Goal: Transaction & Acquisition: Purchase product/service

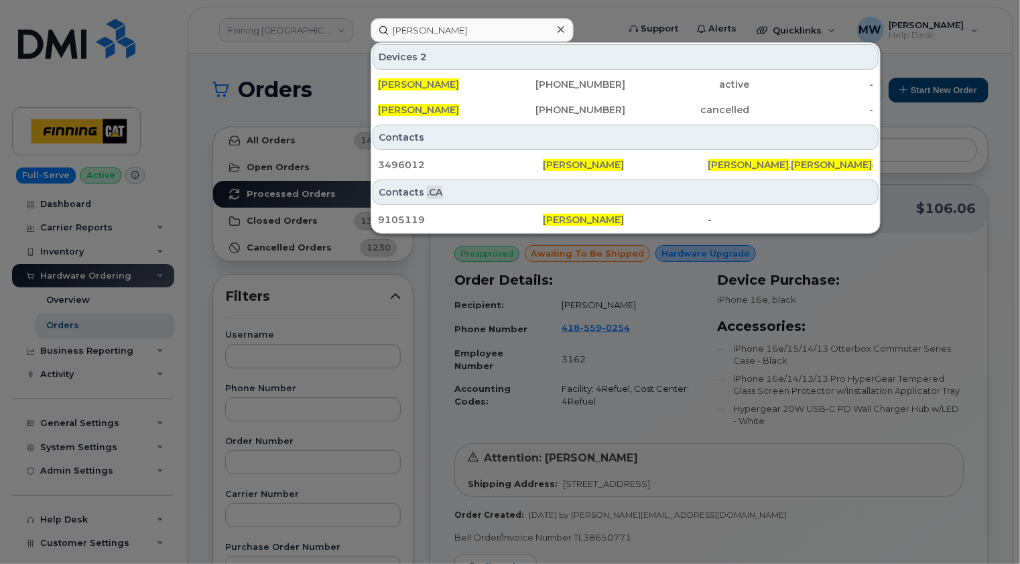
type input "[PERSON_NAME]"
click at [560, 27] on icon at bounding box center [561, 29] width 7 height 11
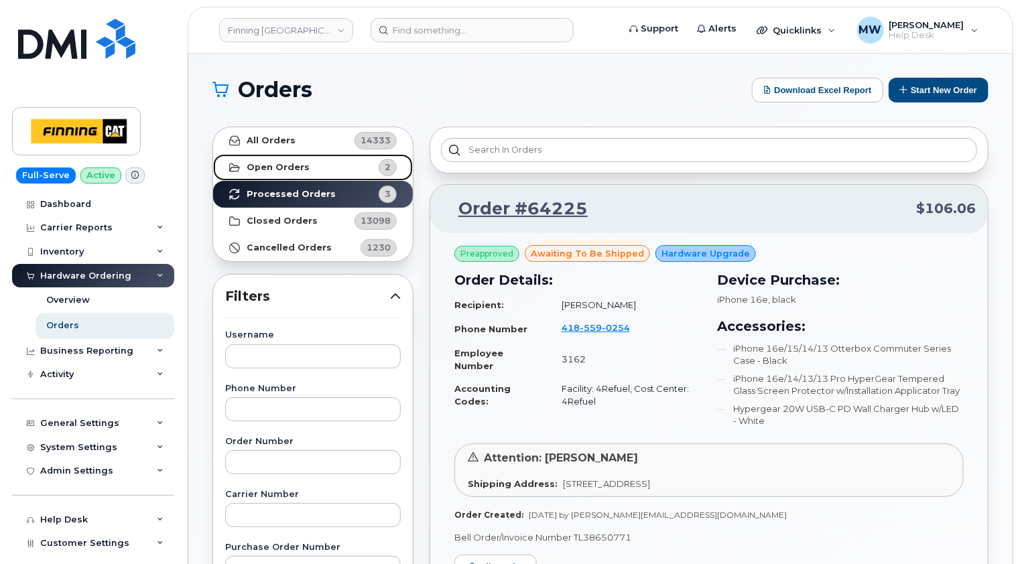
click at [295, 164] on strong "Open Orders" at bounding box center [278, 167] width 63 height 11
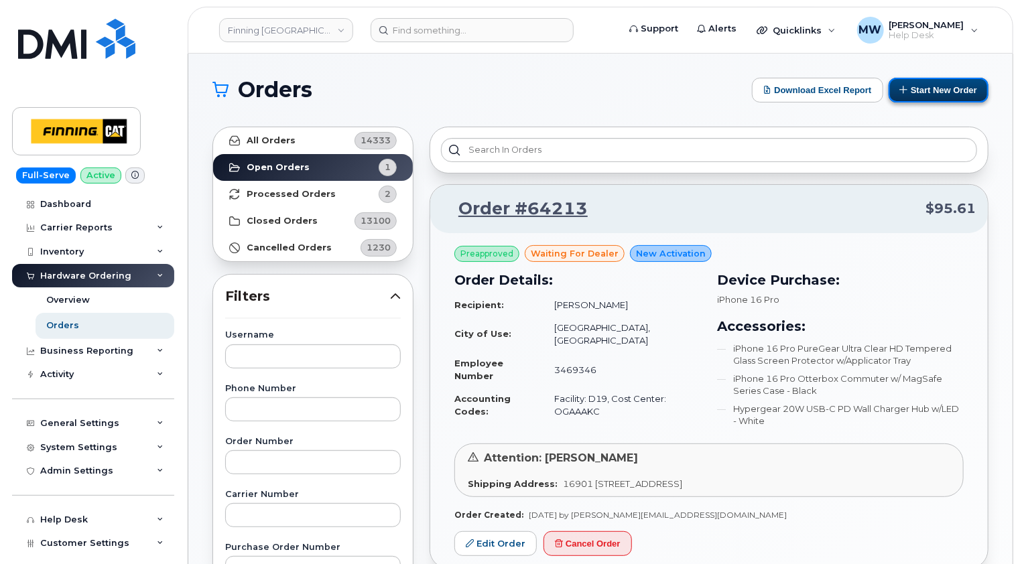
click at [941, 87] on button "Start New Order" at bounding box center [939, 90] width 100 height 25
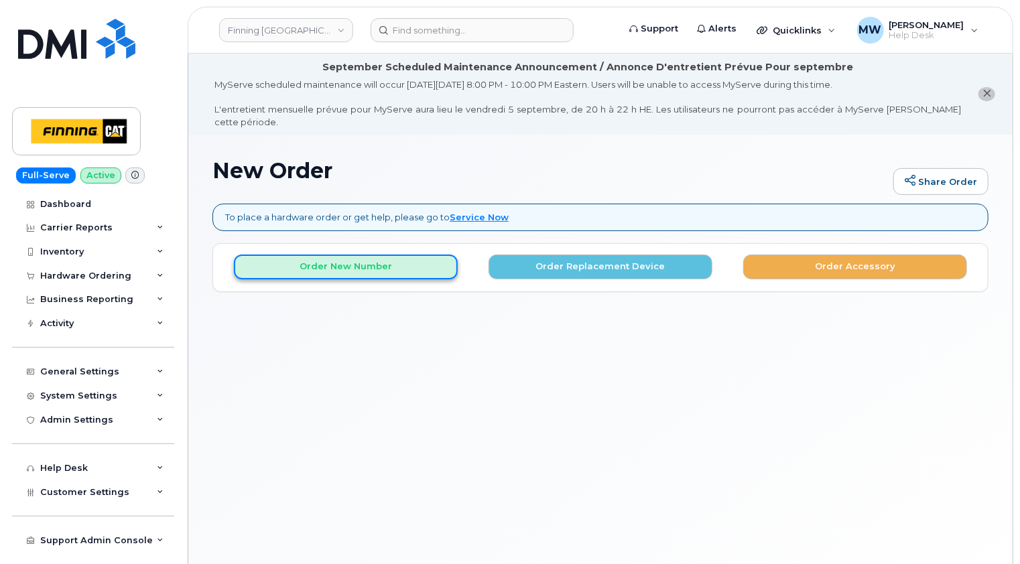
click at [367, 255] on button "Order New Number" at bounding box center [346, 267] width 224 height 25
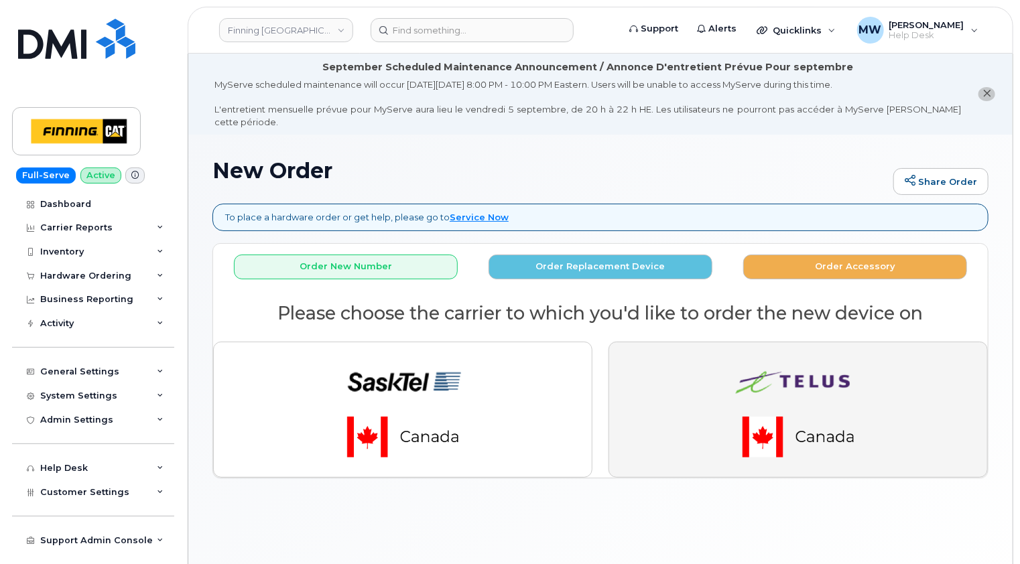
click at [817, 372] on img "button" at bounding box center [799, 409] width 188 height 113
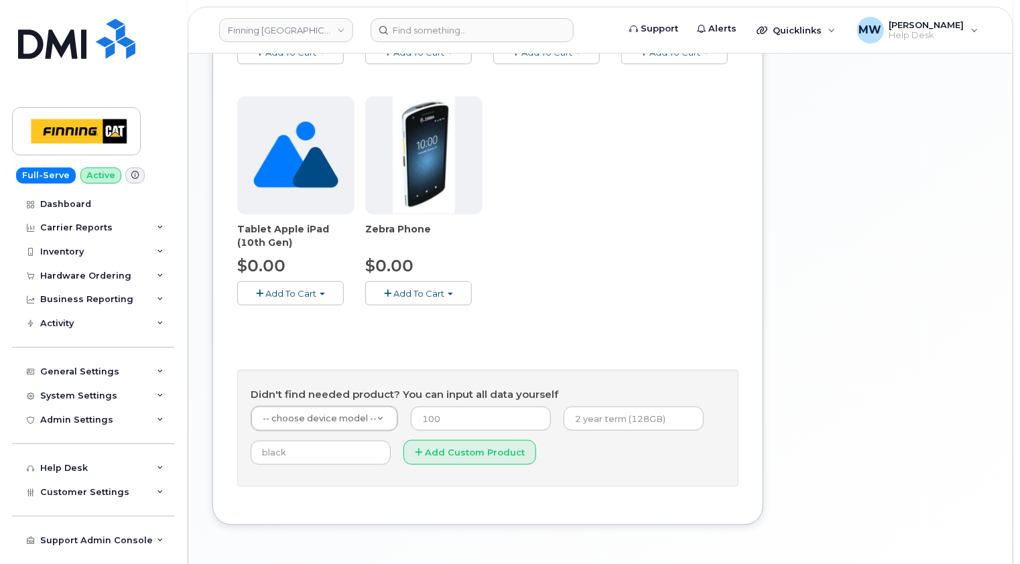
scroll to position [536, 0]
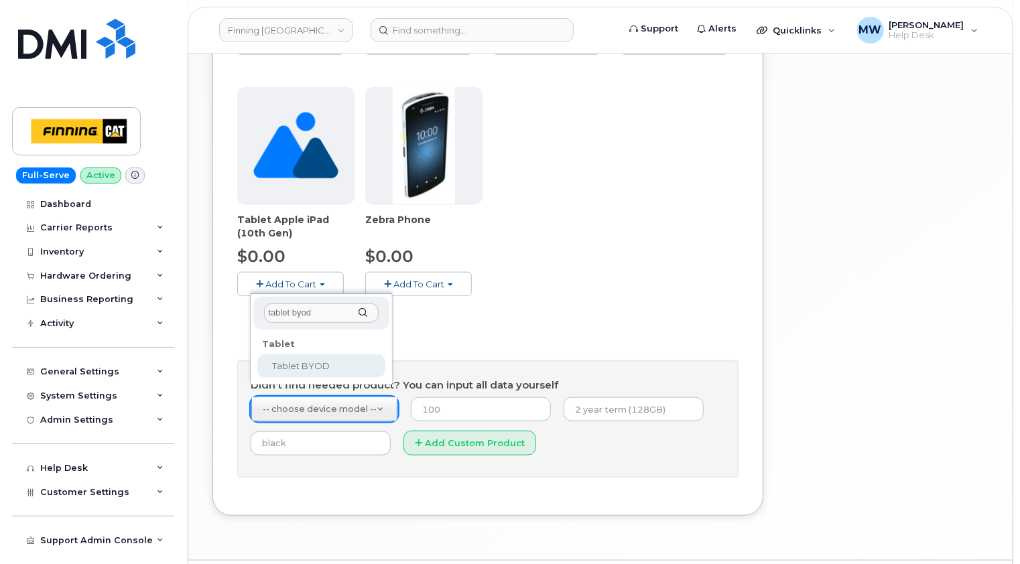
type input "tablet byod"
select select "2550"
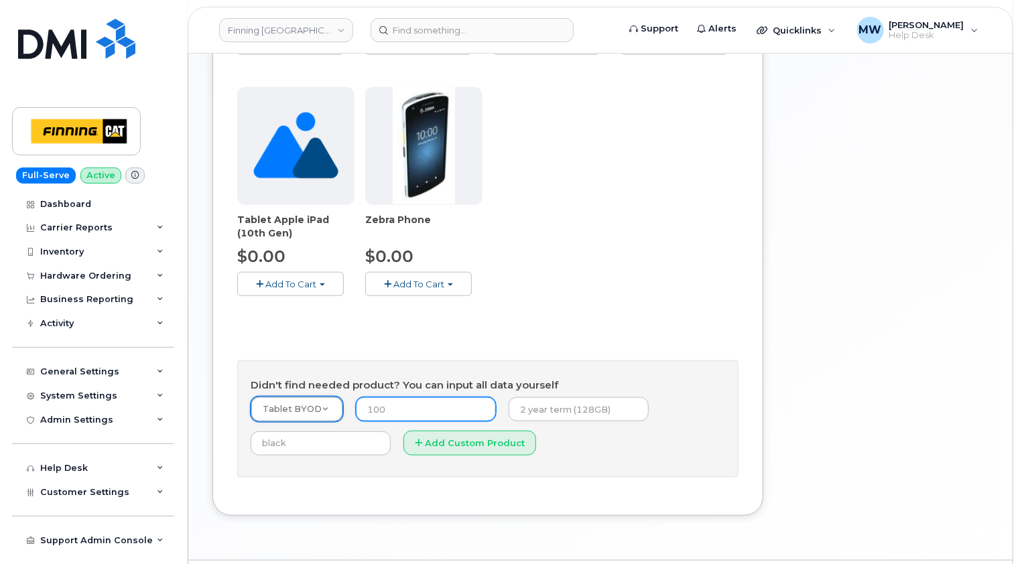
click at [408, 397] on input "number" at bounding box center [426, 409] width 140 height 24
type input "0.00"
click at [590, 397] on input "text" at bounding box center [579, 409] width 140 height 24
type input "New Activation (Customer Owned Hardware)"
click at [467, 431] on button "Add Custom Product" at bounding box center [470, 443] width 133 height 25
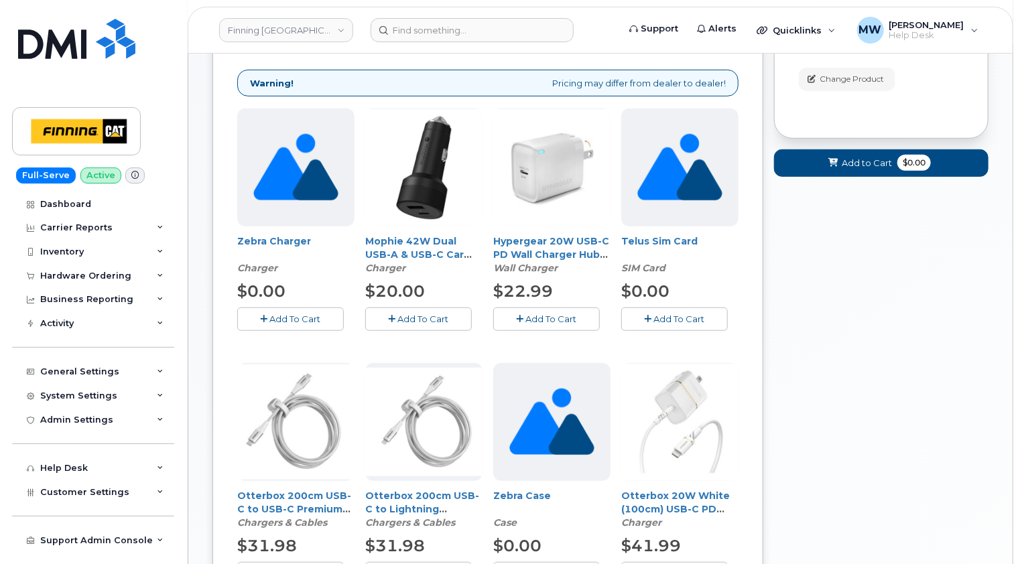
scroll to position [335, 0]
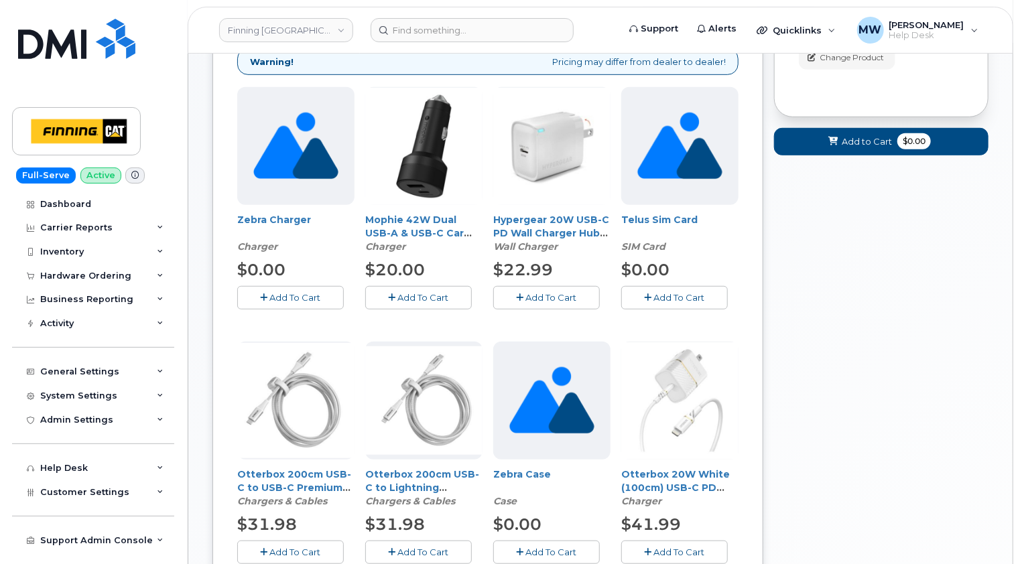
click at [680, 292] on span "Add To Cart" at bounding box center [679, 297] width 51 height 11
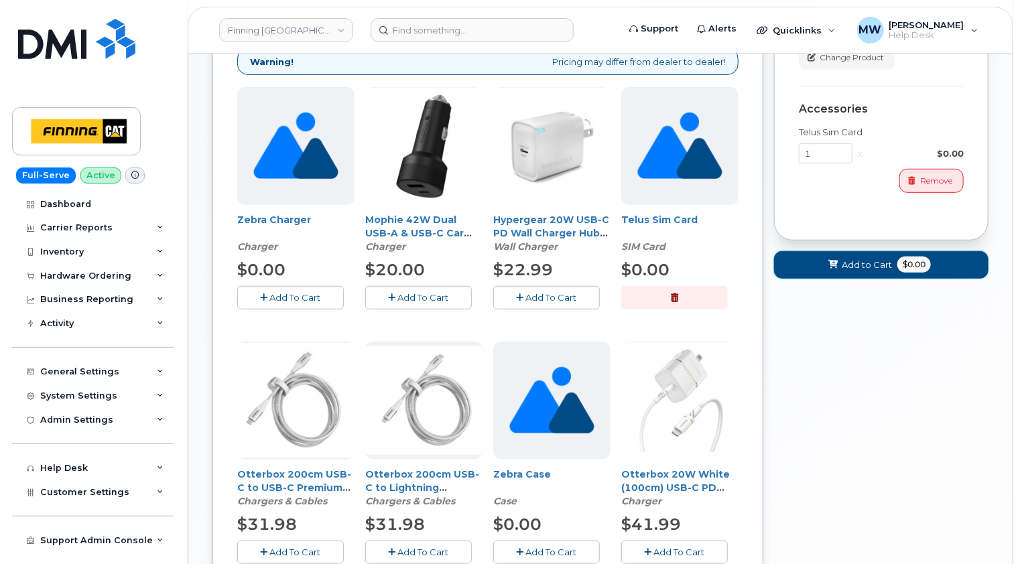
click at [867, 259] on span "Add to Cart" at bounding box center [867, 265] width 50 height 13
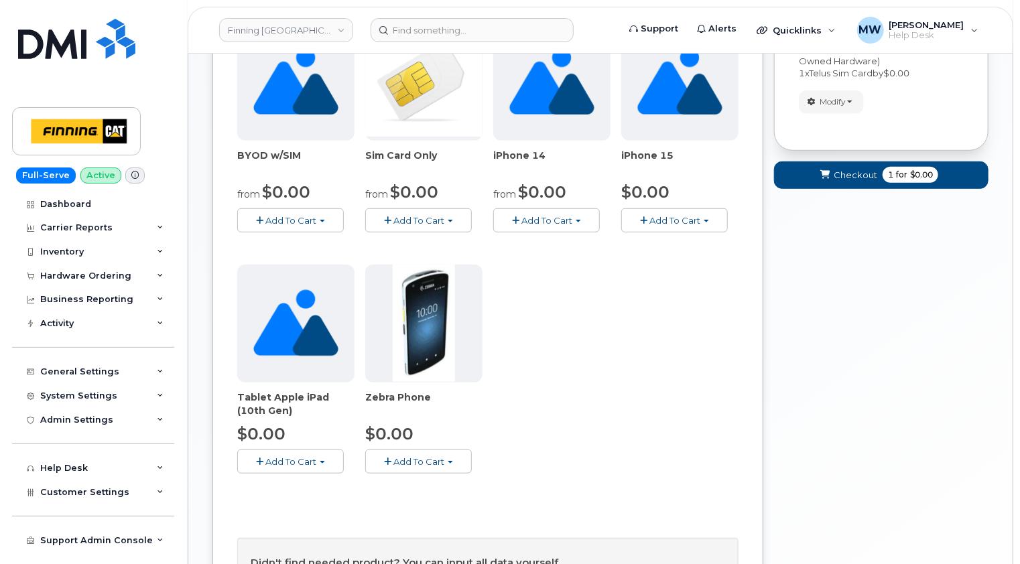
scroll to position [90, 0]
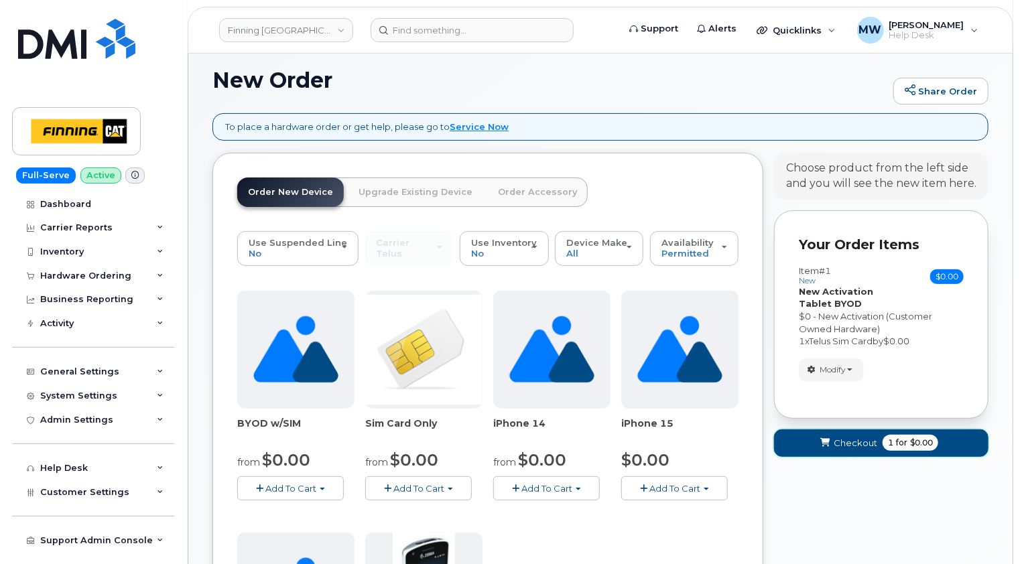
click at [862, 437] on span "Checkout" at bounding box center [856, 443] width 44 height 13
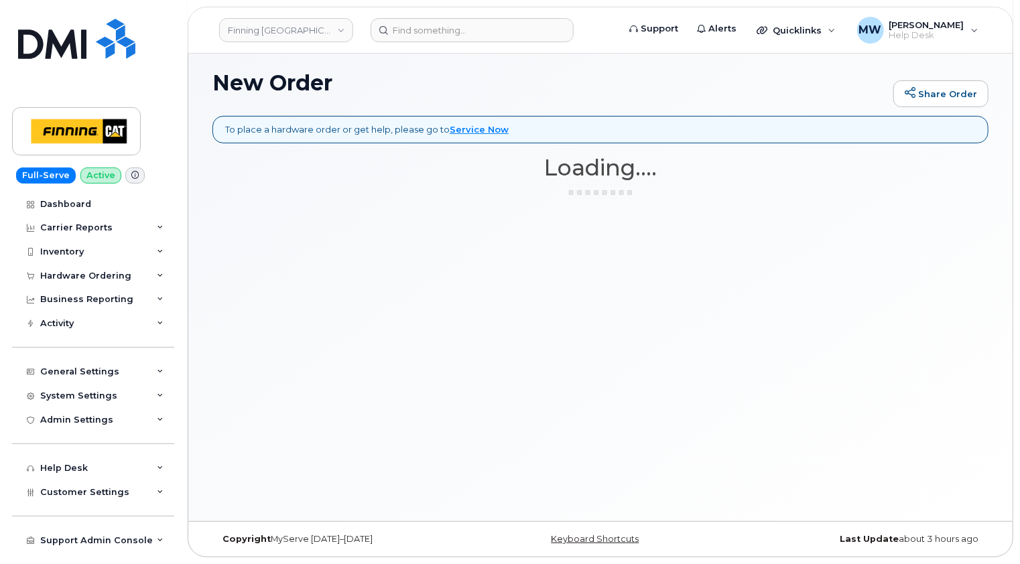
scroll to position [75, 0]
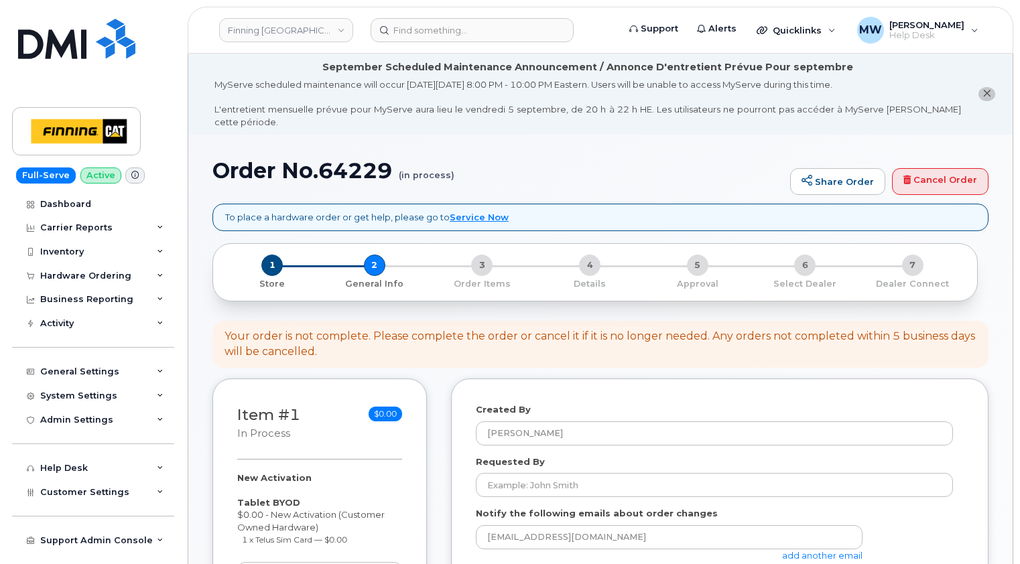
select select
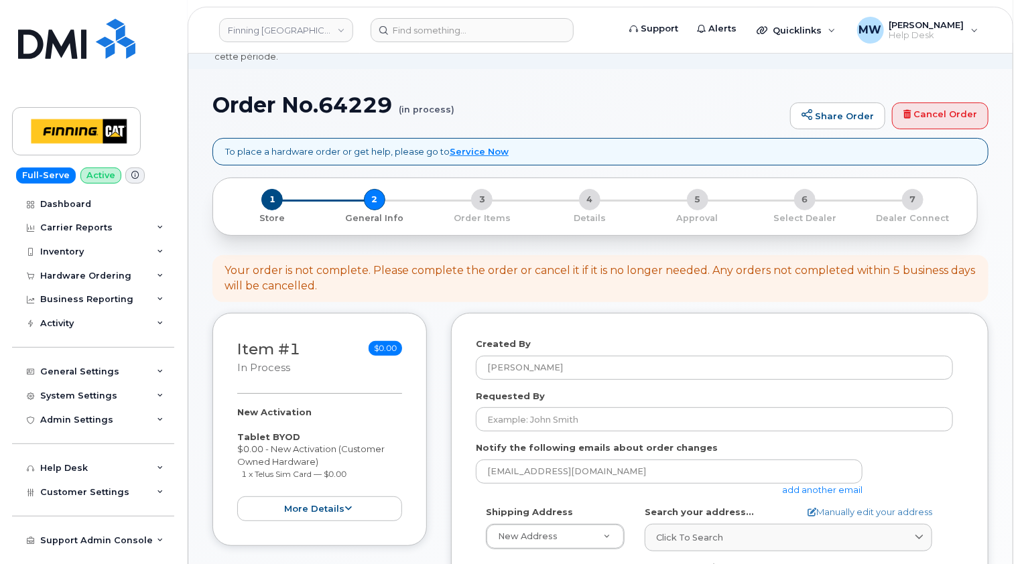
scroll to position [134, 0]
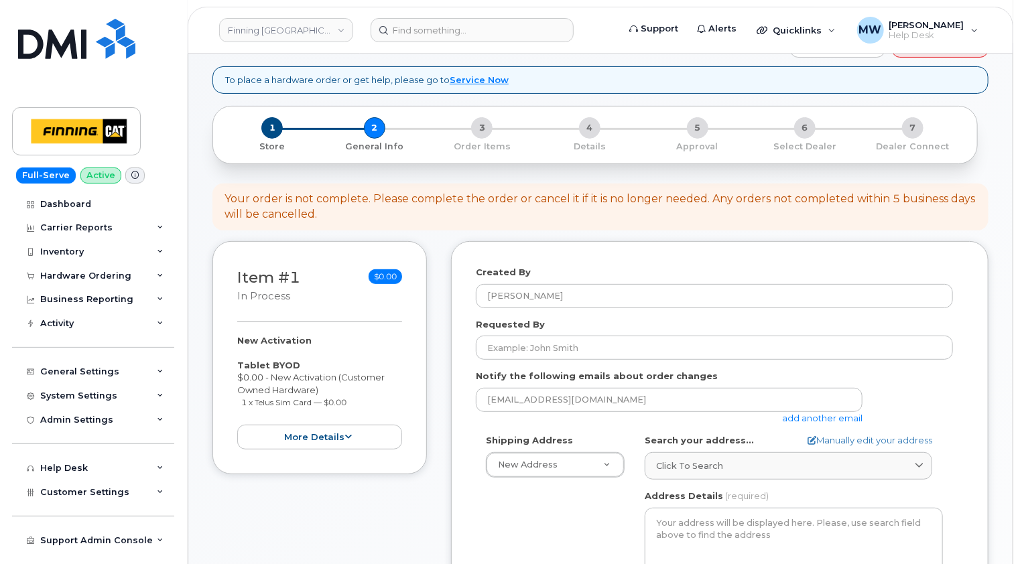
scroll to position [268, 0]
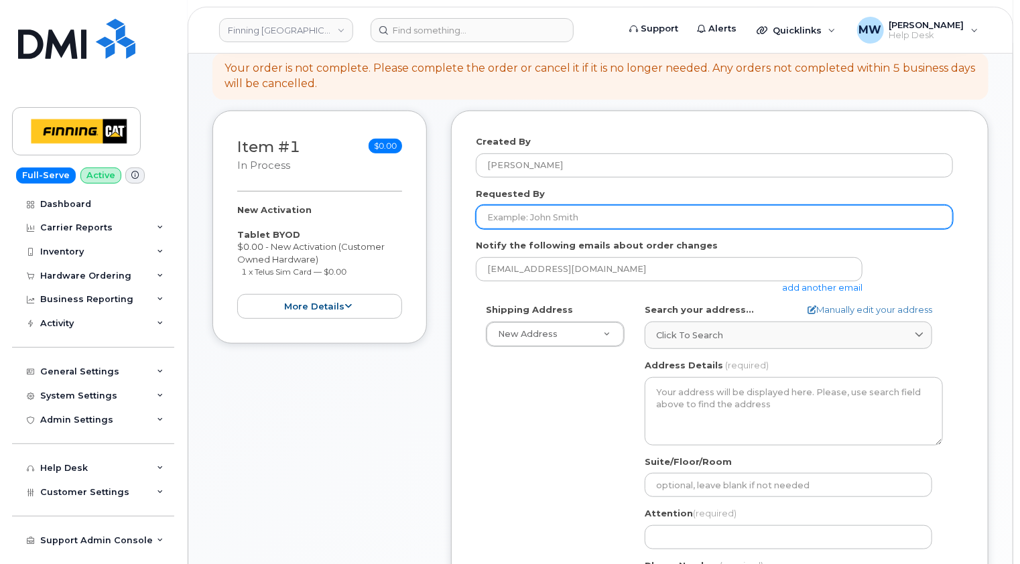
click at [576, 205] on input "Requested By" at bounding box center [714, 217] width 477 height 24
paste input "RITM0487684"
type input "RITM0487684"
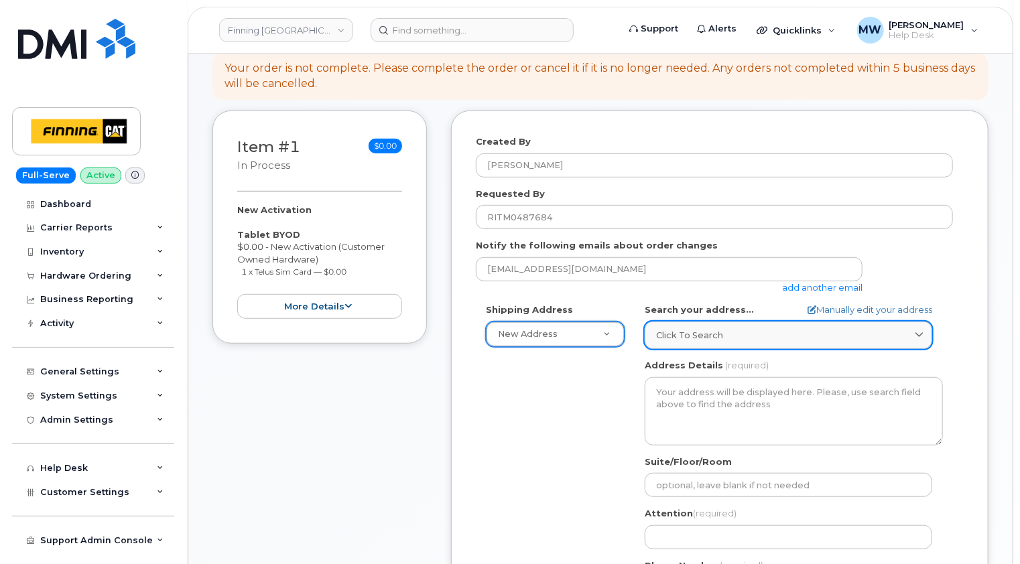
type input "6"
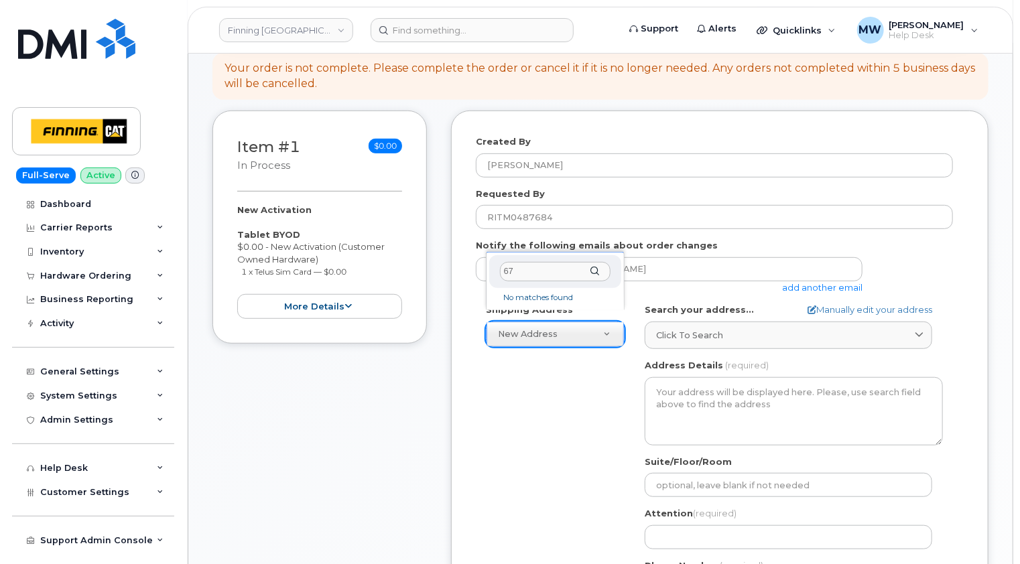
type input "6"
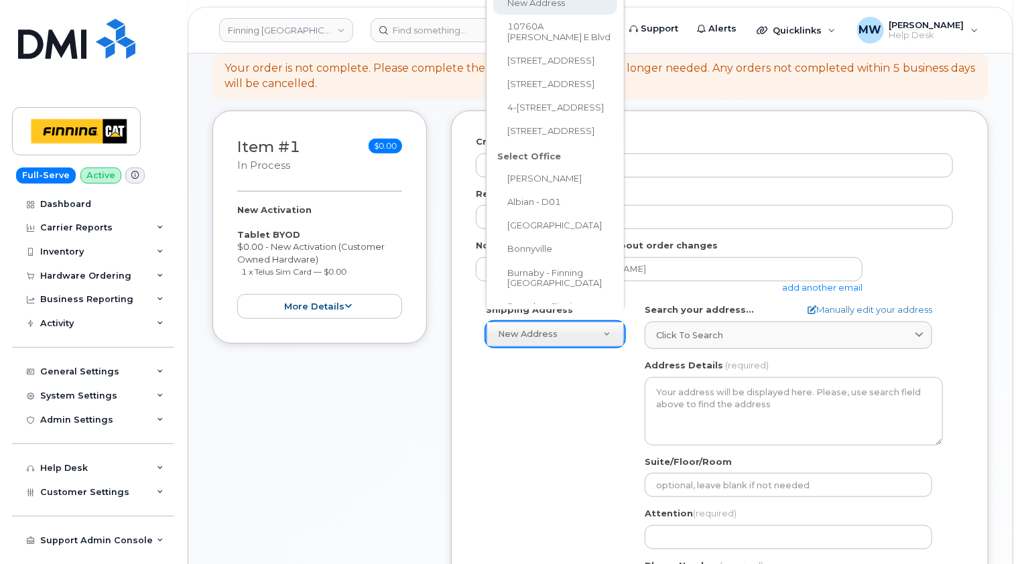
scroll to position [212, 0]
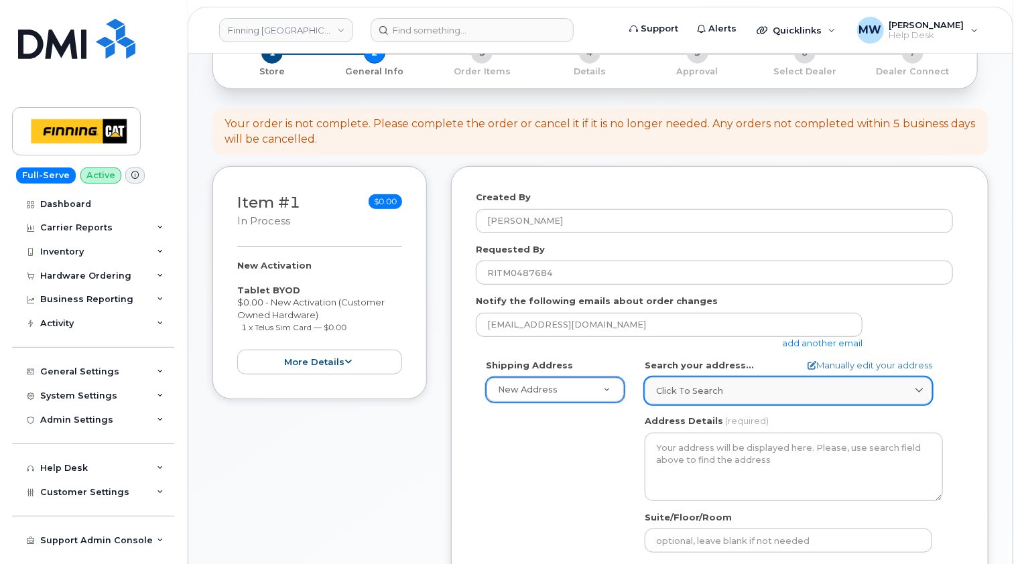
click at [782, 385] on div "Click to search" at bounding box center [788, 391] width 265 height 13
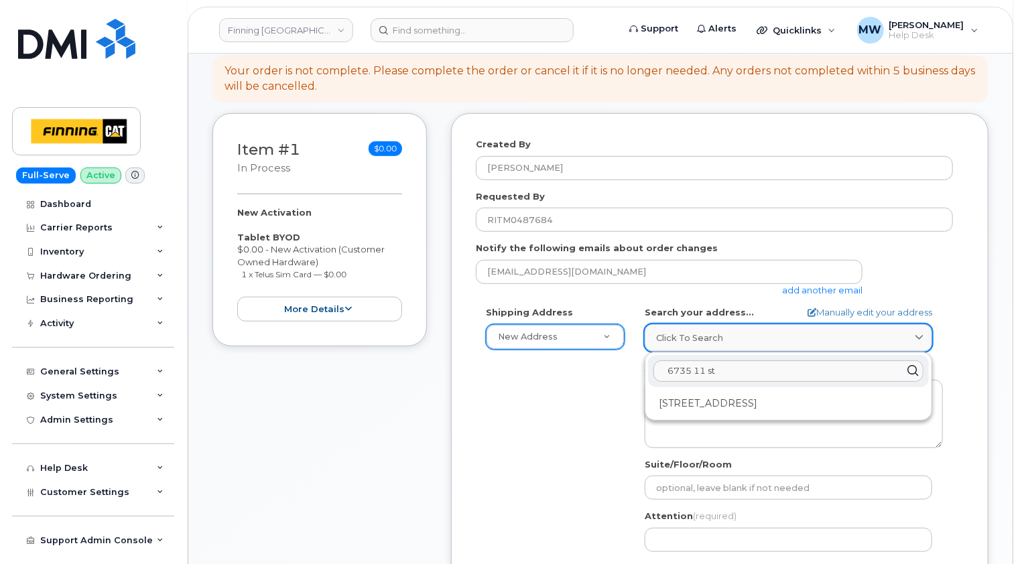
scroll to position [280, 0]
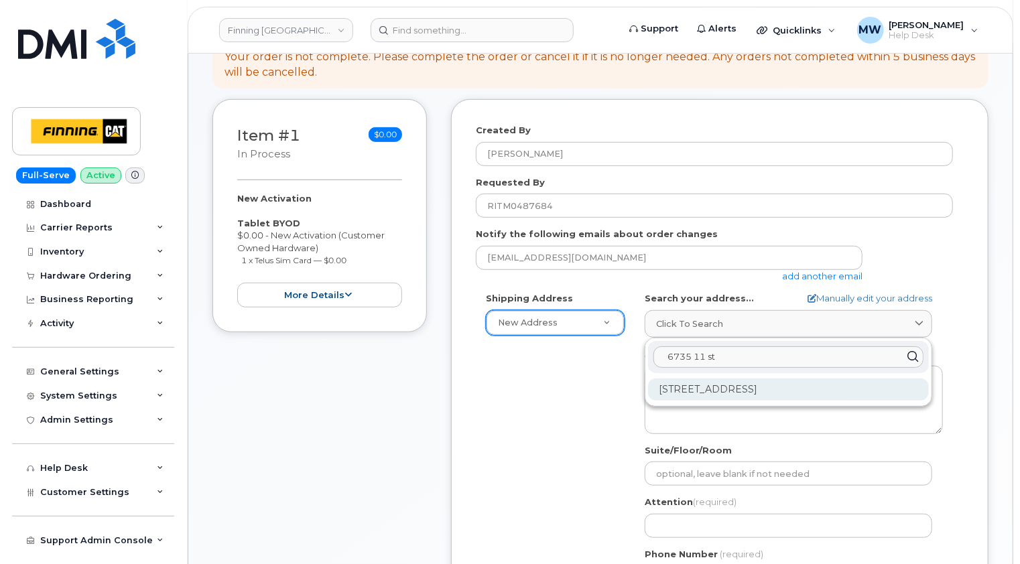
type input "6735 11 st"
click at [768, 379] on div "6735 11 St NE Calgary AB T2E 7H9" at bounding box center [788, 390] width 281 height 22
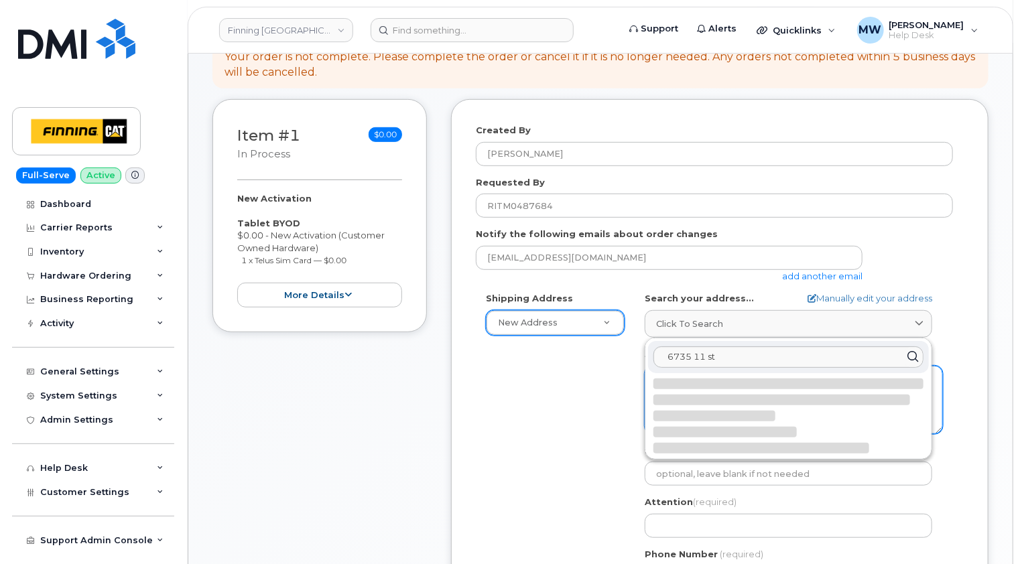
select select
type textarea "6735 11 St NE CALGARY AB T2E 7H9 CANADA"
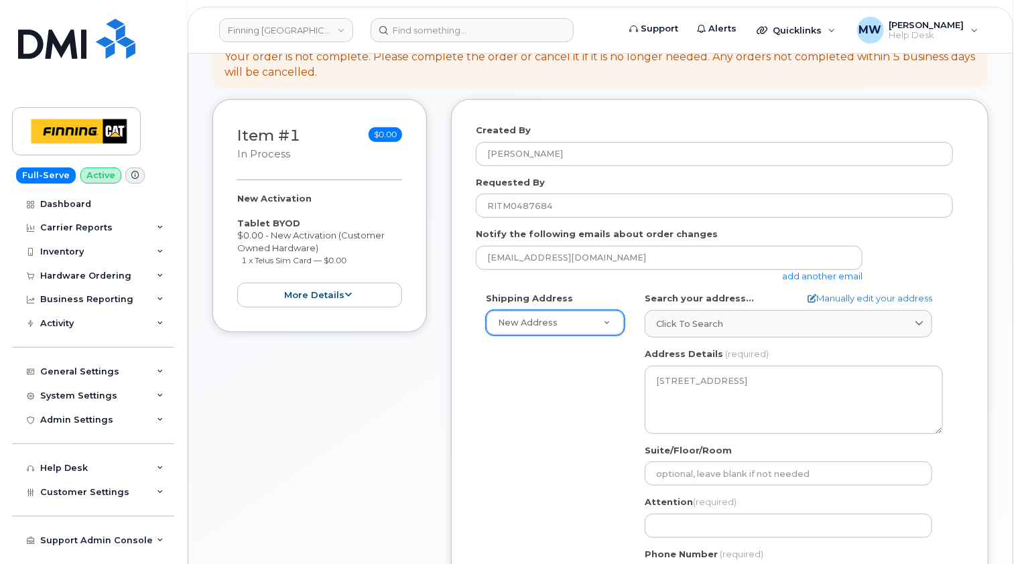
click at [976, 341] on div "Created By Matthew Walshe Requested By RITM0487684 Notify the following emails …" at bounding box center [720, 415] width 538 height 632
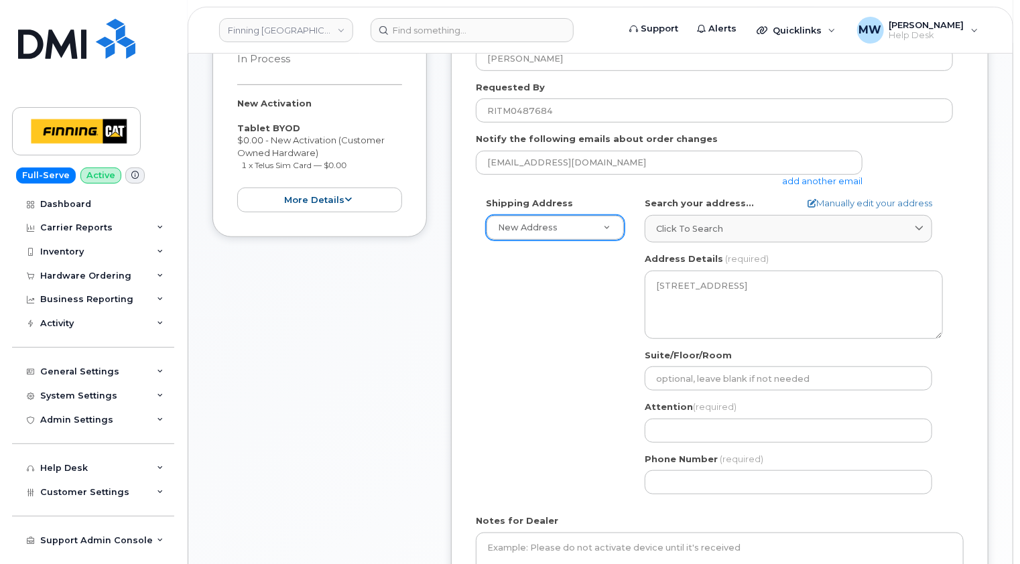
scroll to position [481, 0]
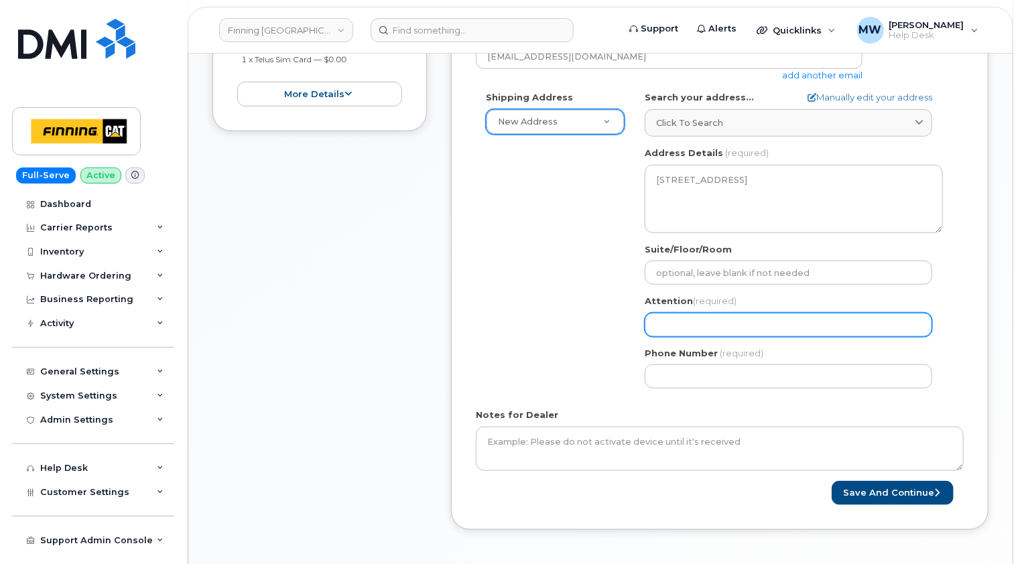
click at [700, 313] on input "Attention (required)" at bounding box center [789, 325] width 288 height 24
select select
type input "S"
select select
type input "Sa"
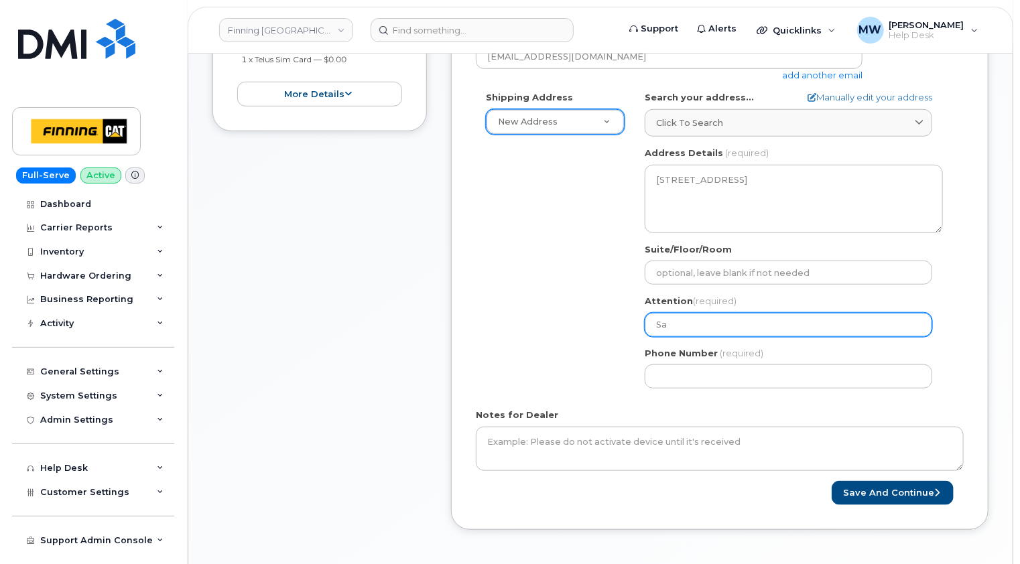
select select
type input "Sar"
select select
type input "Sara"
select select
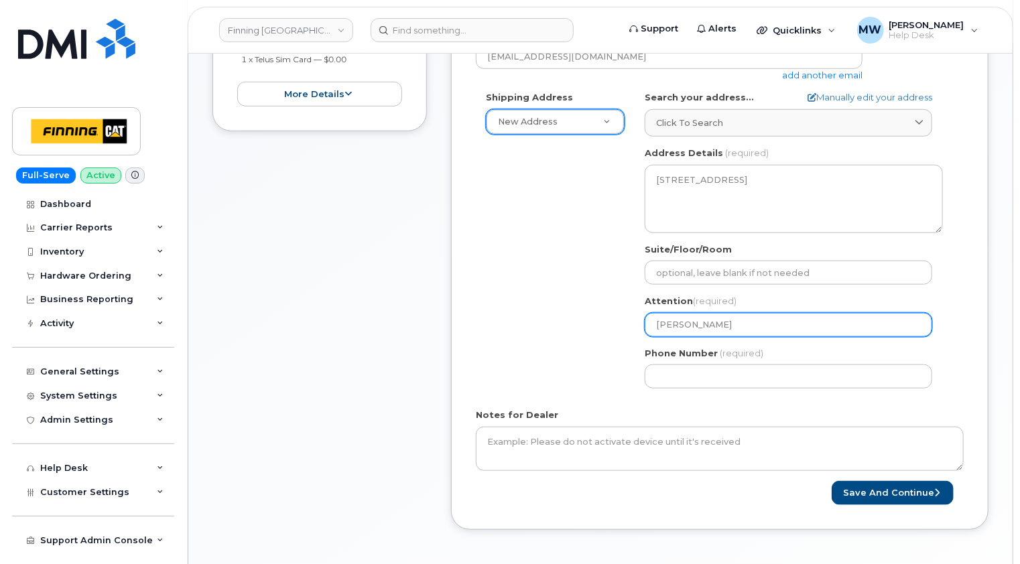
type input "Sarah"
select select
type input "Sarah P"
select select
type input "Sarah Pa"
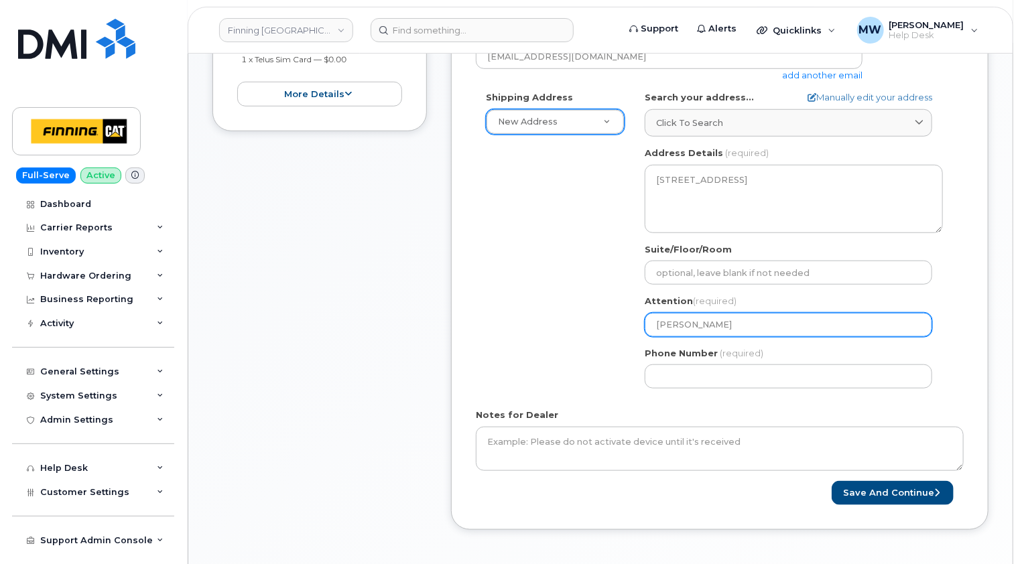
select select
type input "Sarah Pat"
select select
type input "Sarah Patt"
select select
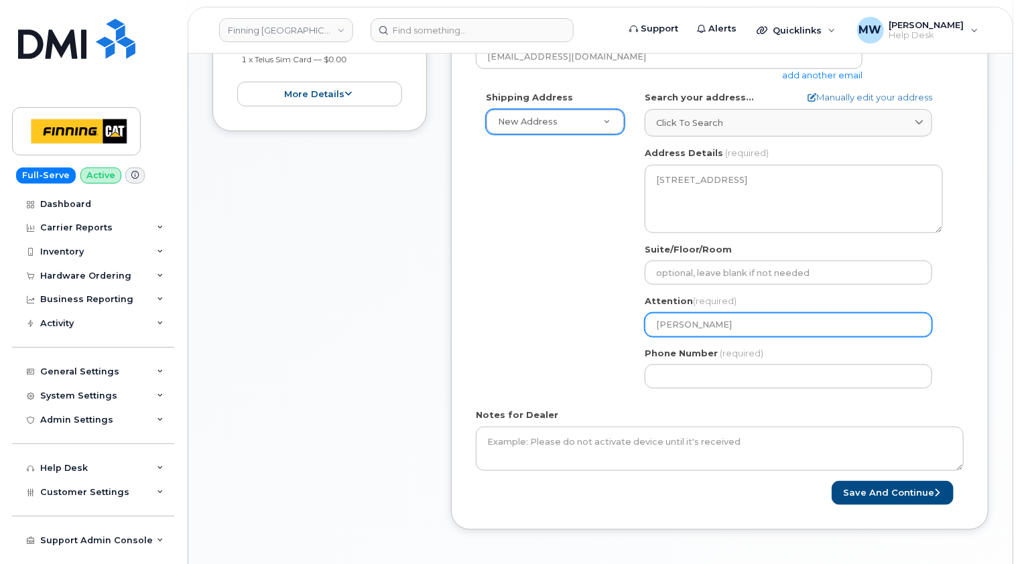
type input "Sarah Patte"
select select
type input "Sarah Patter"
select select
type input "Sarah Patters"
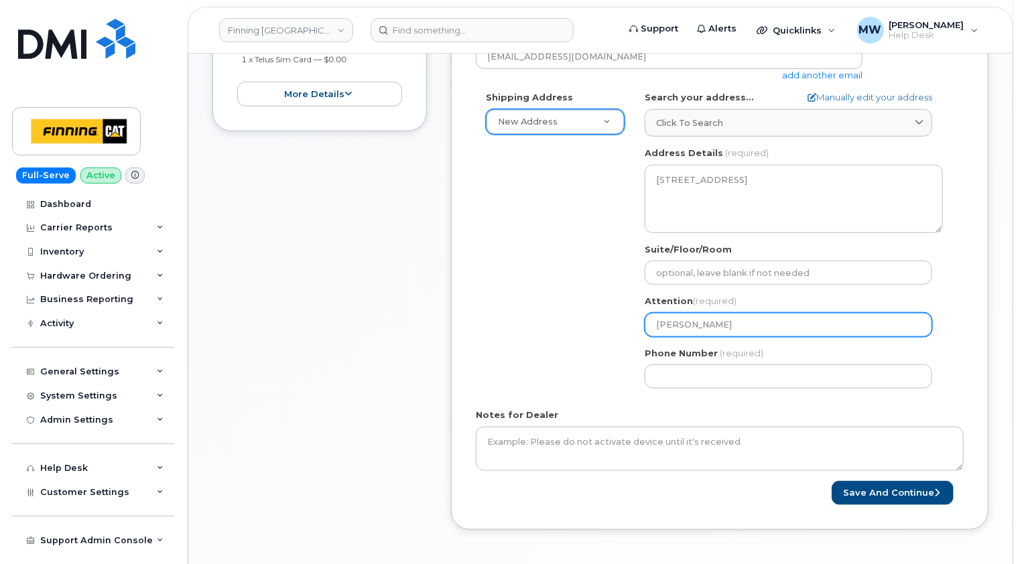
select select
type input "Sarah Patterso"
select select
type input "[PERSON_NAME]"
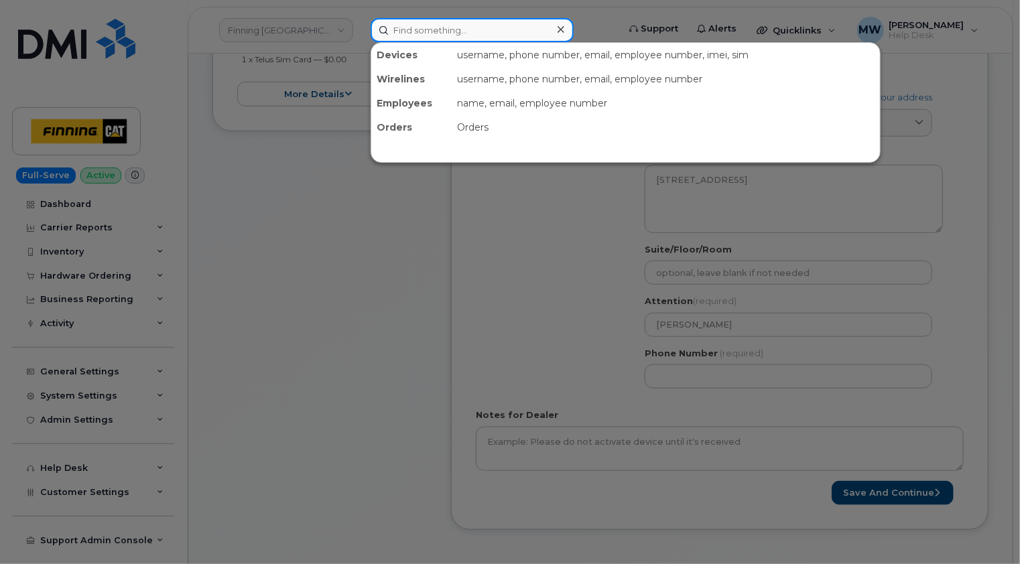
click at [516, 30] on input at bounding box center [472, 30] width 203 height 24
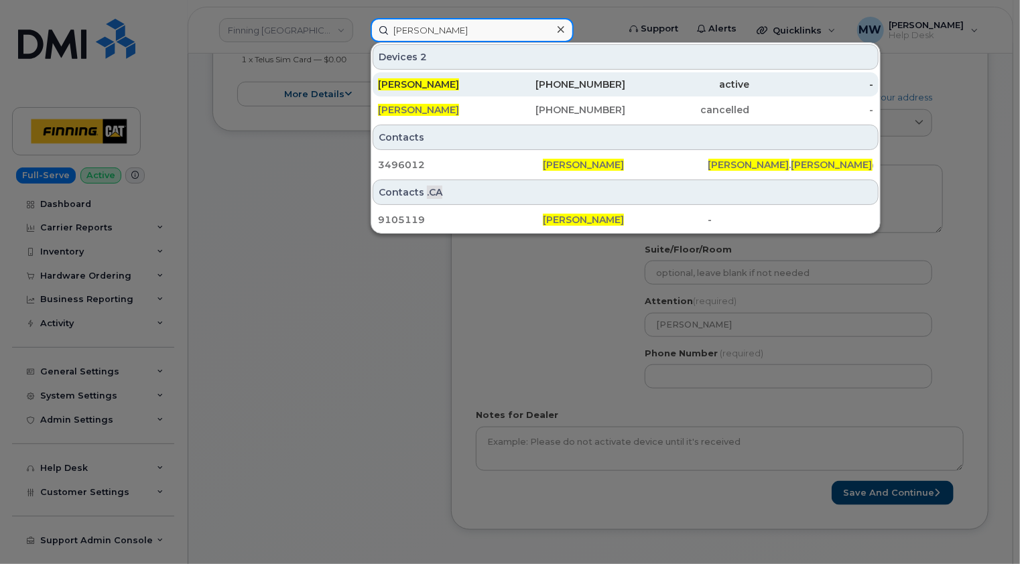
type input "david gilkes"
click at [456, 85] on div "David Gilkes" at bounding box center [440, 84] width 124 height 13
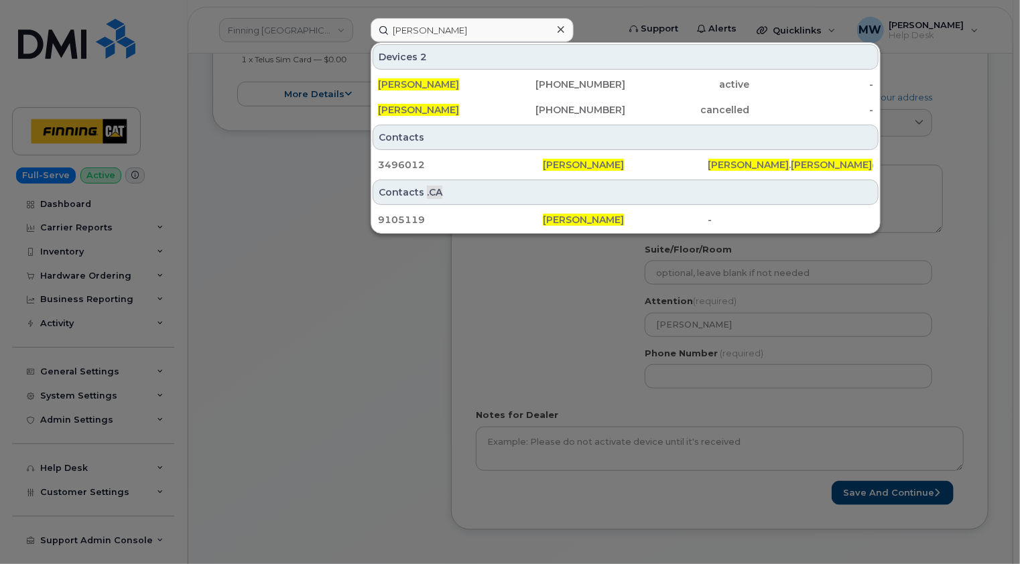
click at [559, 31] on icon at bounding box center [561, 29] width 7 height 7
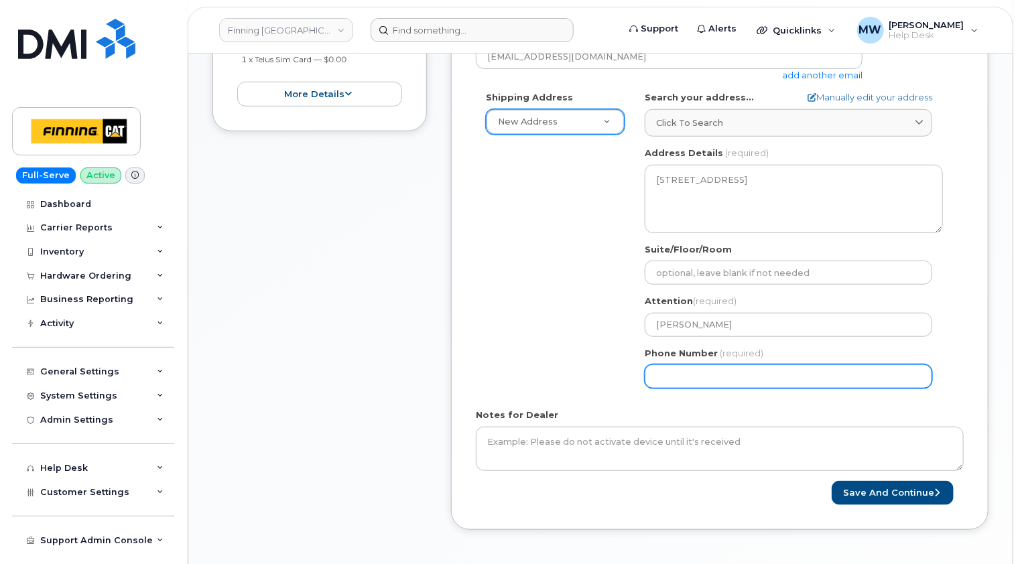
click at [715, 365] on input "Phone Number" at bounding box center [789, 377] width 288 height 24
paste input "7788796056"
select select
type input "7788796056"
click at [550, 369] on div "Shipping Address New Address New Address 10760A Henri-Bourassa E Blvd 8051 18 A…" at bounding box center [714, 245] width 477 height 308
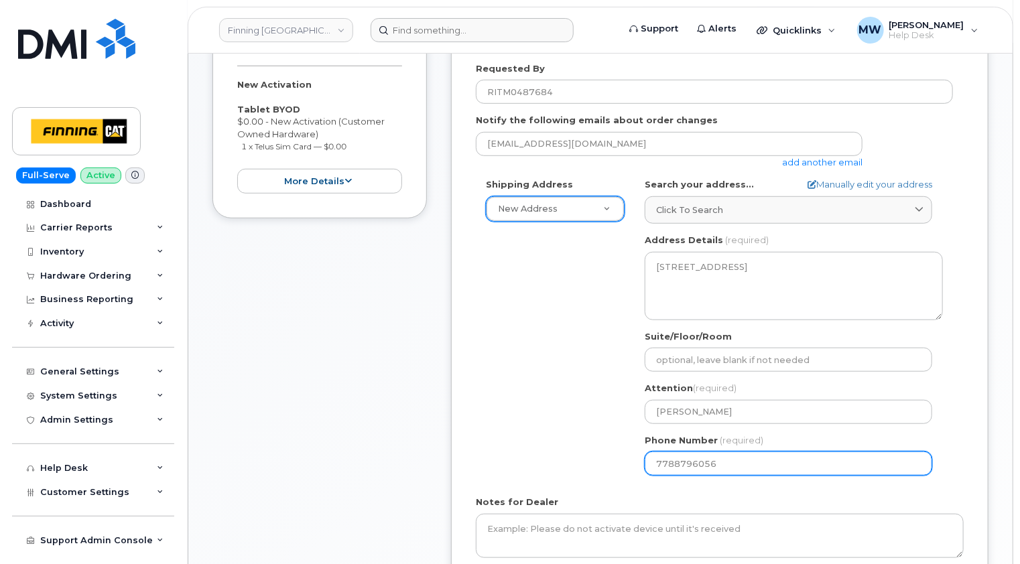
scroll to position [280, 0]
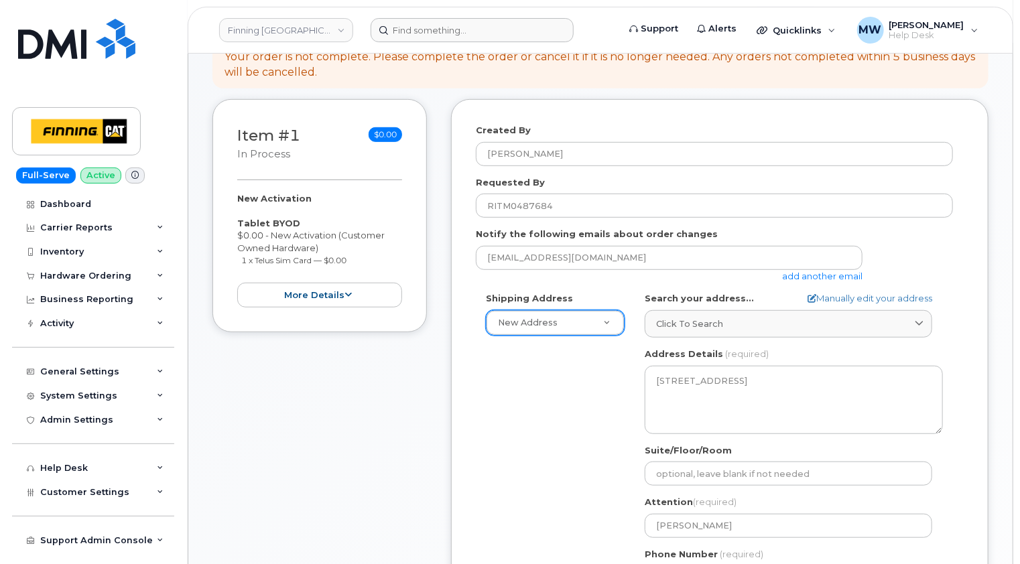
drag, startPoint x: 378, startPoint y: 247, endPoint x: 239, endPoint y: 208, distance: 144.7
click at [239, 208] on div "New Activation Tablet BYOD $0.00 - New Activation (Customer Owned Hardware) 1 x…" at bounding box center [319, 249] width 165 height 115
copy div "Tablet BYOD $0.00 - New Activation (Customer Owned Hardware) 1 x Telus Sim Card…"
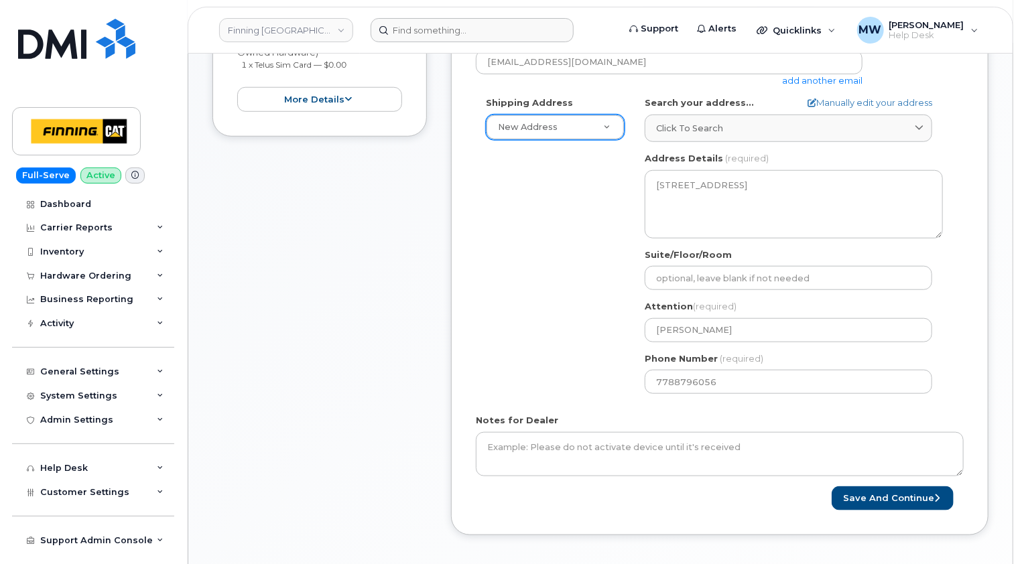
scroll to position [615, 0]
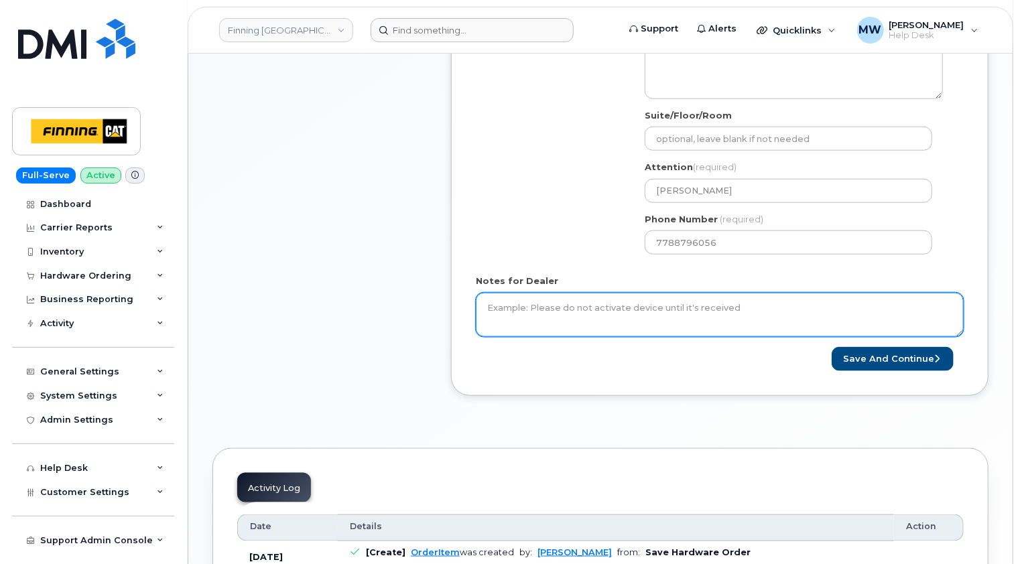
click at [581, 298] on textarea "Notes for Dealer" at bounding box center [720, 315] width 488 height 44
paste textarea "Tablet BYOD $0.00 - New Activation (Customer Owned Hardware) 1 x Telus Sim Card…"
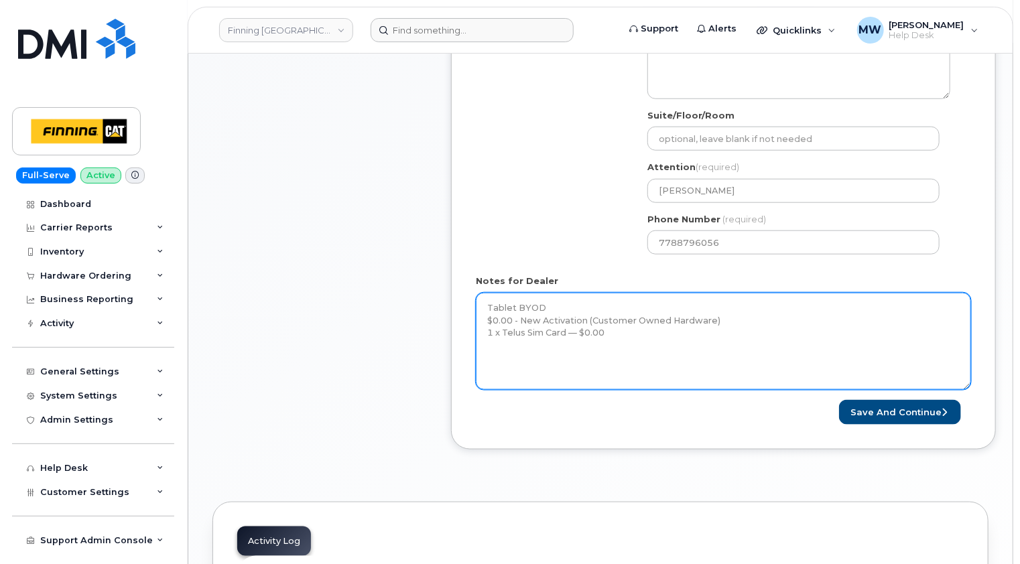
scroll to position [0, 0]
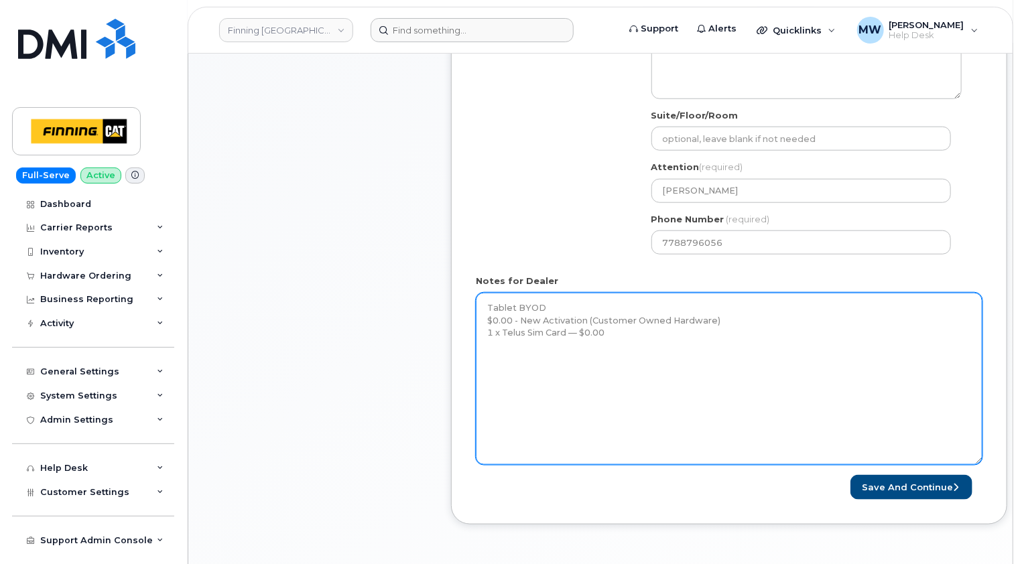
drag, startPoint x: 961, startPoint y: 318, endPoint x: 887, endPoint y: 422, distance: 127.4
click at [979, 452] on textarea "Tablet BYOD $0.00 - New Activation (Customer Owned Hardware) 1 x Telus Sim Card…" at bounding box center [729, 379] width 507 height 172
drag, startPoint x: 904, startPoint y: 330, endPoint x: 845, endPoint y: 344, distance: 61.1
click at [904, 330] on textarea "Tablet BYOD $0.00 - New Activation (Customer Owned Hardware) 1 x Telus Sim Card…" at bounding box center [729, 381] width 507 height 176
paste textarea "Telus Order #TL60023891"
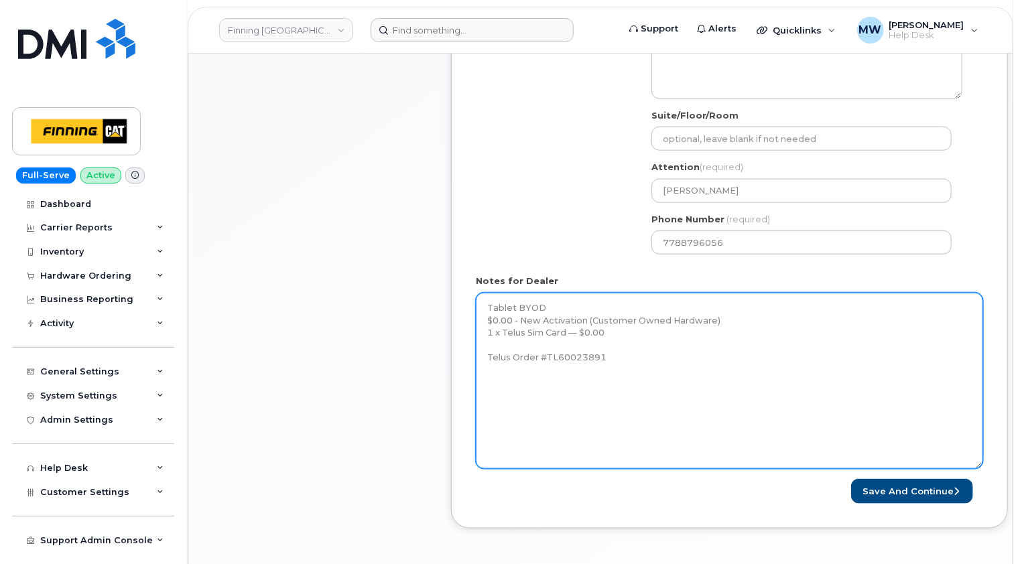
click at [866, 363] on textarea "Tablet BYOD $0.00 - New Activation (Customer Owned Hardware) 1 x Telus Sim Card…" at bounding box center [729, 381] width 507 height 176
paste textarea "SIM: 8912230102357626583 *New activation on data line 236-xxx-xxxx"
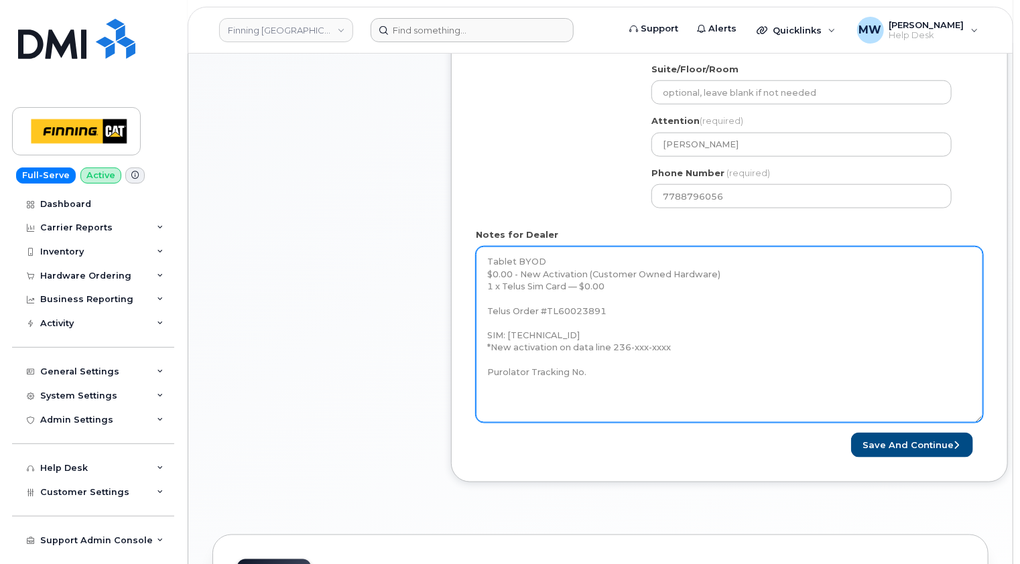
scroll to position [670, 0]
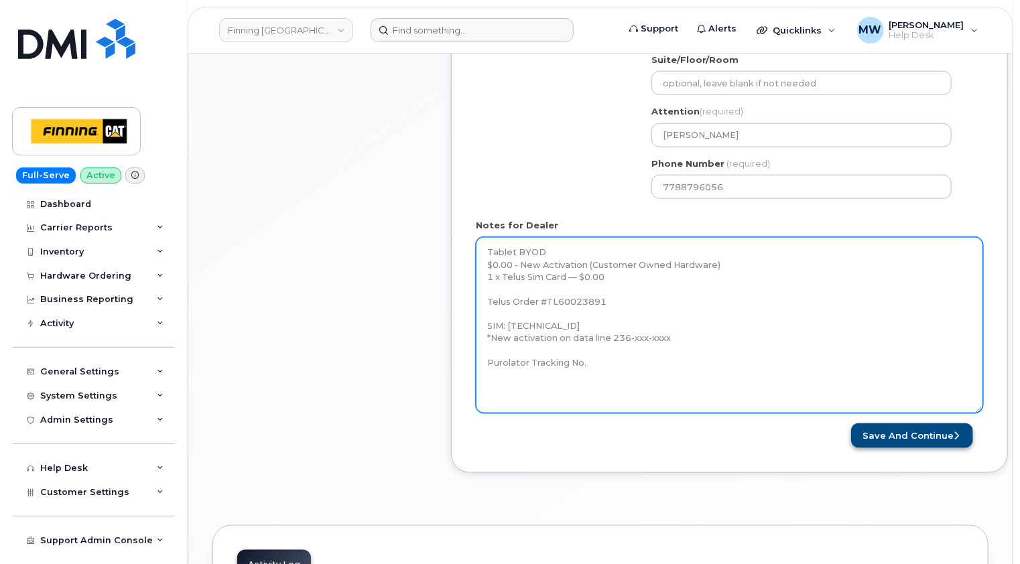
type textarea "Tablet BYOD $0.00 - New Activation (Customer Owned Hardware) 1 x Telus Sim Card…"
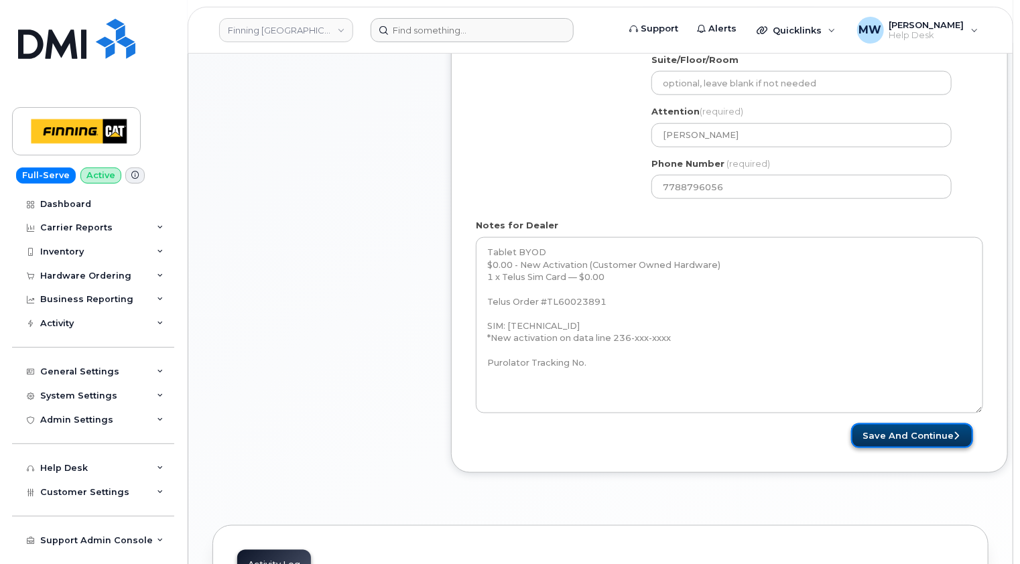
click at [920, 424] on button "Save and Continue" at bounding box center [912, 436] width 122 height 25
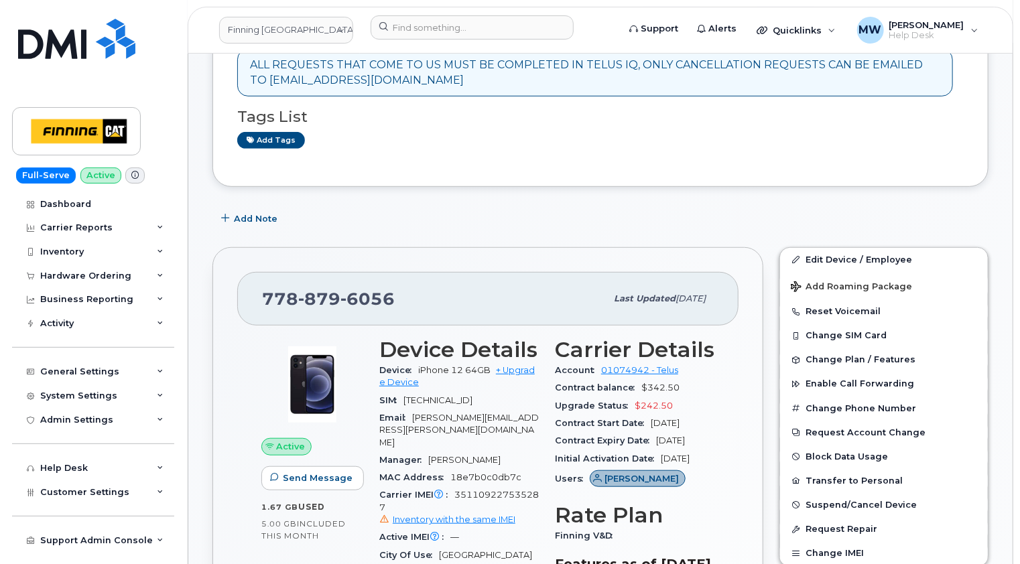
scroll to position [335, 0]
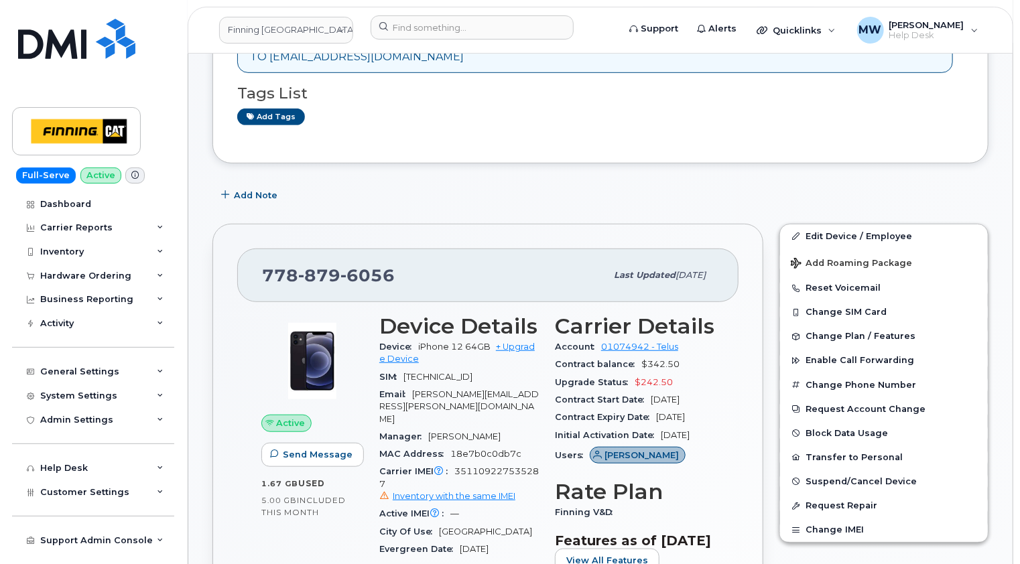
click at [353, 265] on span "6056" at bounding box center [368, 275] width 54 height 20
copy span "778 879 6056"
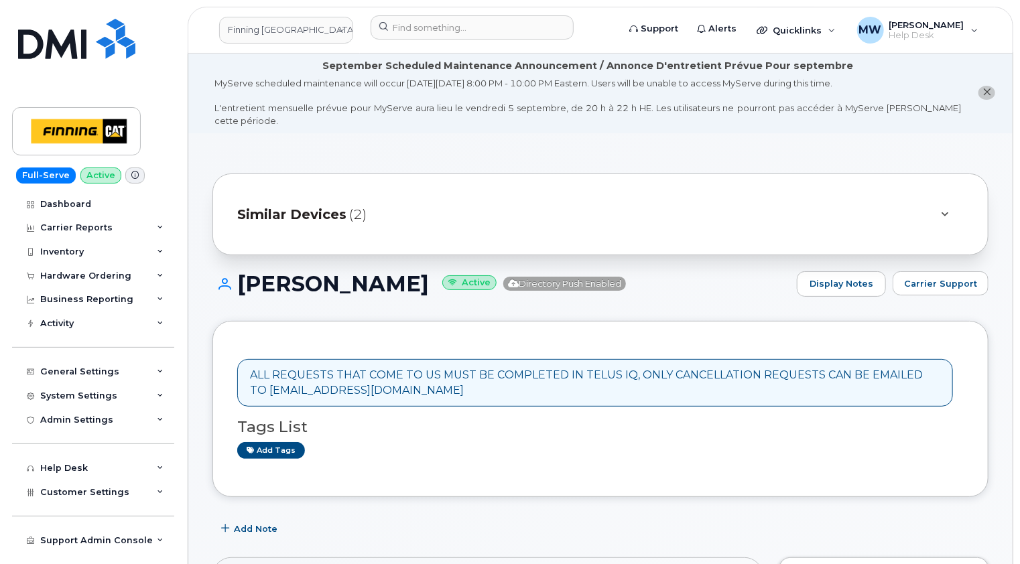
scroll to position [0, 0]
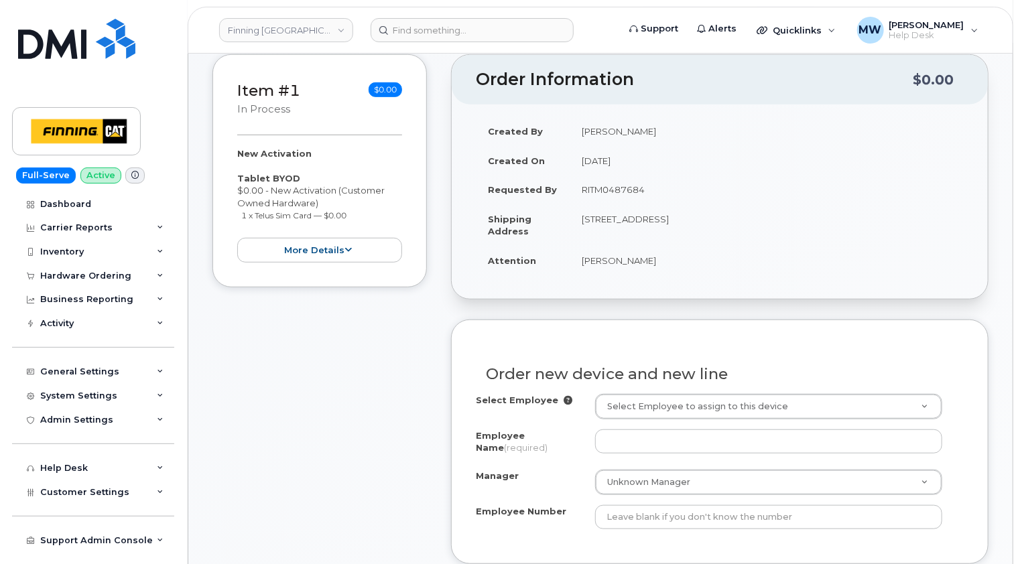
scroll to position [402, 0]
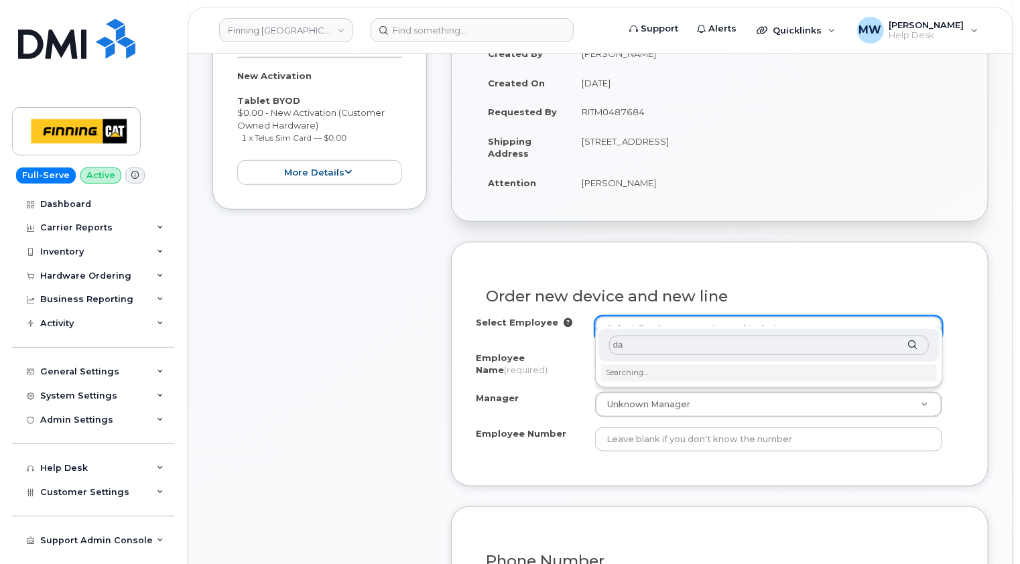
type input "d"
paste input "[PERSON_NAME]"
type input "[PERSON_NAME]"
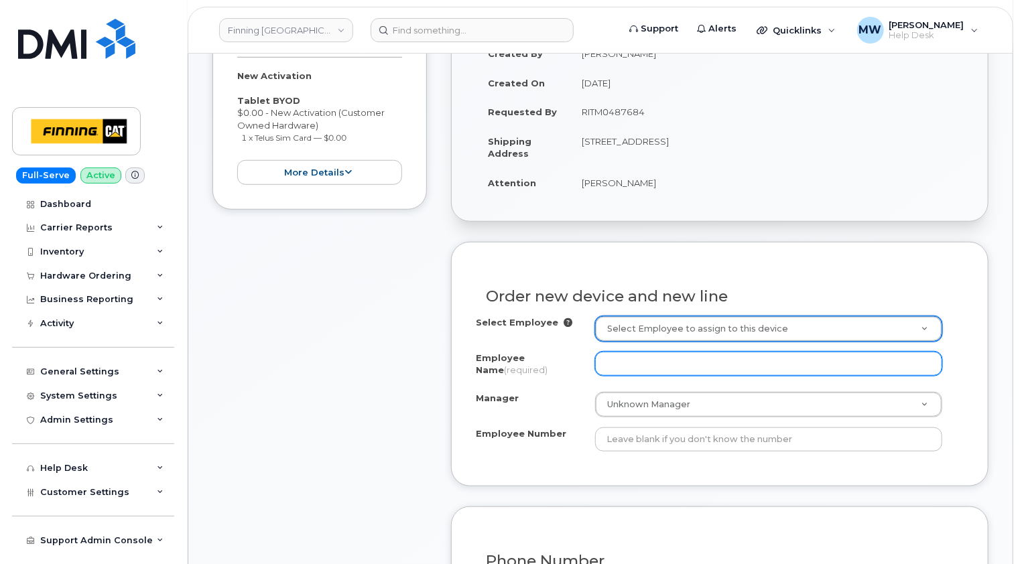
click at [649, 352] on input "Employee Name (required)" at bounding box center [768, 364] width 347 height 24
paste input "[PERSON_NAME]"
type input "[PERSON_NAME]"
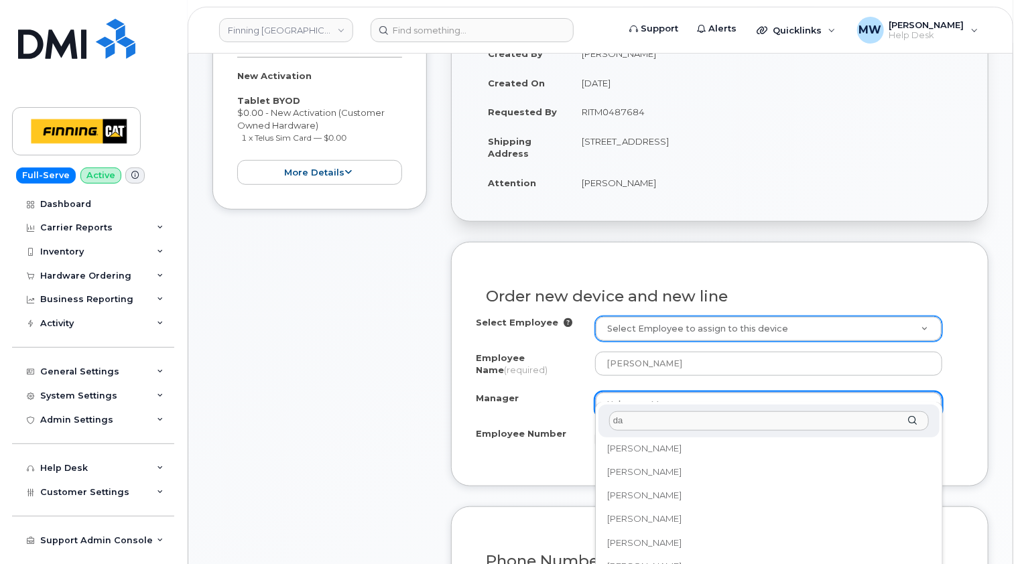
scroll to position [0, 0]
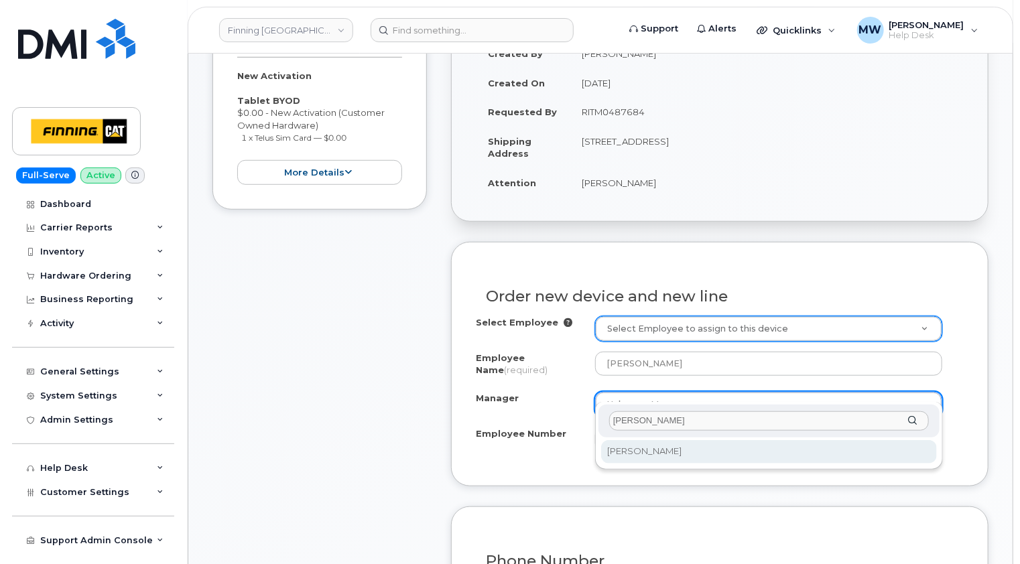
type input "david gil"
select select "763775"
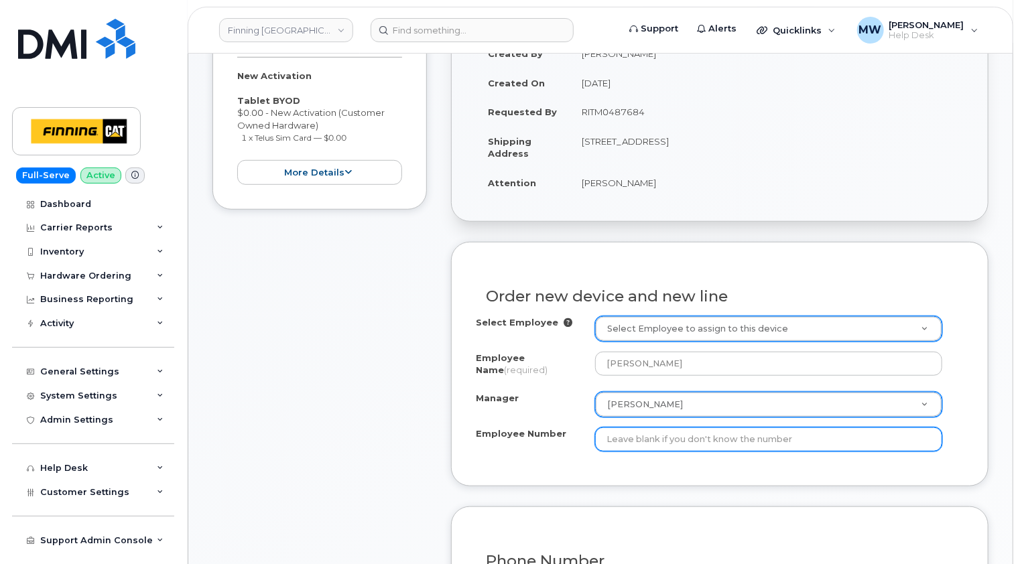
click at [666, 428] on input "Employee Number" at bounding box center [768, 440] width 347 height 24
paste input "3500681"
type input "3500681"
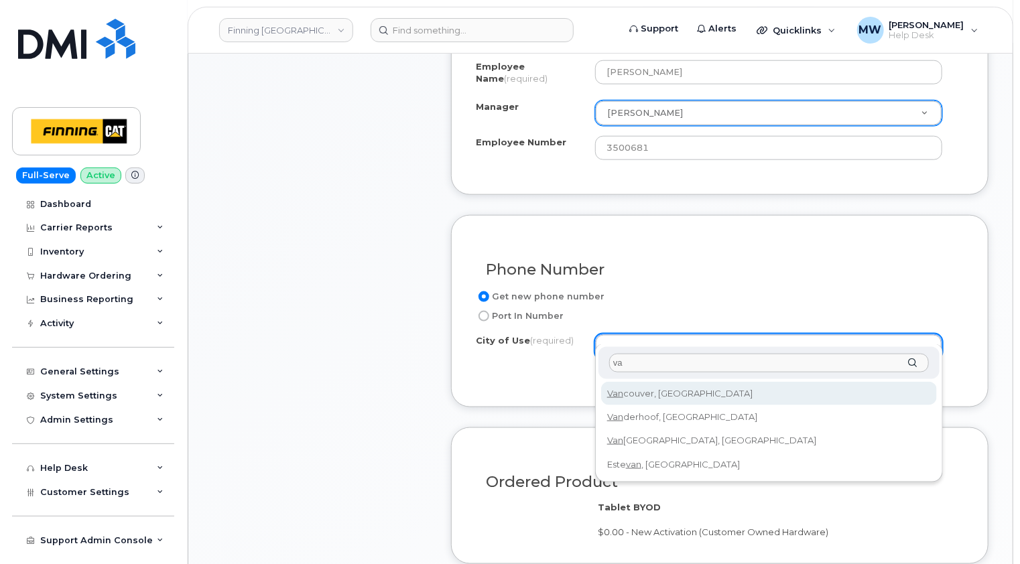
type input "v"
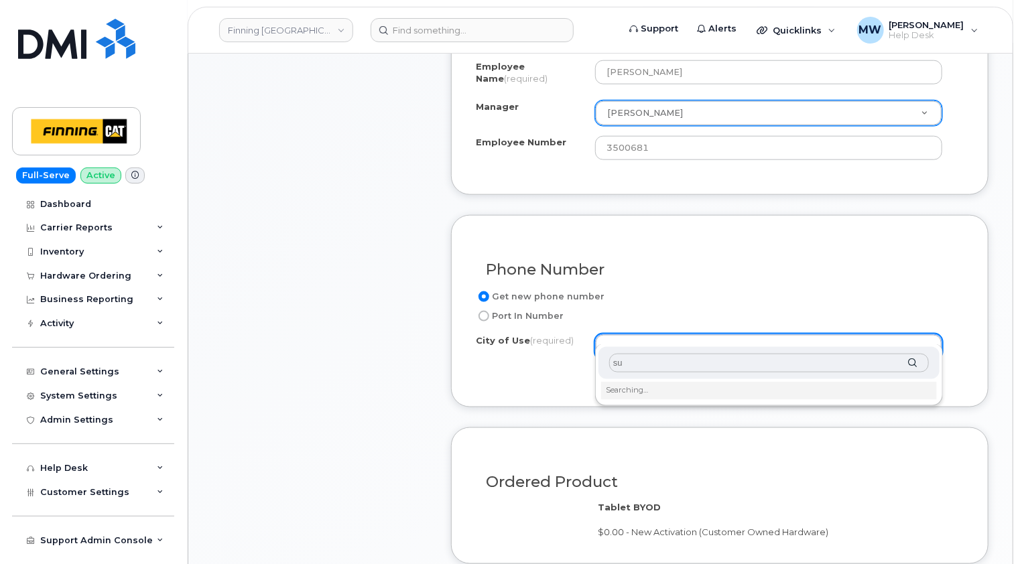
type input "s"
type input "vancou"
type input "951"
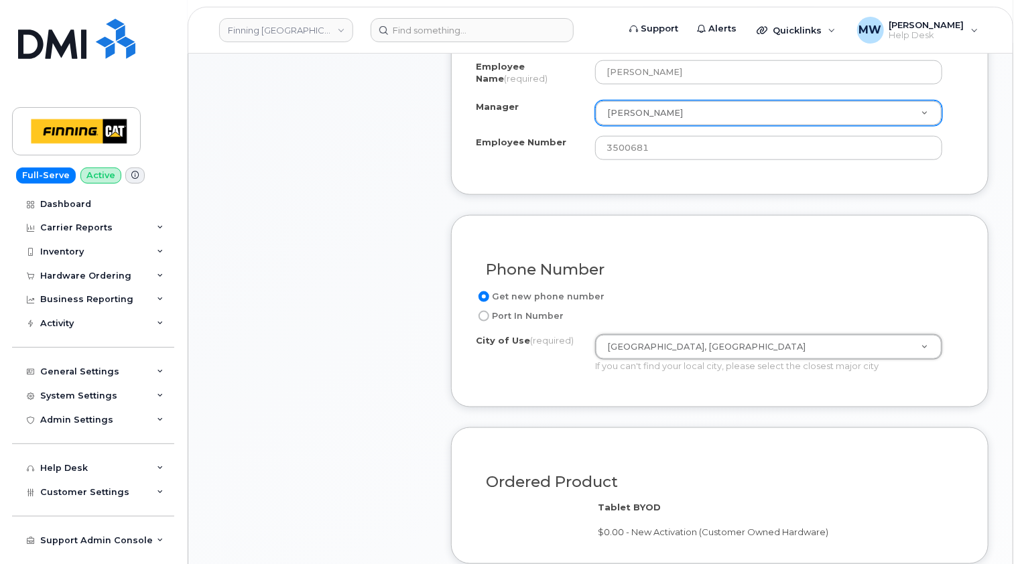
click at [378, 359] on div "Item #1 in process $0.00 New Activation Tablet BYOD $0.00 - New Activation (Cus…" at bounding box center [319, 255] width 215 height 1141
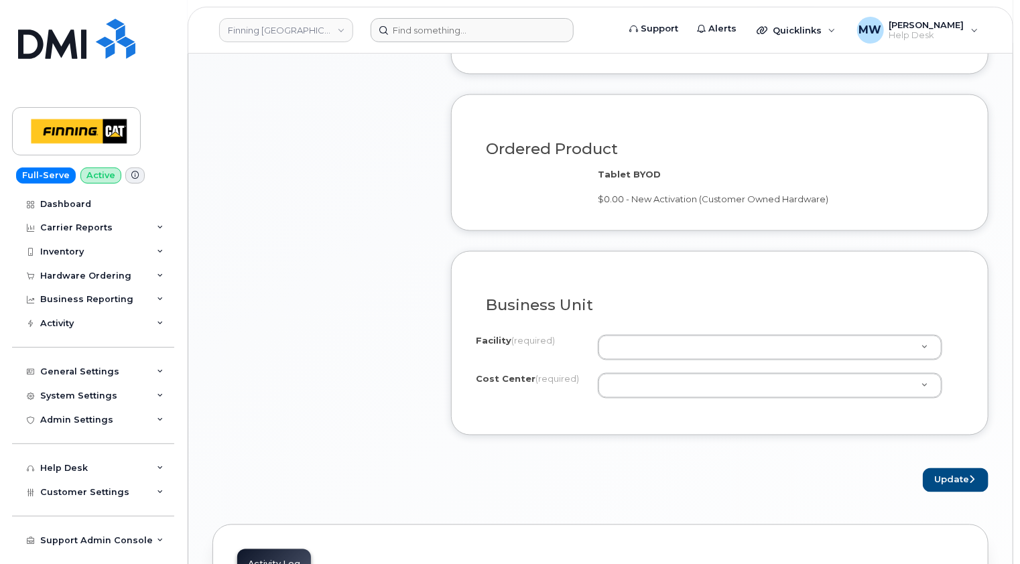
scroll to position [1029, 0]
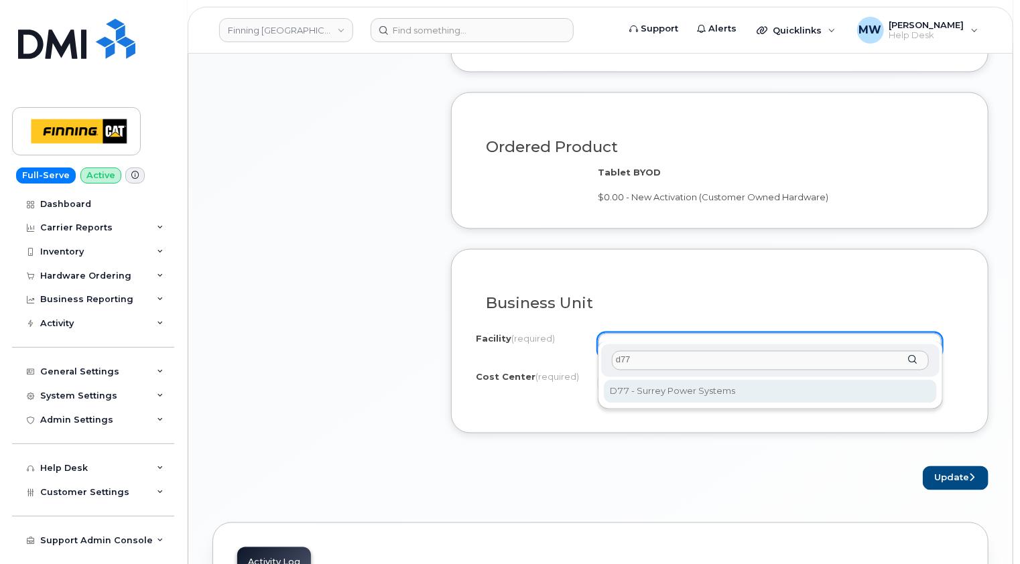
type input "d77"
select select "D77"
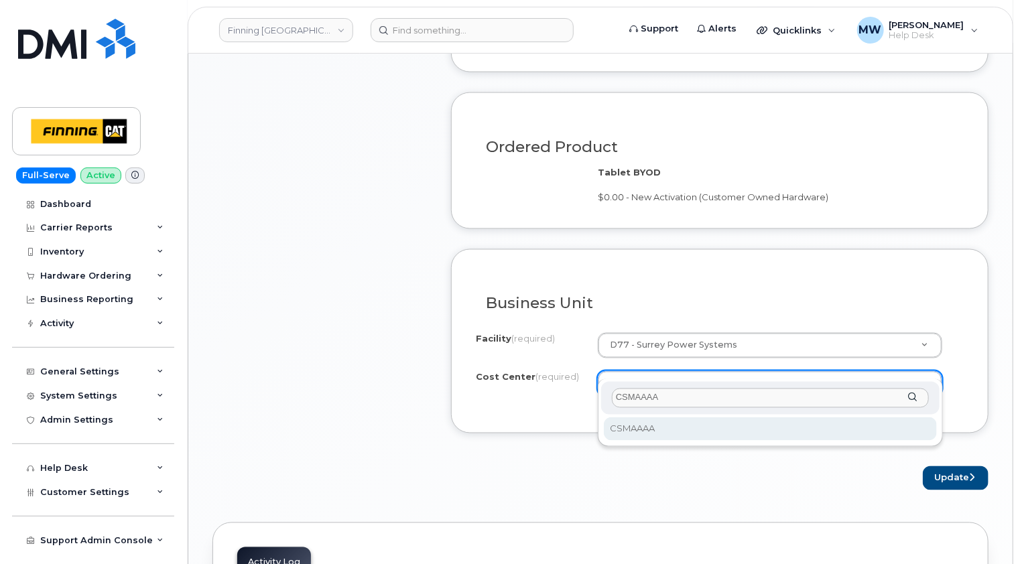
type input "CSMAAAA"
select select "CSMAAAA"
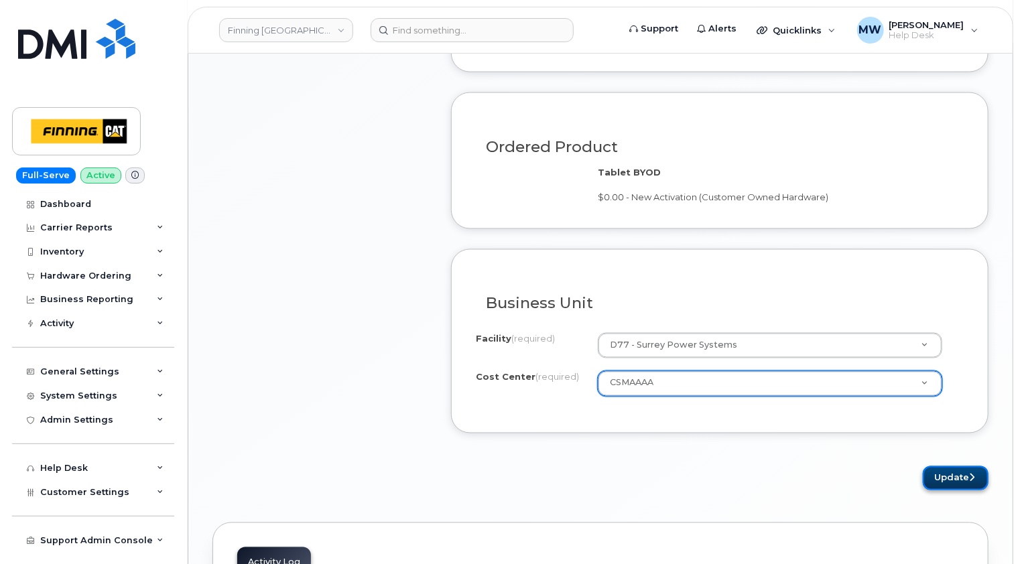
click at [965, 467] on button "Update" at bounding box center [956, 479] width 66 height 25
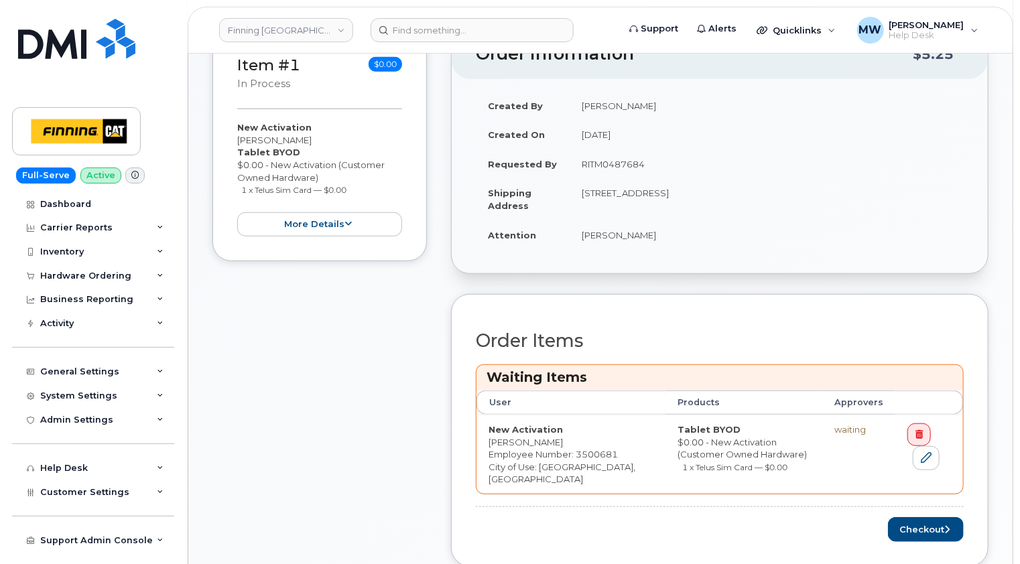
scroll to position [603, 0]
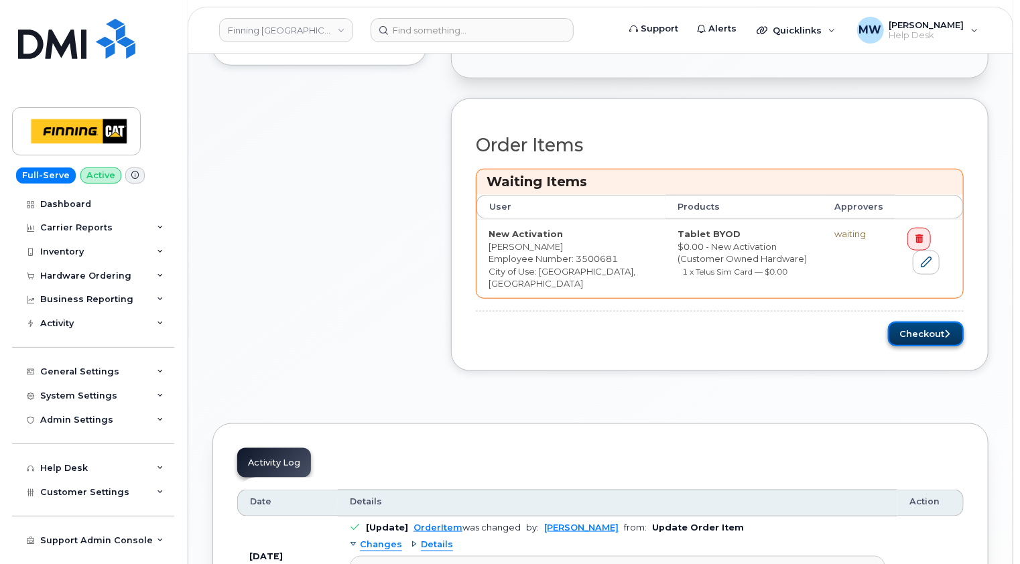
click at [925, 322] on button "Checkout" at bounding box center [926, 334] width 76 height 25
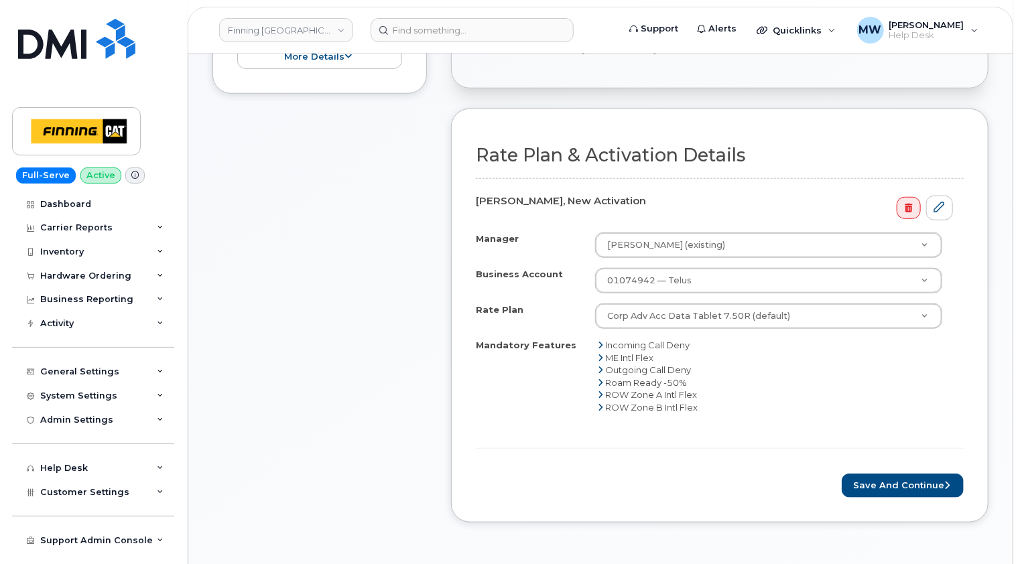
scroll to position [536, 0]
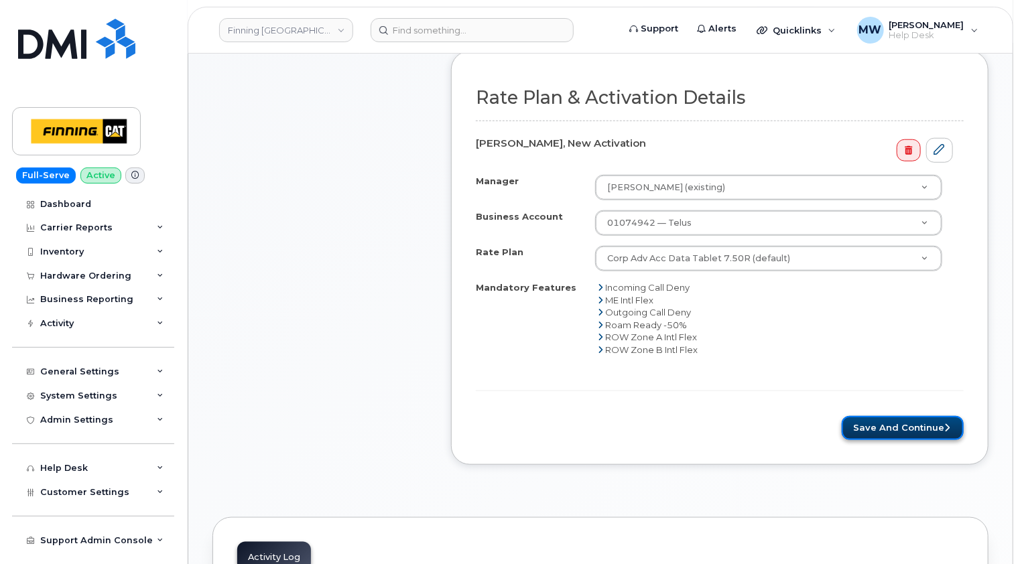
click at [922, 416] on button "Save and Continue" at bounding box center [903, 428] width 122 height 25
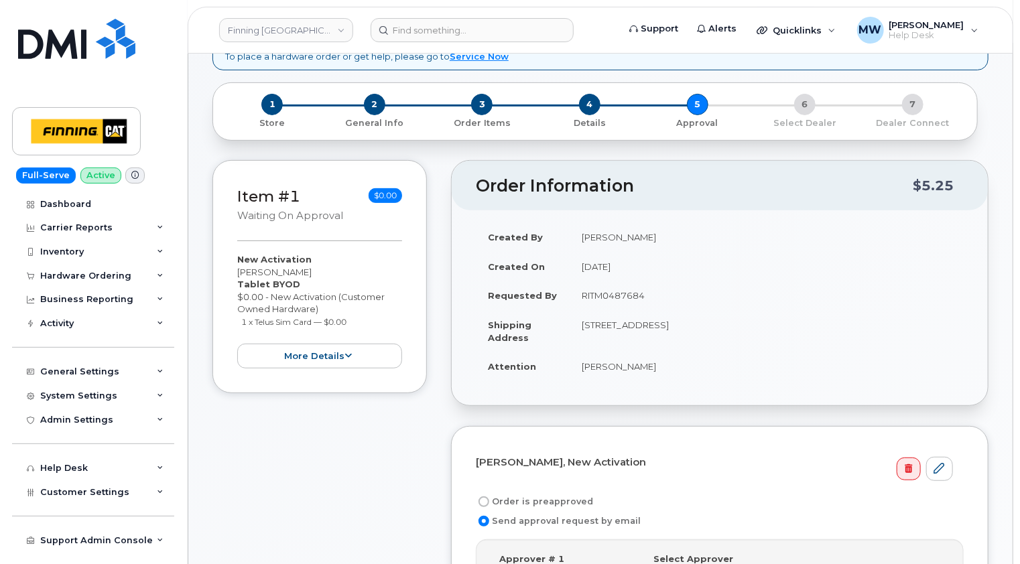
scroll to position [268, 0]
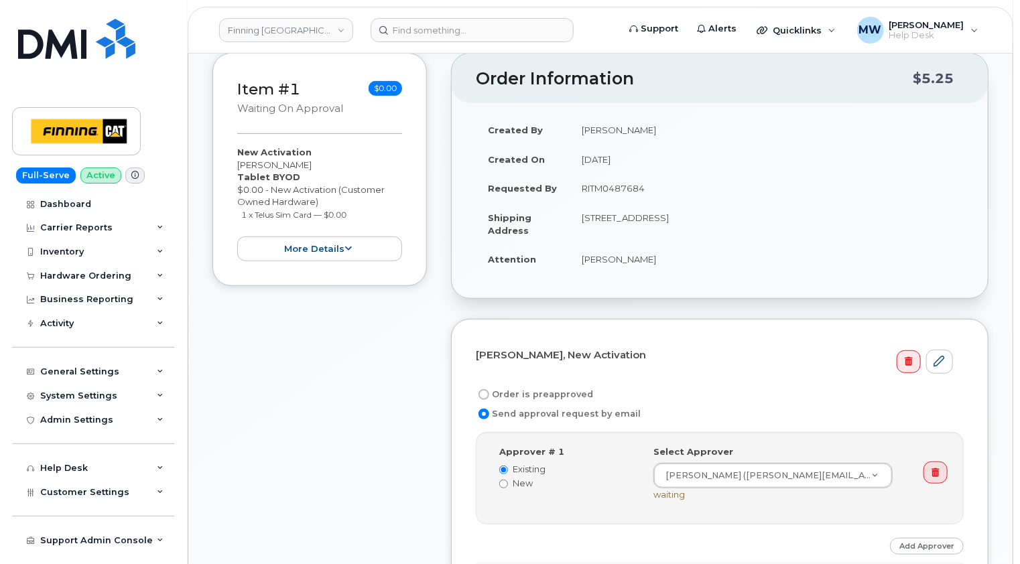
click at [552, 387] on label "Order is preapproved" at bounding box center [534, 395] width 117 height 16
click at [489, 389] on input "Order is preapproved" at bounding box center [484, 394] width 11 height 11
radio input "true"
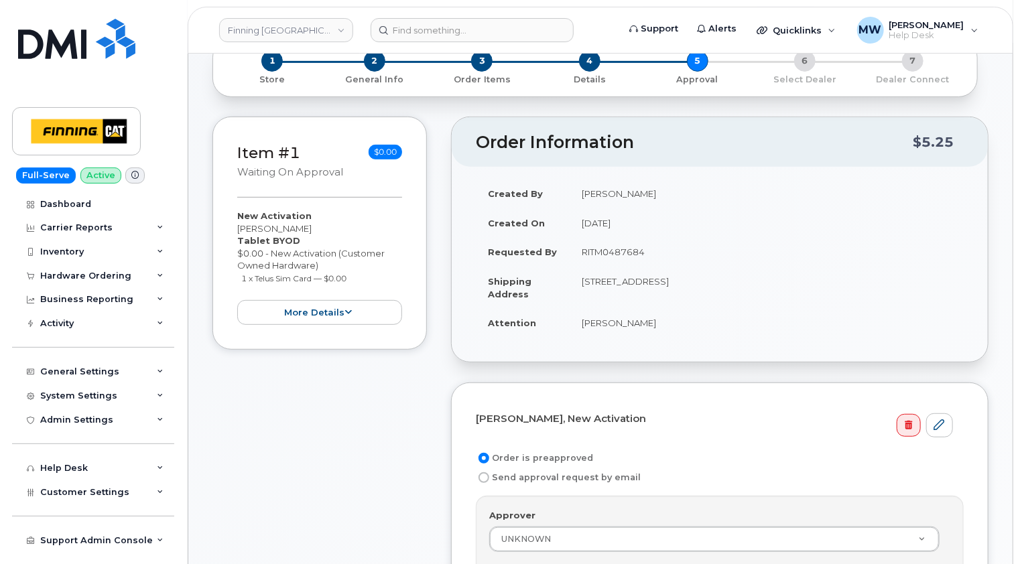
scroll to position [201, 0]
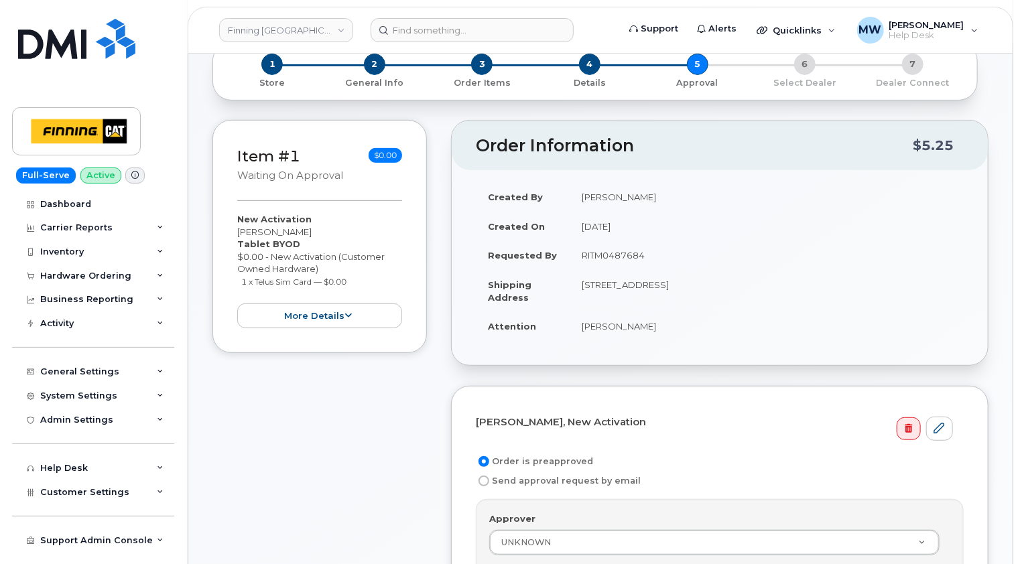
click at [932, 270] on td "[STREET_ADDRESS]" at bounding box center [767, 291] width 394 height 42
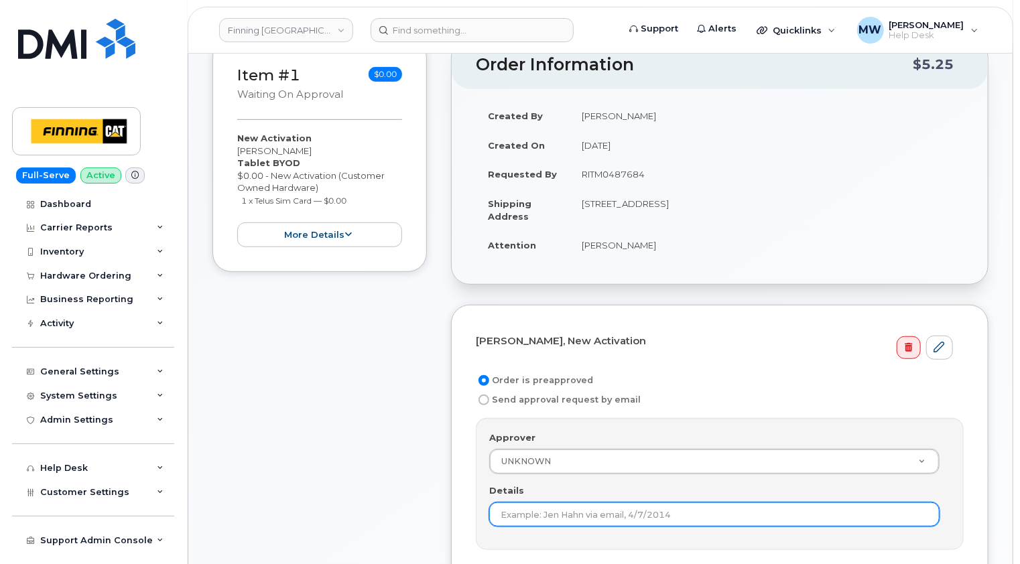
scroll to position [402, 0]
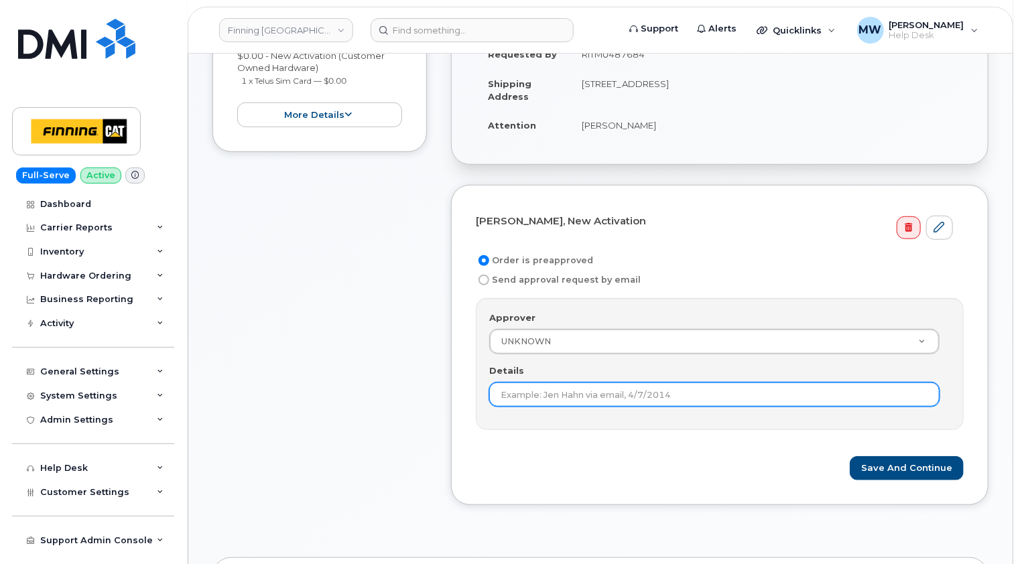
click at [550, 383] on input "Details" at bounding box center [714, 395] width 450 height 24
paste input "RITM0487684"
type input "RITM0487684"
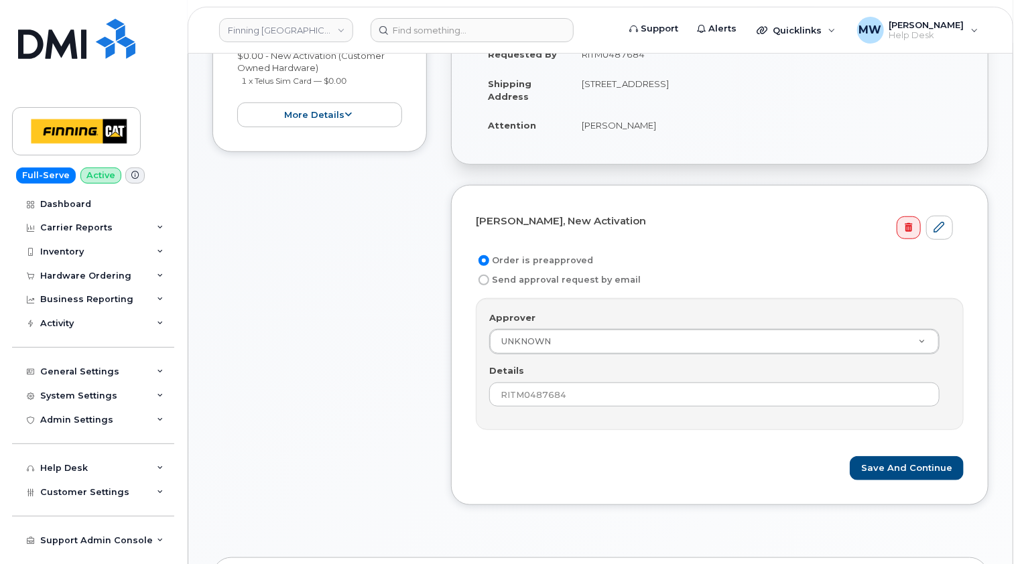
click at [696, 419] on form "David Hill-Mah, New Activation Order is preapproved Send approval request by em…" at bounding box center [720, 345] width 488 height 271
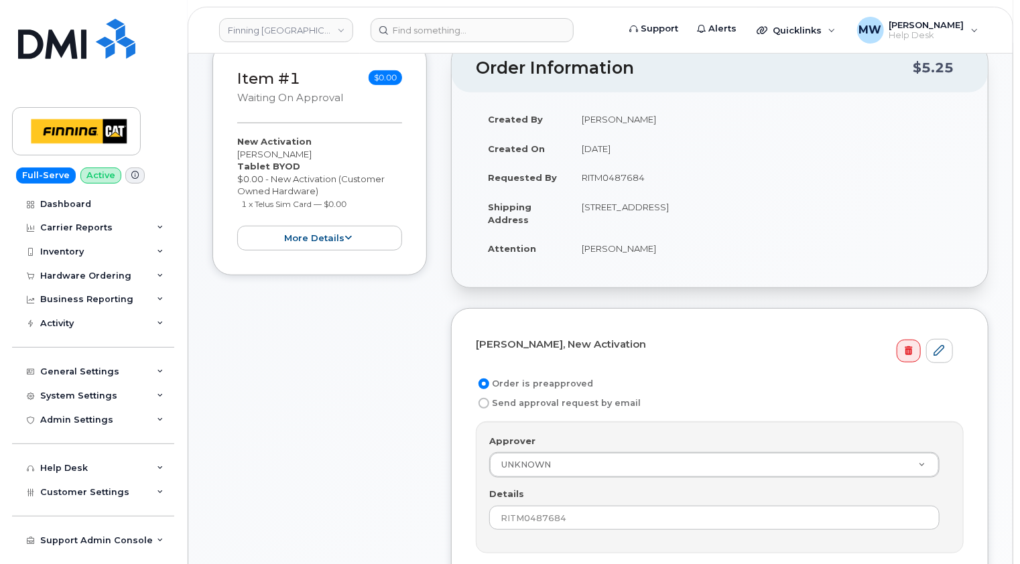
scroll to position [335, 0]
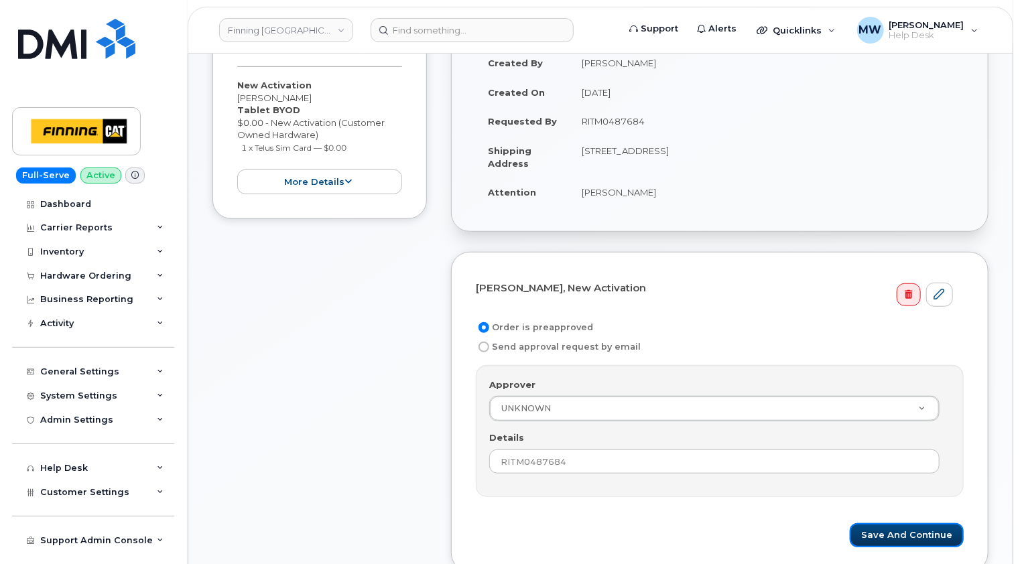
drag, startPoint x: 921, startPoint y: 518, endPoint x: 753, endPoint y: 277, distance: 293.8
click at [921, 524] on button "Save and Continue" at bounding box center [907, 536] width 114 height 25
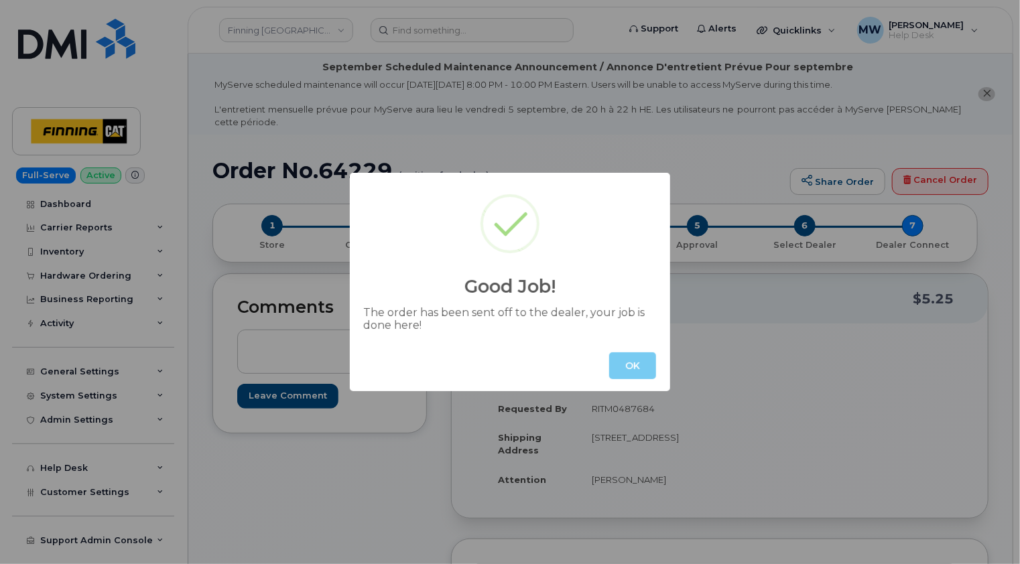
click at [641, 361] on button "OK" at bounding box center [632, 366] width 47 height 27
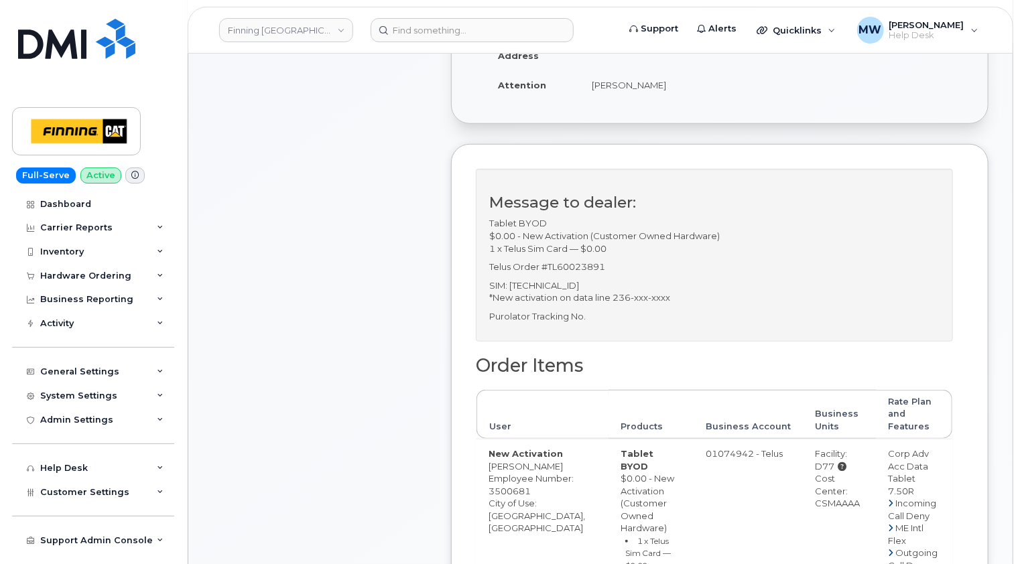
scroll to position [268, 0]
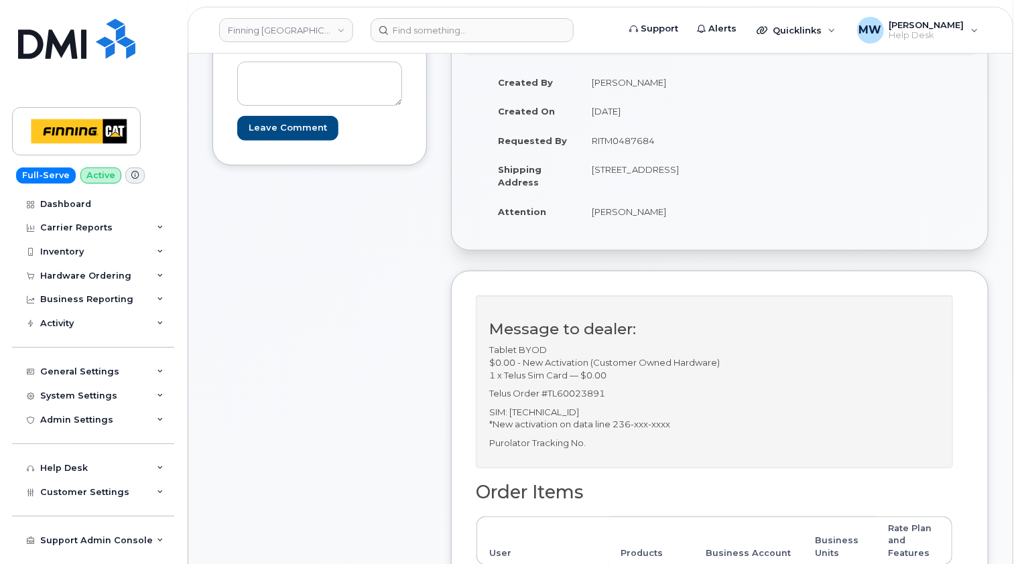
drag, startPoint x: 688, startPoint y: 168, endPoint x: 653, endPoint y: 169, distance: 34.9
click at [653, 169] on td "[STREET_ADDRESS]" at bounding box center [645, 176] width 130 height 42
copy td "T2E 7H9"
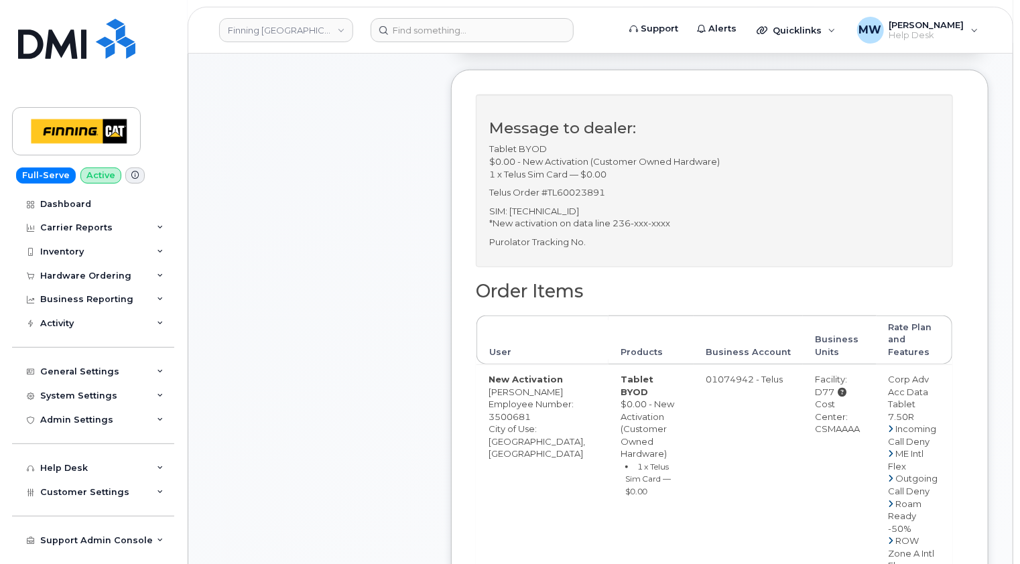
scroll to position [536, 0]
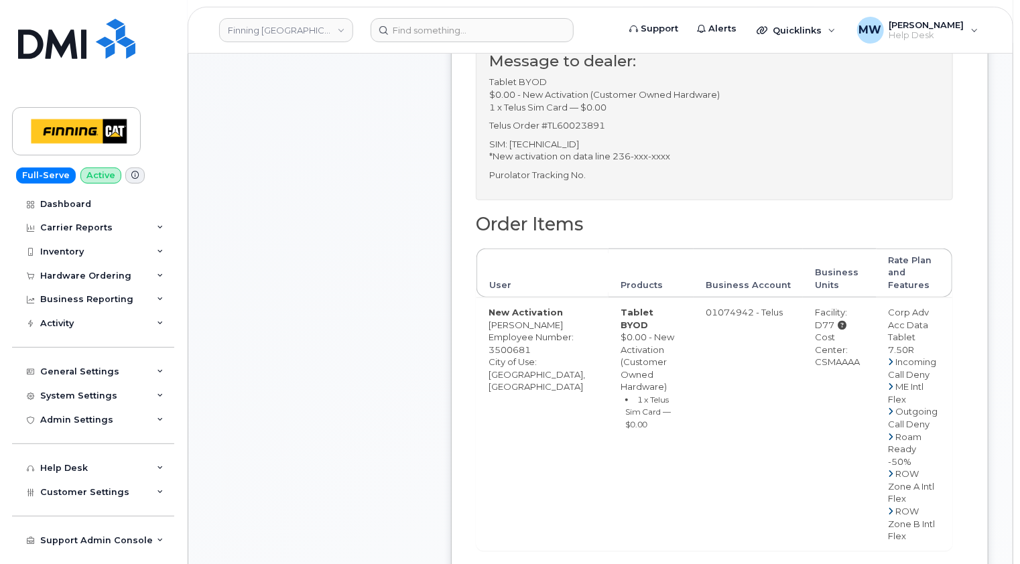
click at [826, 337] on div "Cost Center: CSMAAAA" at bounding box center [840, 350] width 50 height 38
copy div "CSMAAAA"
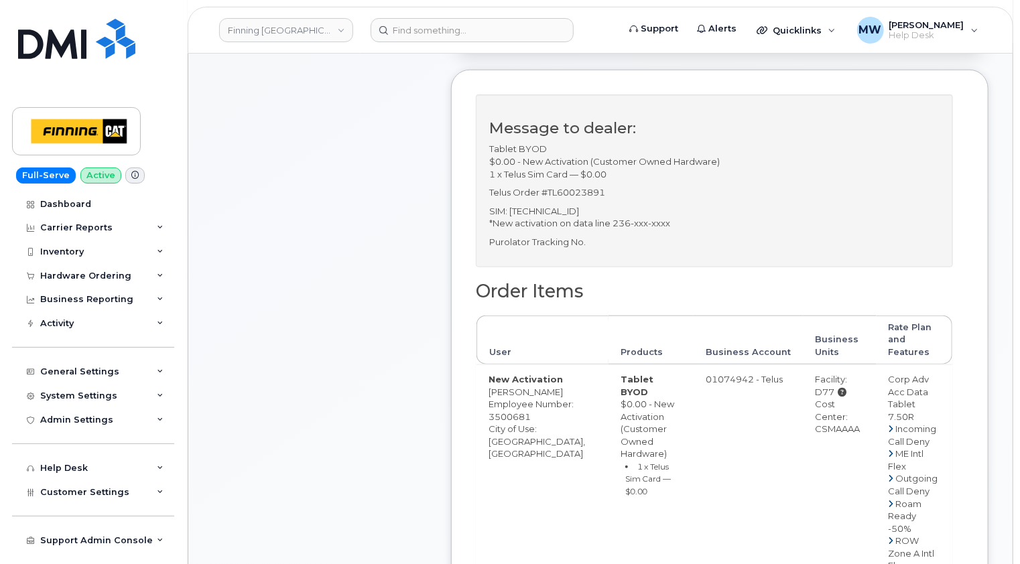
scroll to position [402, 0]
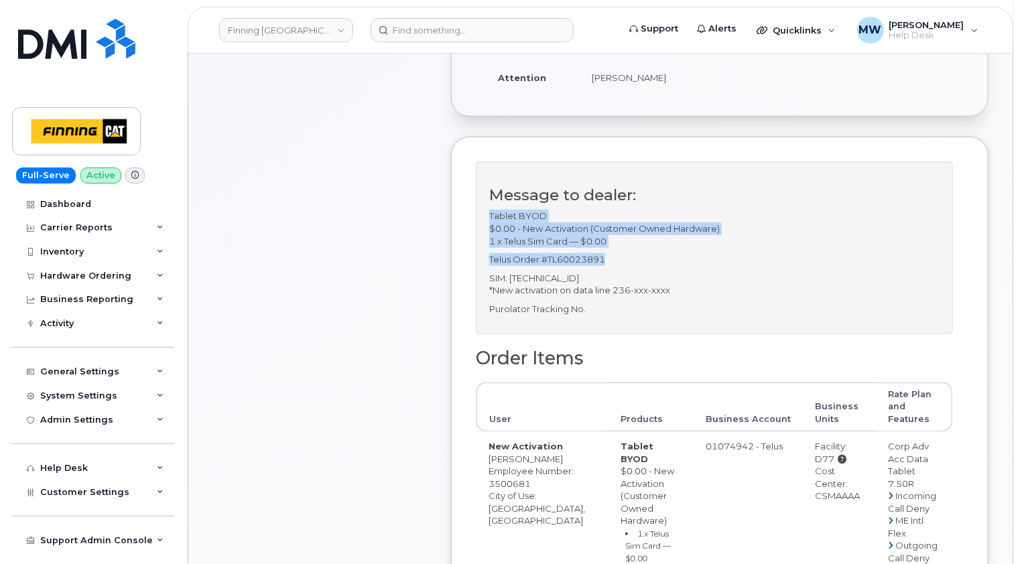
drag, startPoint x: 608, startPoint y: 259, endPoint x: 484, endPoint y: 219, distance: 130.2
click at [484, 219] on div "Message to dealer: Tablet BYOD $0.00 - New Activation (Customer Owned Hardware)…" at bounding box center [714, 248] width 477 height 173
copy div "Tablet BYOD $0.00 - New Activation (Customer Owned Hardware) 1 x Telus Sim Card…"
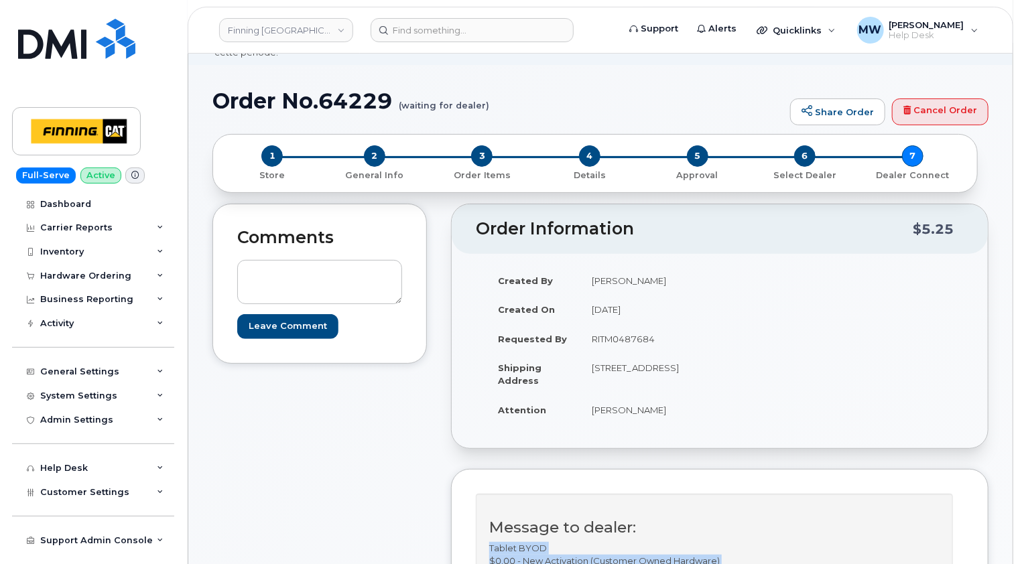
scroll to position [0, 0]
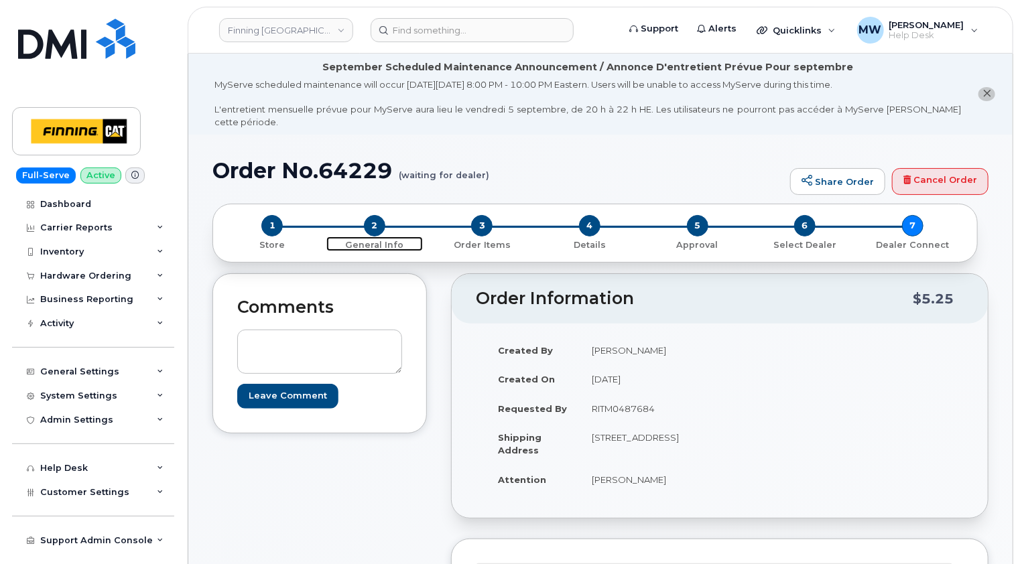
click at [369, 216] on span "2" at bounding box center [374, 225] width 21 height 21
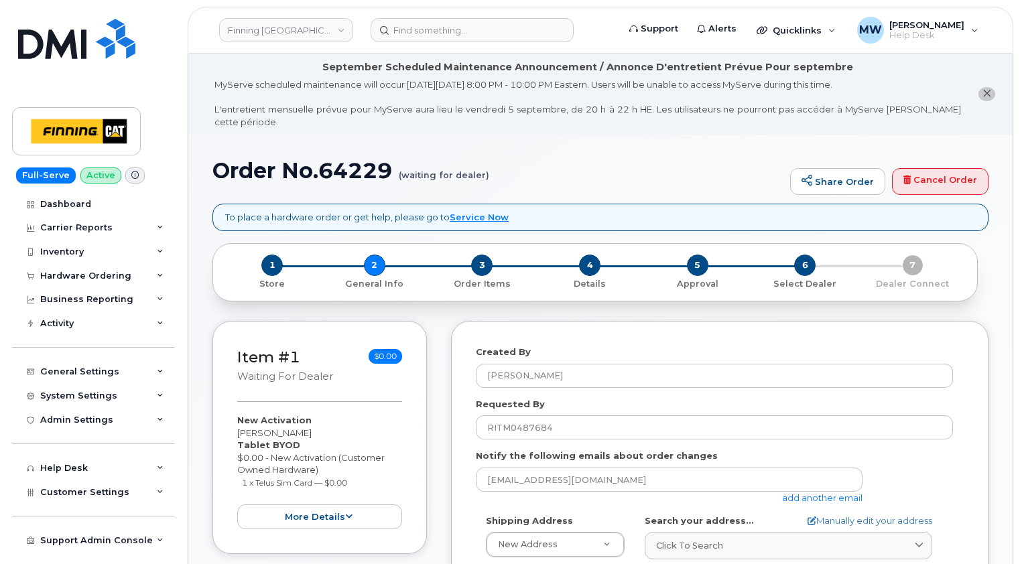
select select
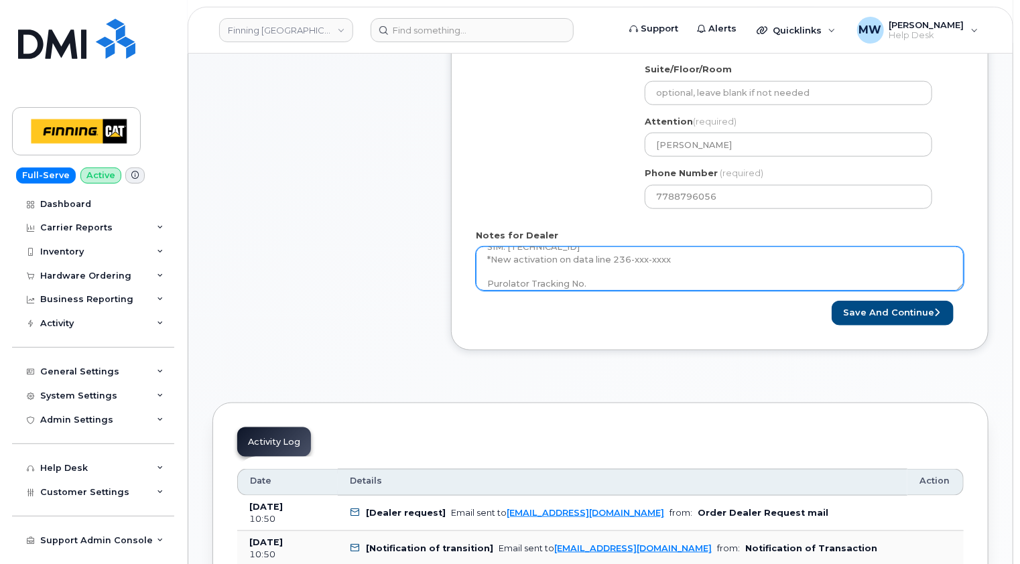
scroll to position [98, 0]
click at [652, 261] on textarea "Tablet BYOD $0.00 - New Activation (Customer Owned Hardware) 1 x Telus Sim Card…" at bounding box center [720, 269] width 488 height 44
paste textarea "335647729102"
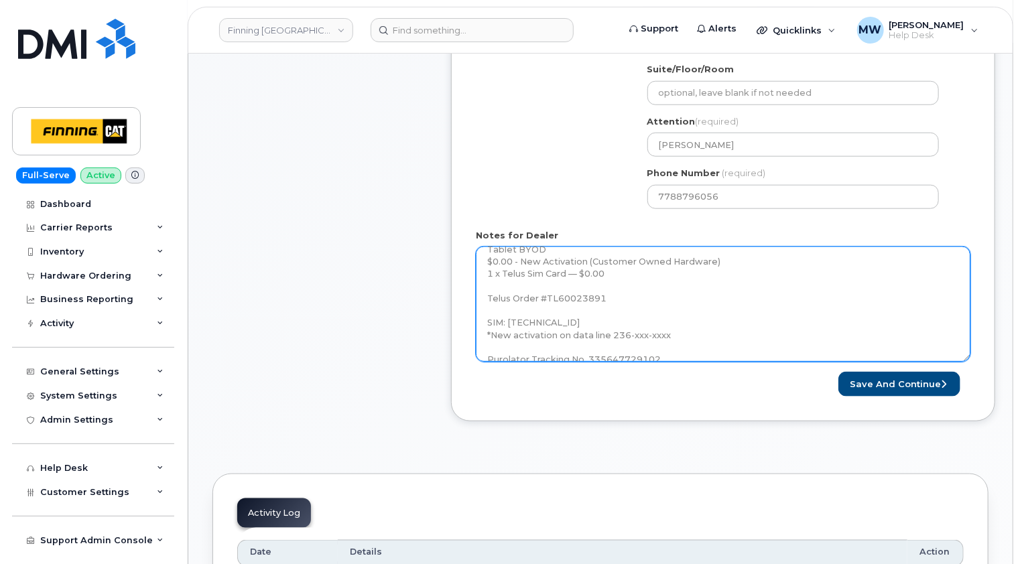
scroll to position [0, 0]
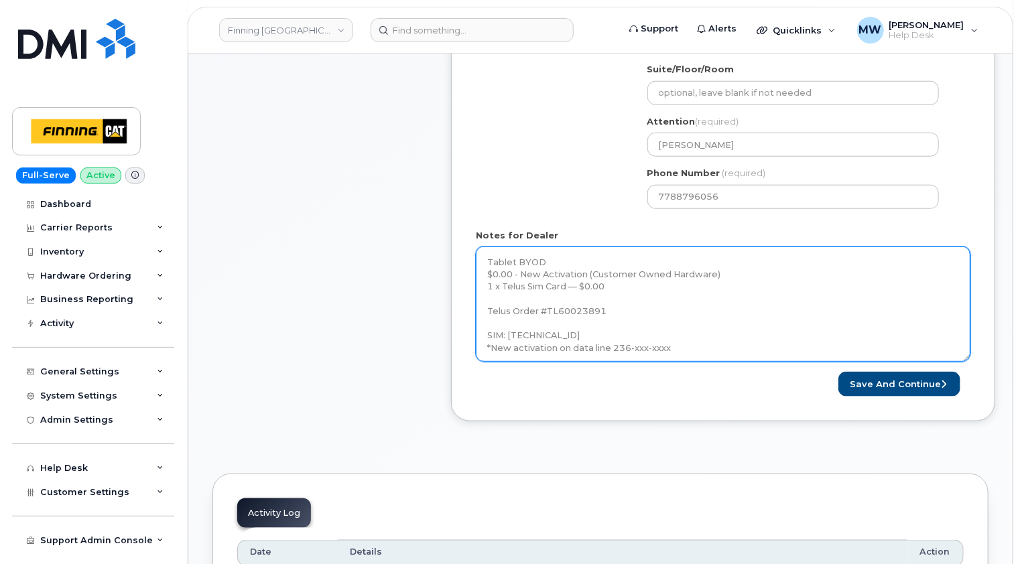
drag, startPoint x: 961, startPoint y: 275, endPoint x: 973, endPoint y: 393, distance: 119.3
click at [971, 362] on textarea "Tablet BYOD $0.00 - New Activation (Customer Owned Hardware) 1 x Telus Sim Card…" at bounding box center [723, 304] width 495 height 115
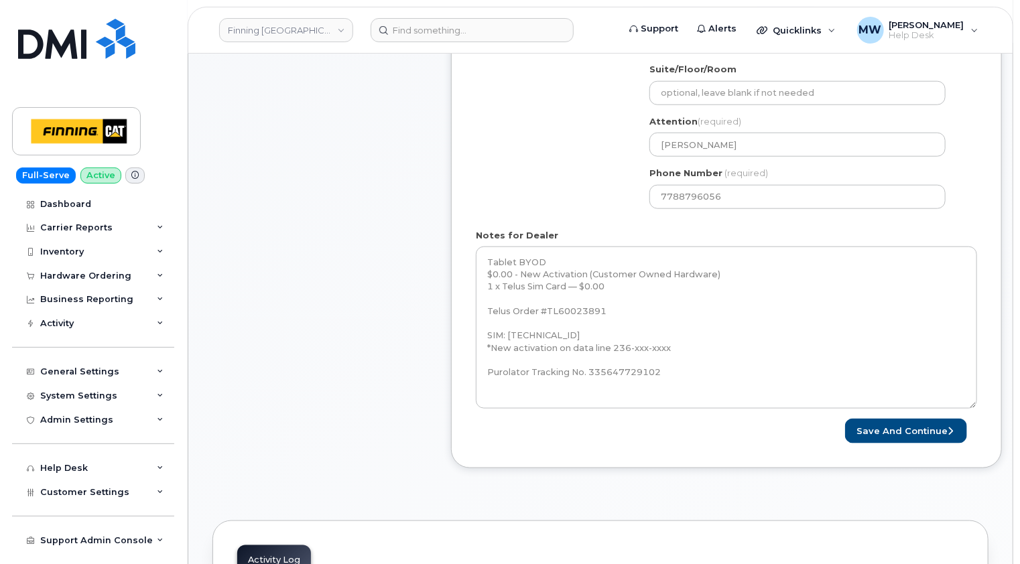
click at [316, 286] on div "Item #1 waiting for dealer $0.00 New Activation David Hill-Mah Tablet BYOD $0.0…" at bounding box center [319, 103] width 215 height 771
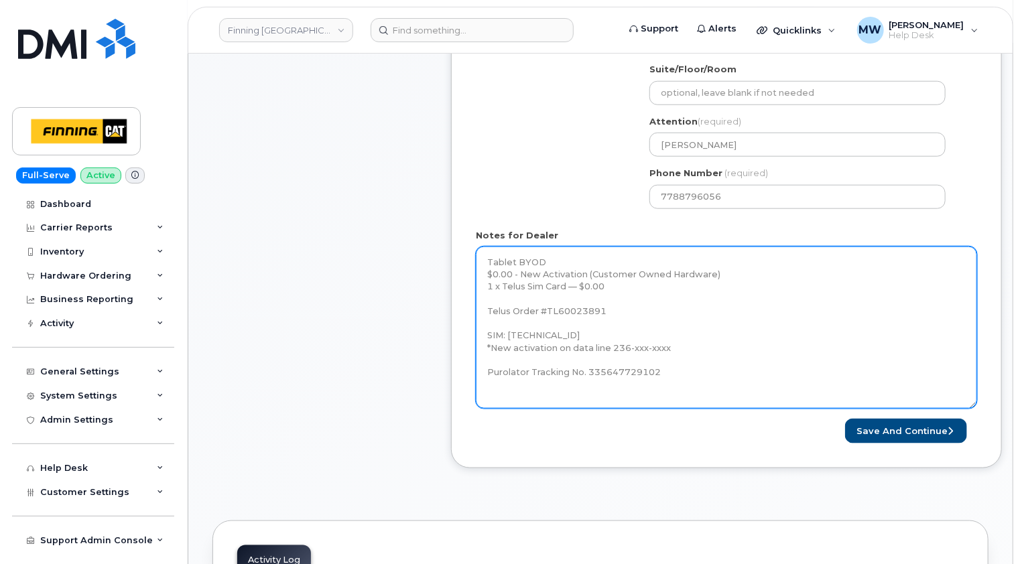
drag, startPoint x: 676, startPoint y: 334, endPoint x: 632, endPoint y: 335, distance: 44.3
click at [632, 335] on textarea "Tablet BYOD $0.00 - New Activation (Customer Owned Hardware) 1 x Telus Sim Card…" at bounding box center [726, 328] width 501 height 162
paste textarea "982-4713"
click at [656, 369] on textarea "Tablet BYOD $0.00 - New Activation (Customer Owned Hardware) 1 x Telus Sim Card…" at bounding box center [726, 328] width 501 height 162
type textarea "Tablet BYOD $0.00 - New Activation (Customer Owned Hardware) 1 x Telus Sim Card…"
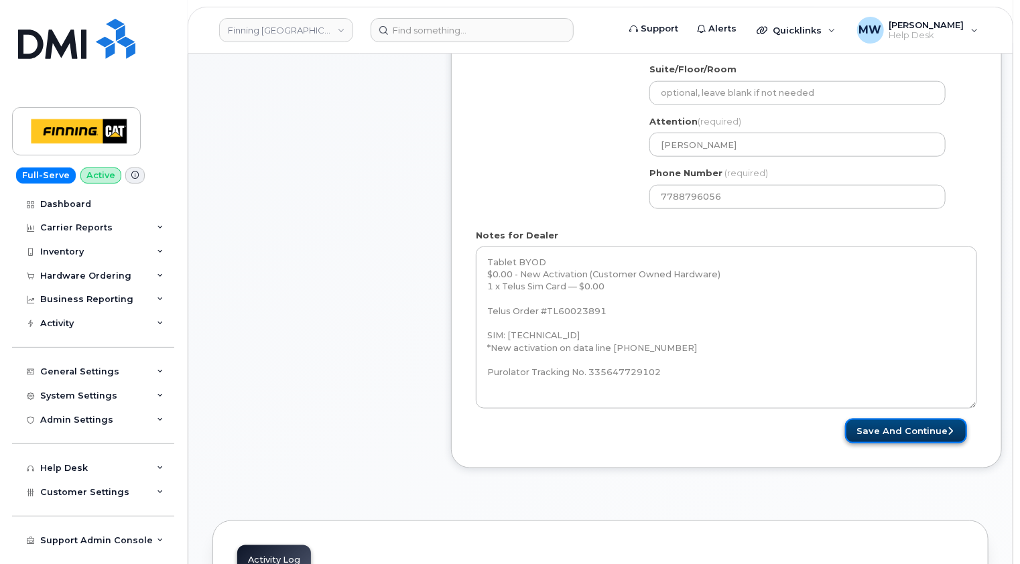
click at [914, 419] on button "Save and Continue" at bounding box center [906, 431] width 122 height 25
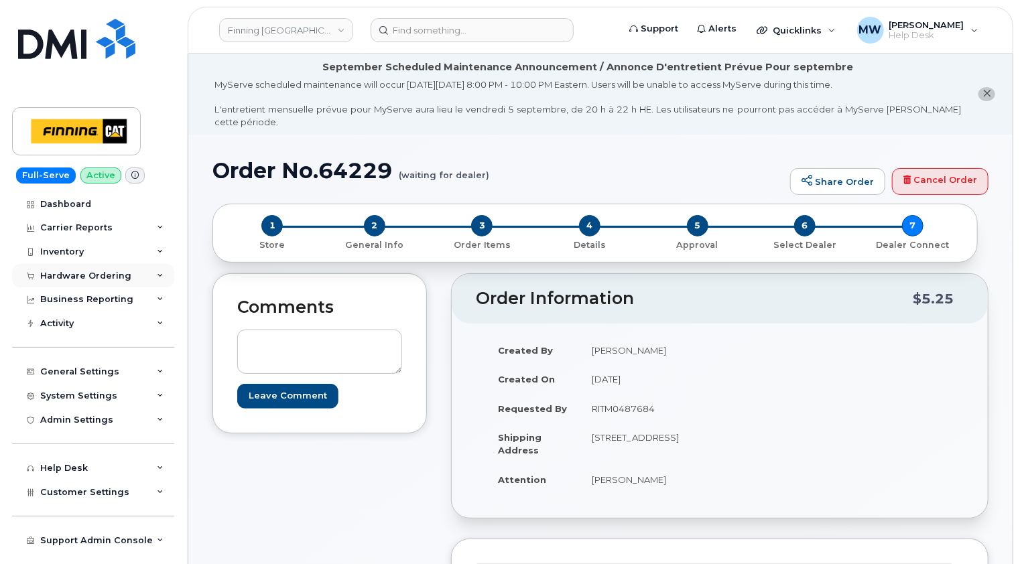
click at [99, 272] on div "Hardware Ordering" at bounding box center [85, 276] width 91 height 11
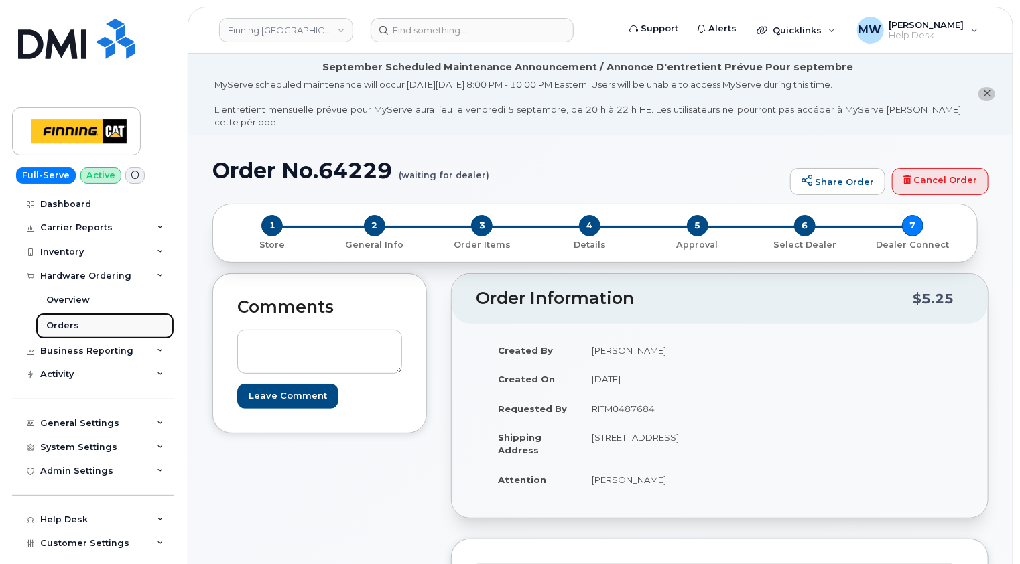
click at [62, 327] on div "Orders" at bounding box center [62, 326] width 33 height 12
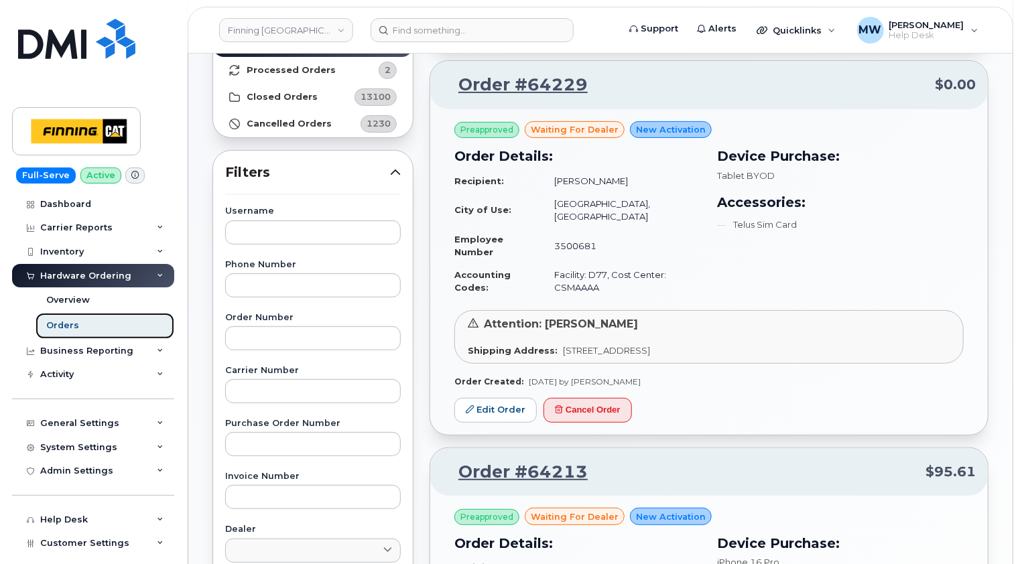
scroll to position [201, 0]
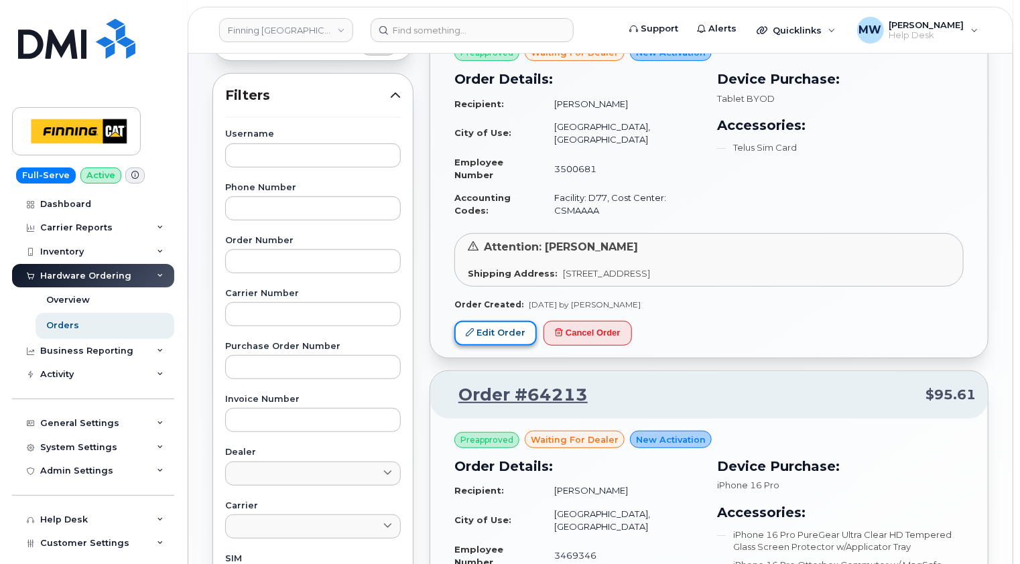
click at [507, 326] on link "Edit Order" at bounding box center [495, 333] width 82 height 25
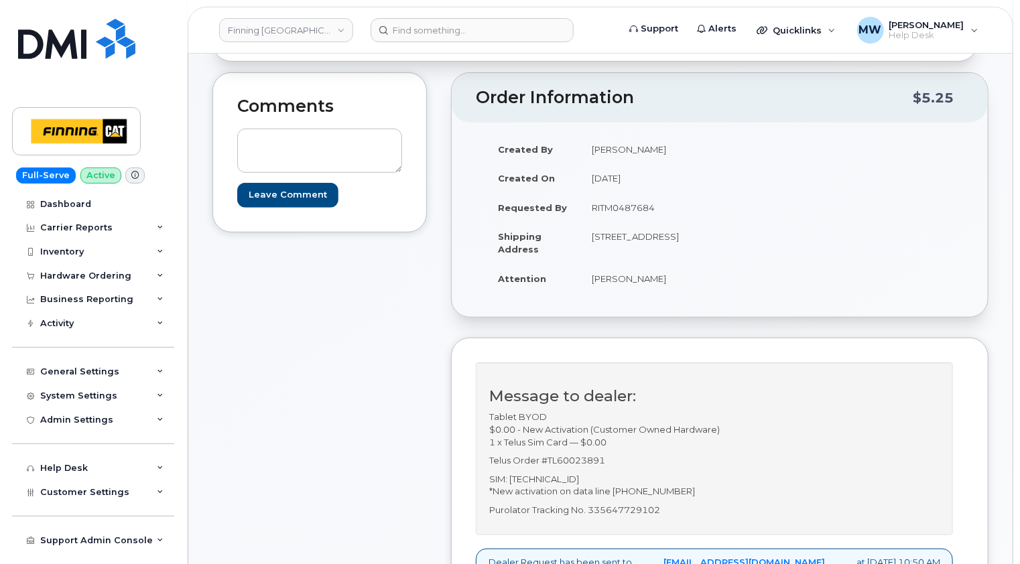
scroll to position [335, 0]
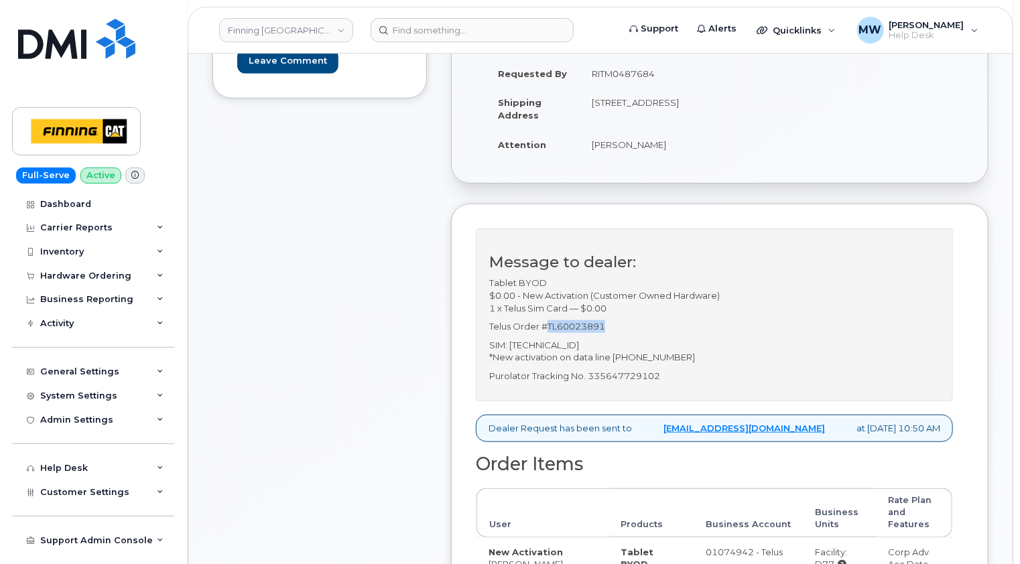
drag, startPoint x: 607, startPoint y: 329, endPoint x: 549, endPoint y: 324, distance: 58.5
click at [549, 324] on p "Telus Order #TL60023891" at bounding box center [714, 326] width 450 height 13
copy p "TL60023891"
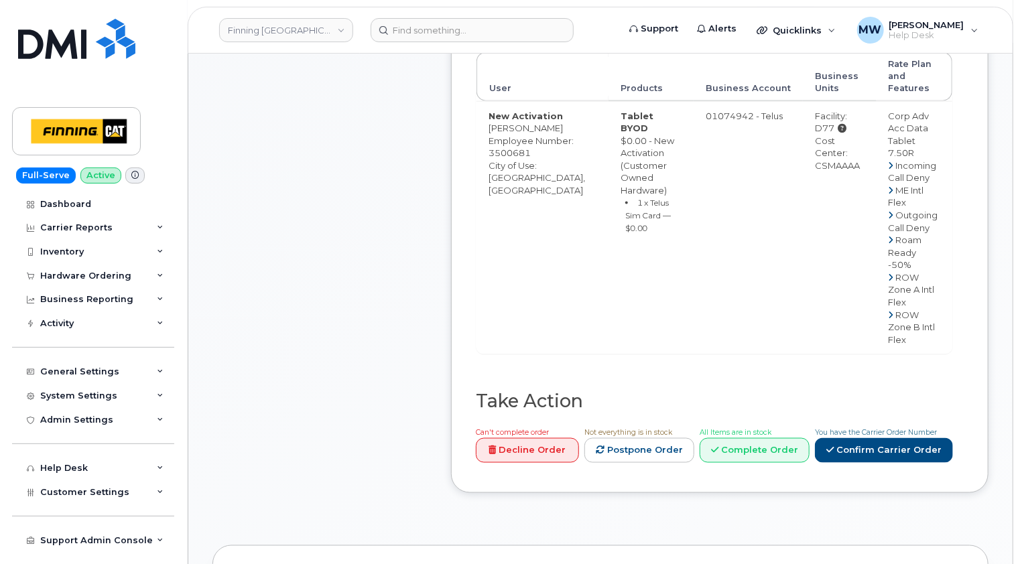
scroll to position [804, 0]
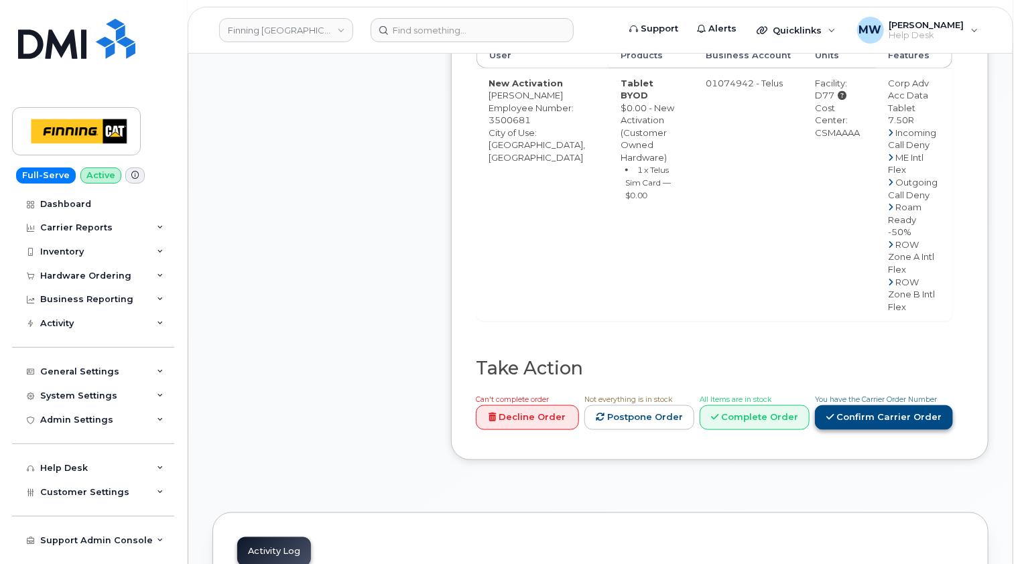
click at [896, 406] on link "Confirm Carrier Order" at bounding box center [884, 418] width 138 height 25
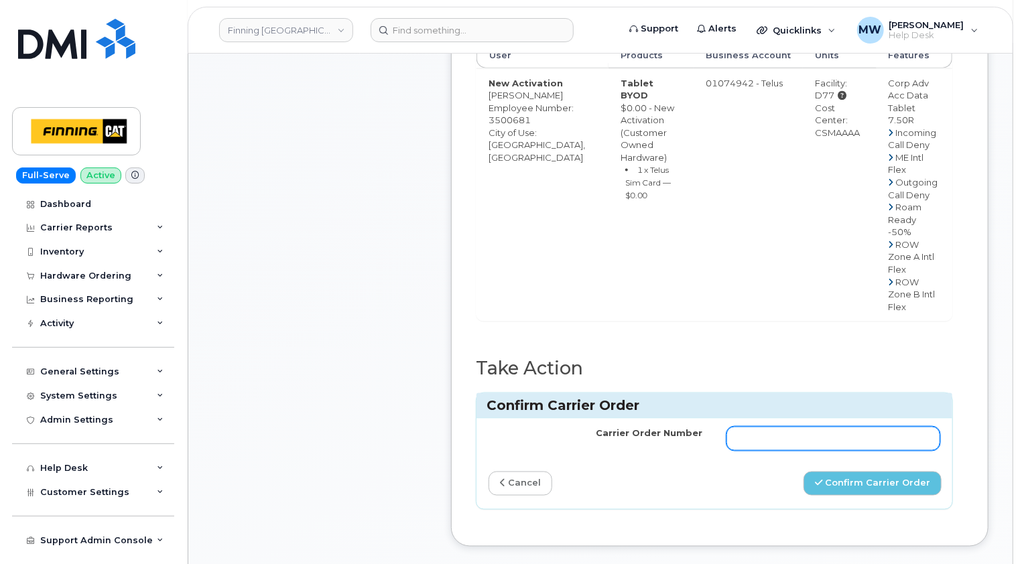
click at [746, 427] on input "Carrier Order Number" at bounding box center [834, 439] width 214 height 24
paste input "TL60023891"
type input "TL60023891"
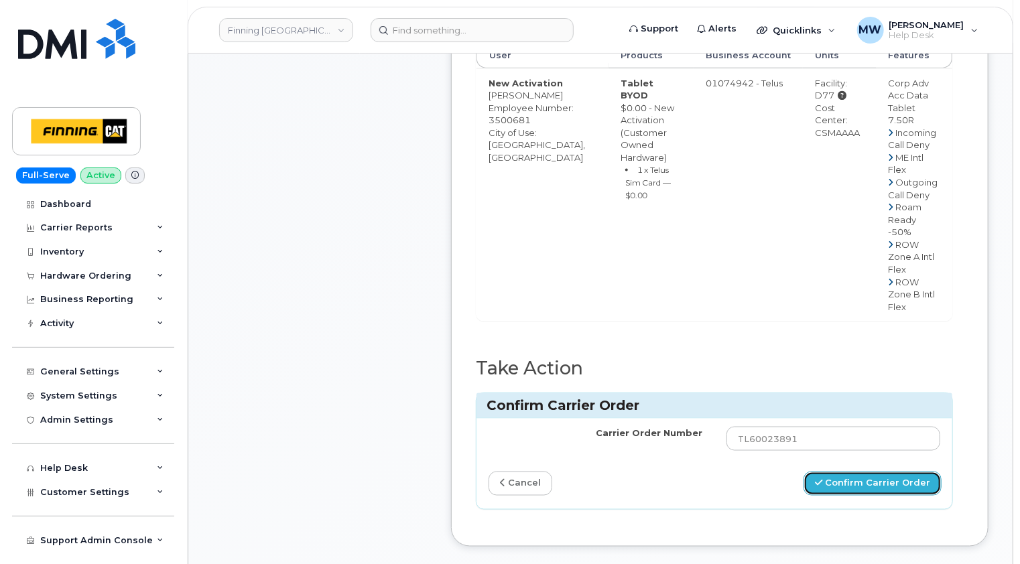
click at [881, 472] on button "Confirm Carrier Order" at bounding box center [873, 484] width 138 height 25
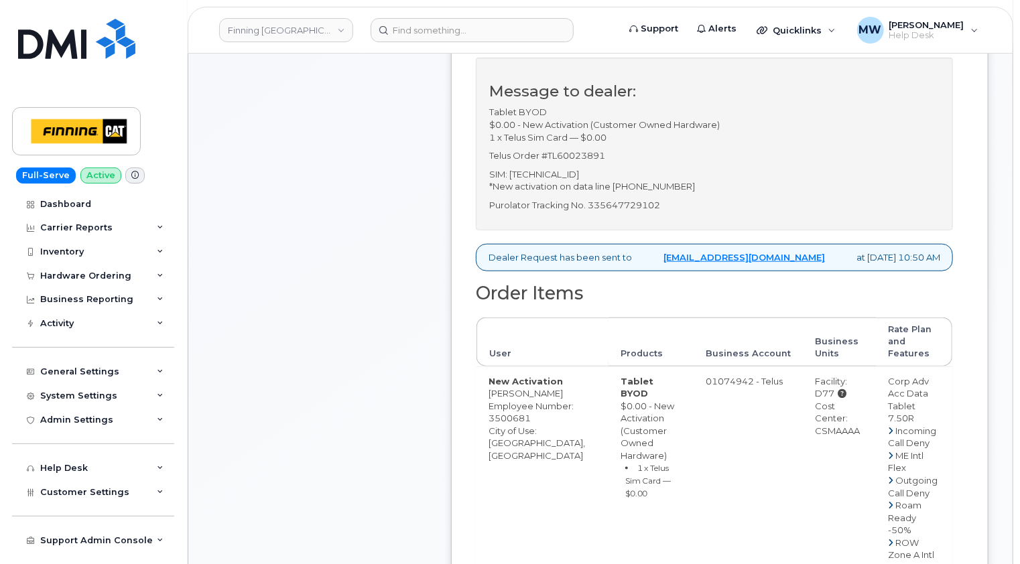
scroll to position [670, 0]
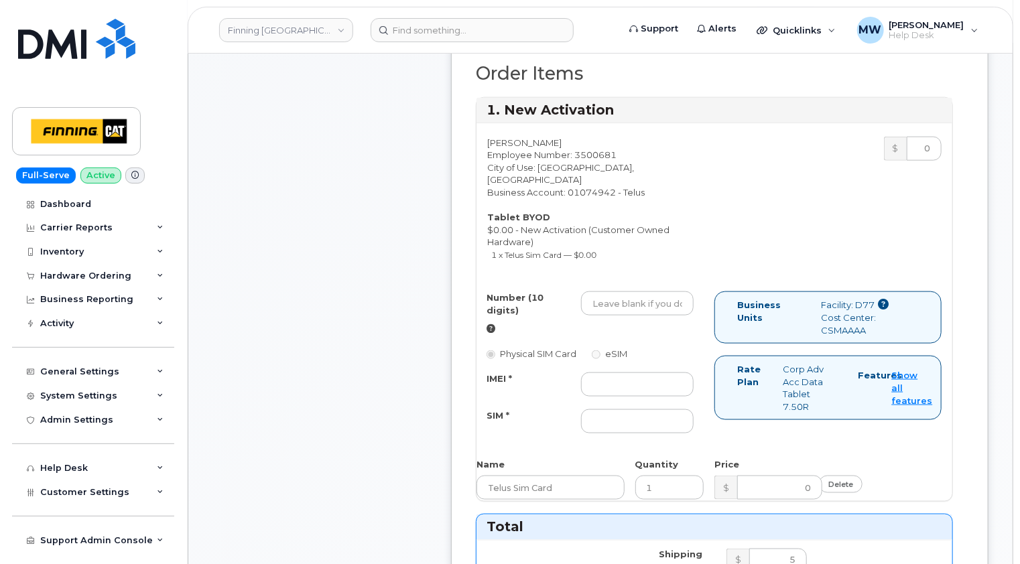
scroll to position [536, 0]
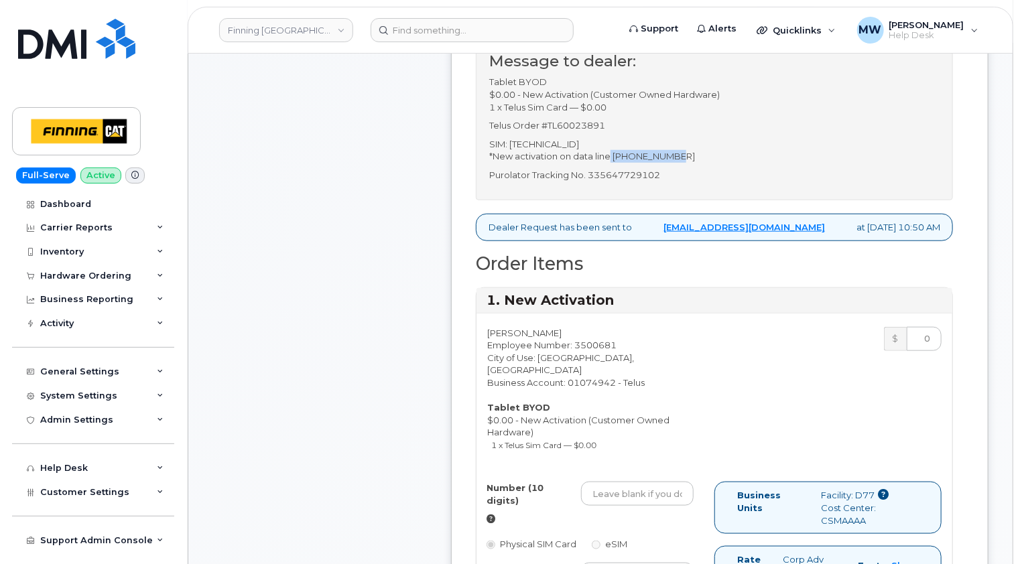
drag, startPoint x: 691, startPoint y: 155, endPoint x: 609, endPoint y: 154, distance: 81.8
click at [609, 154] on p "SIM: [TECHNICAL_ID] *New activation on data line [PHONE_NUMBER]" at bounding box center [714, 150] width 450 height 25
click at [611, 154] on p "SIM: 8912230102357626583 *New activation on data line 236-982-4713" at bounding box center [714, 150] width 450 height 25
click at [646, 156] on p "SIM: 8912230102357626583 *New activation on data line 236-982-4713" at bounding box center [714, 150] width 450 height 25
drag, startPoint x: 703, startPoint y: 154, endPoint x: 614, endPoint y: 151, distance: 89.2
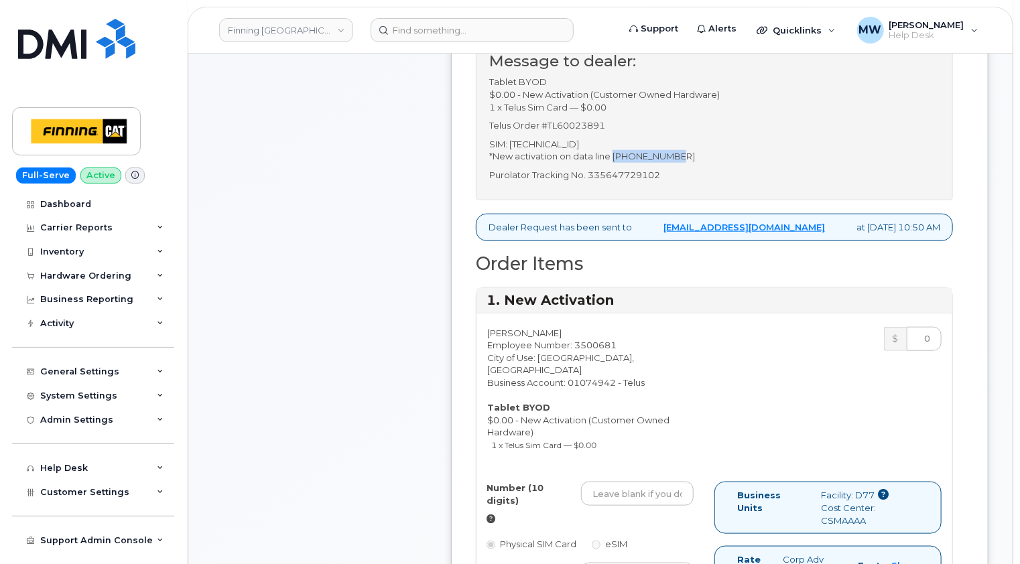
click at [614, 151] on p "SIM: 8912230102357626583 *New activation on data line 236-982-4713" at bounding box center [714, 150] width 450 height 25
copy p "236-982-4713"
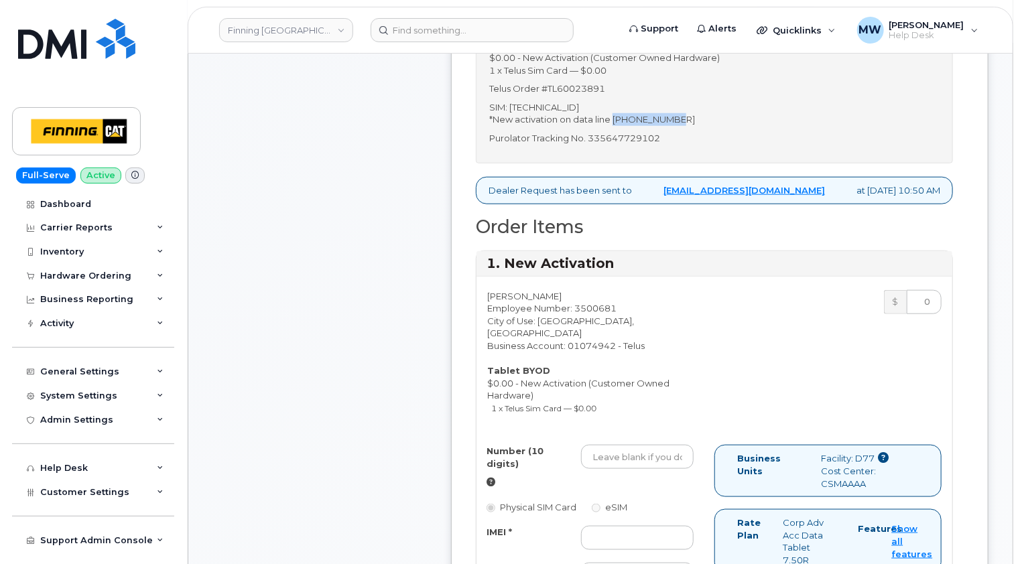
scroll to position [603, 0]
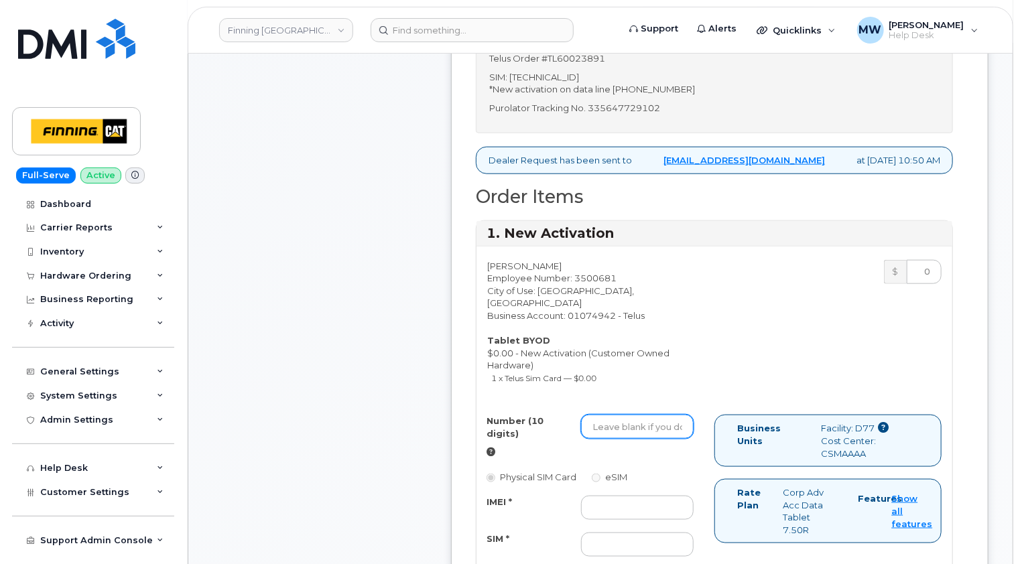
click at [601, 415] on input "Number (10 digits)" at bounding box center [637, 427] width 113 height 24
paste input "236-982-4713"
click at [614, 415] on input "236-982-4713" at bounding box center [637, 427] width 113 height 24
click at [631, 415] on input "236982-4713" at bounding box center [637, 427] width 113 height 24
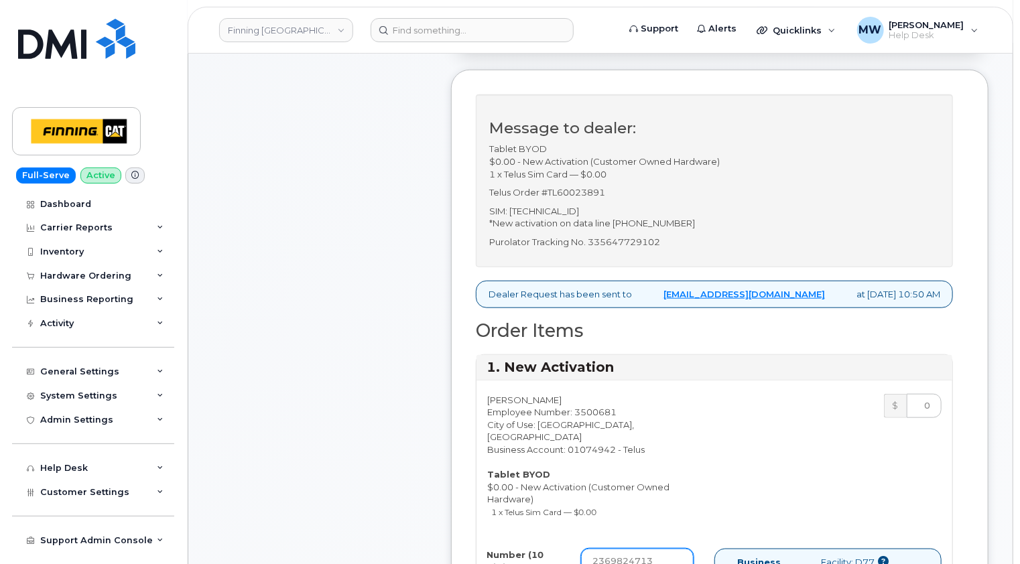
scroll to position [737, 0]
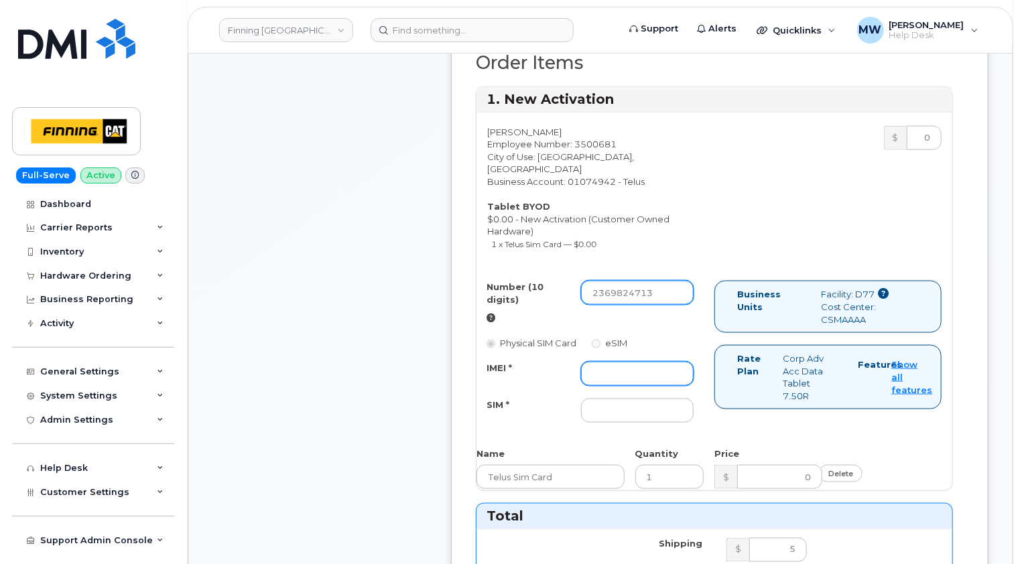
type input "2369824713"
click at [617, 363] on input "IMEI *" at bounding box center [637, 374] width 113 height 24
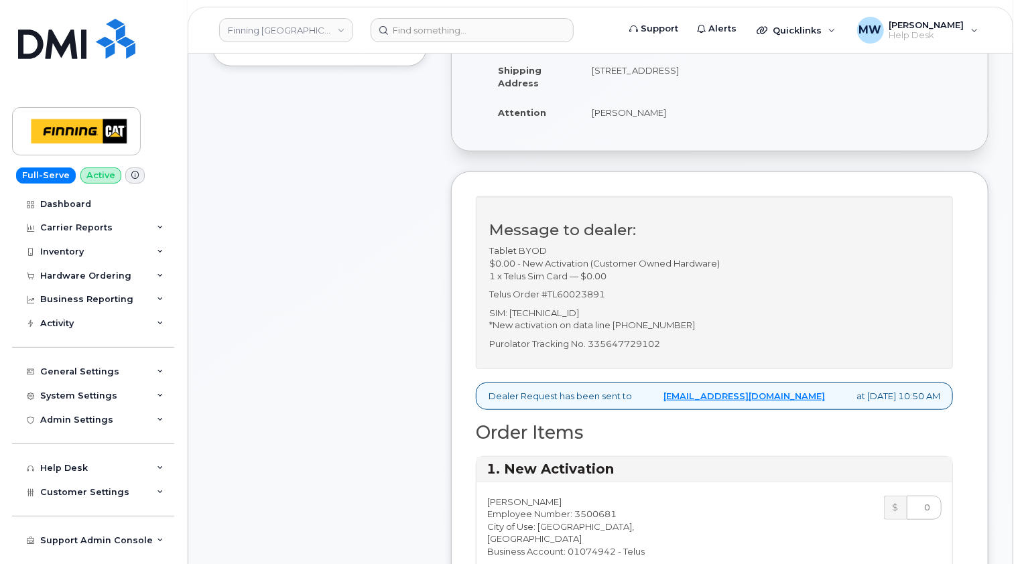
scroll to position [335, 0]
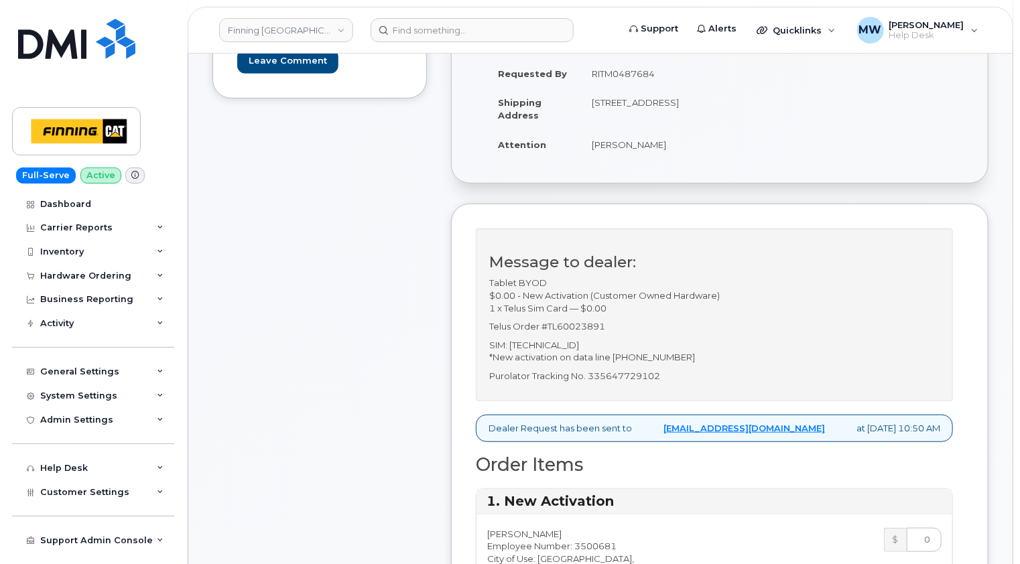
type input "x"
click at [595, 343] on p "SIM: 8912230102357626583 *New activation on data line 236-982-4713" at bounding box center [714, 351] width 450 height 25
copy p "[TECHNICAL_ID]"
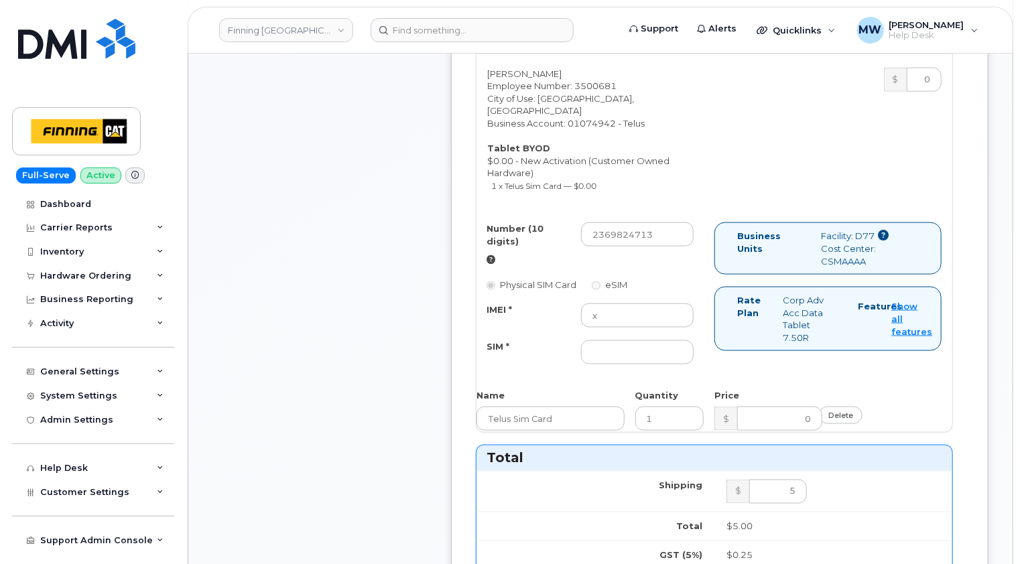
scroll to position [804, 0]
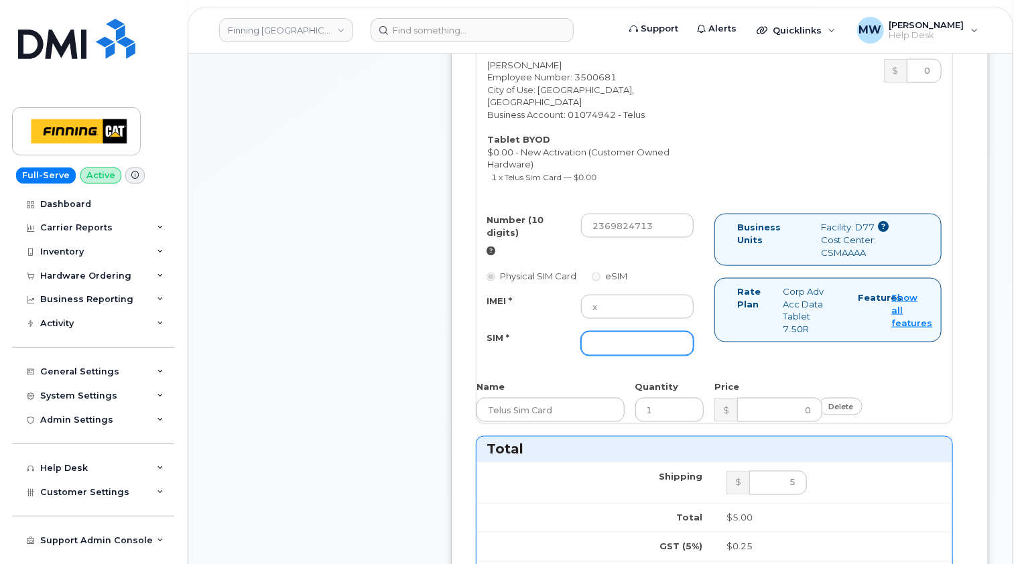
click at [609, 332] on input "SIM *" at bounding box center [637, 344] width 113 height 24
paste input "[TECHNICAL_ID]"
type input "[TECHNICAL_ID]"
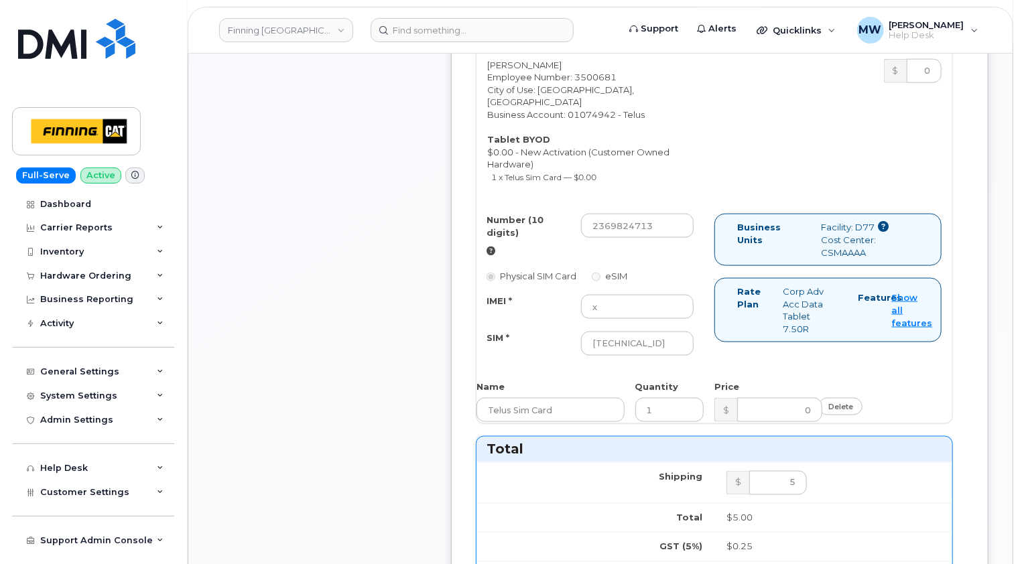
click at [554, 359] on div "David Hill-Mah Employee Number: 3500681 City of Use: Vancouver, British Columbi…" at bounding box center [715, 235] width 476 height 378
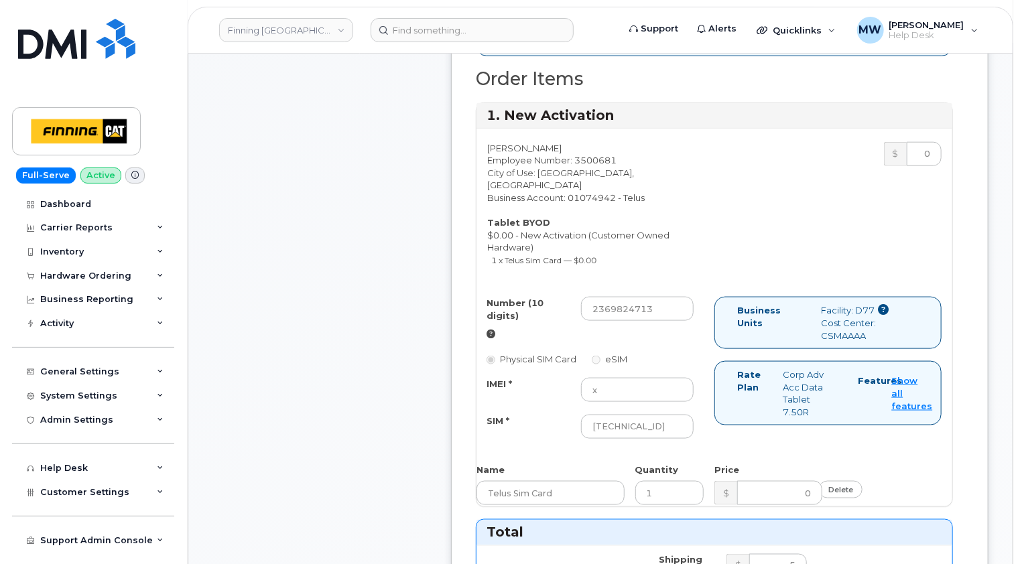
scroll to position [536, 0]
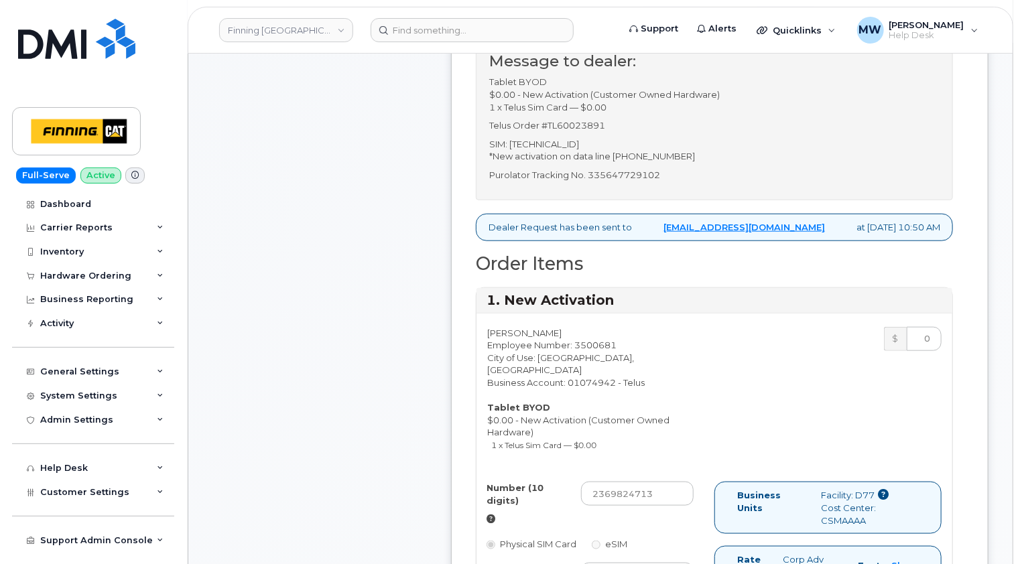
click at [651, 176] on p "Purolator Tracking No. 335647729102" at bounding box center [714, 175] width 450 height 13
copy p "335647729102"
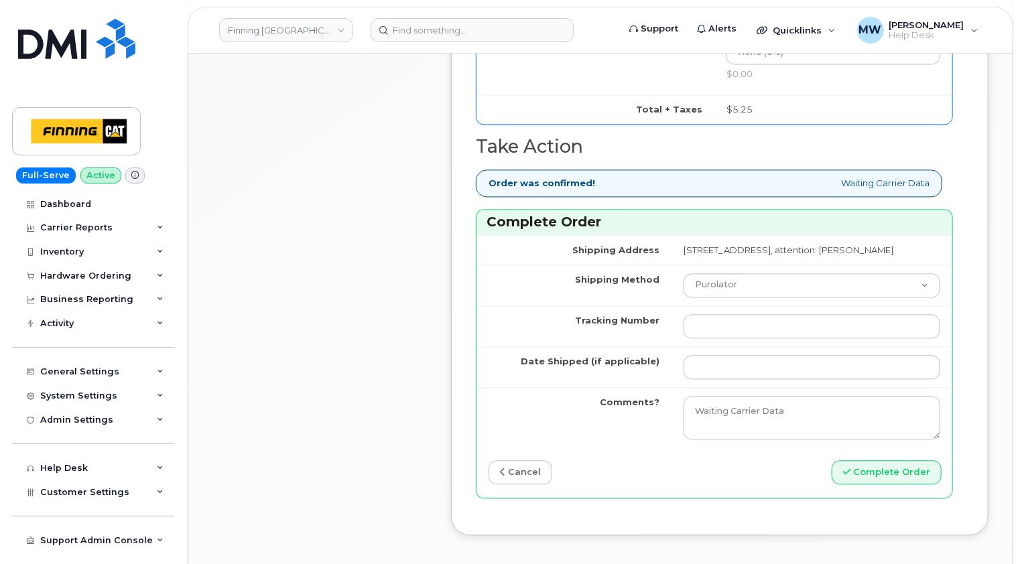
scroll to position [1341, 0]
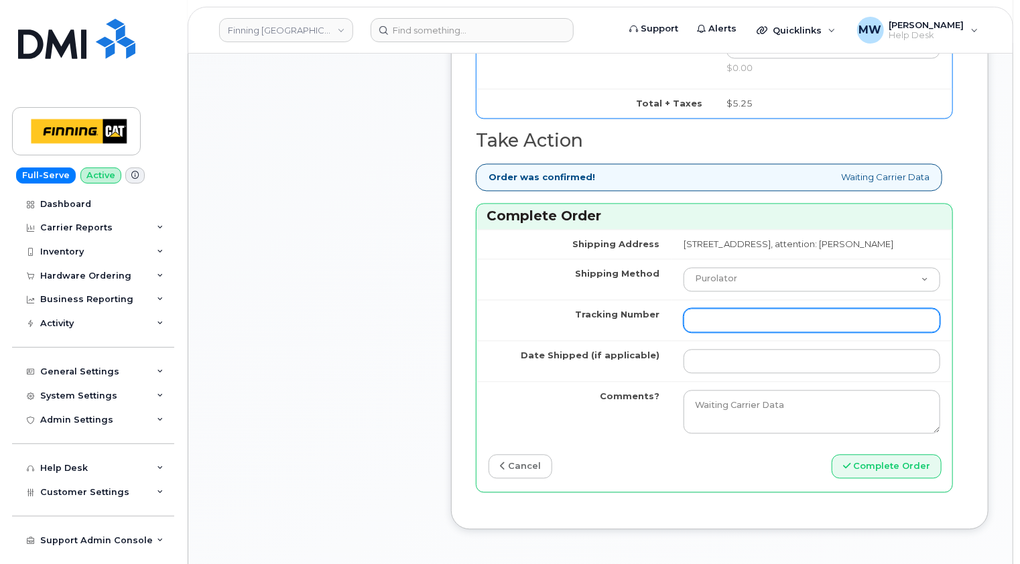
click at [684, 312] on input "Tracking Number" at bounding box center [812, 320] width 257 height 24
paste input "335647729102"
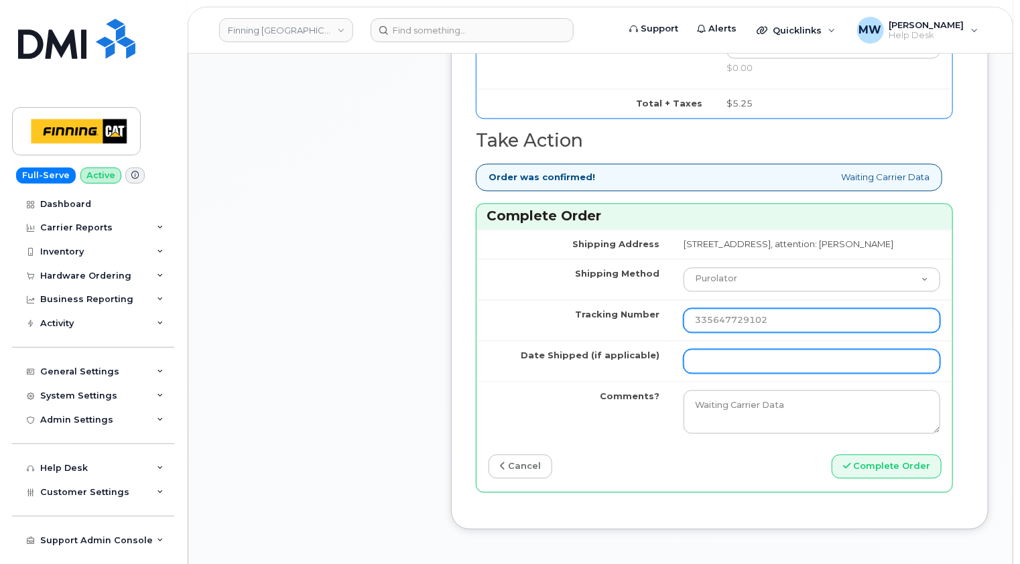
type input "335647729102"
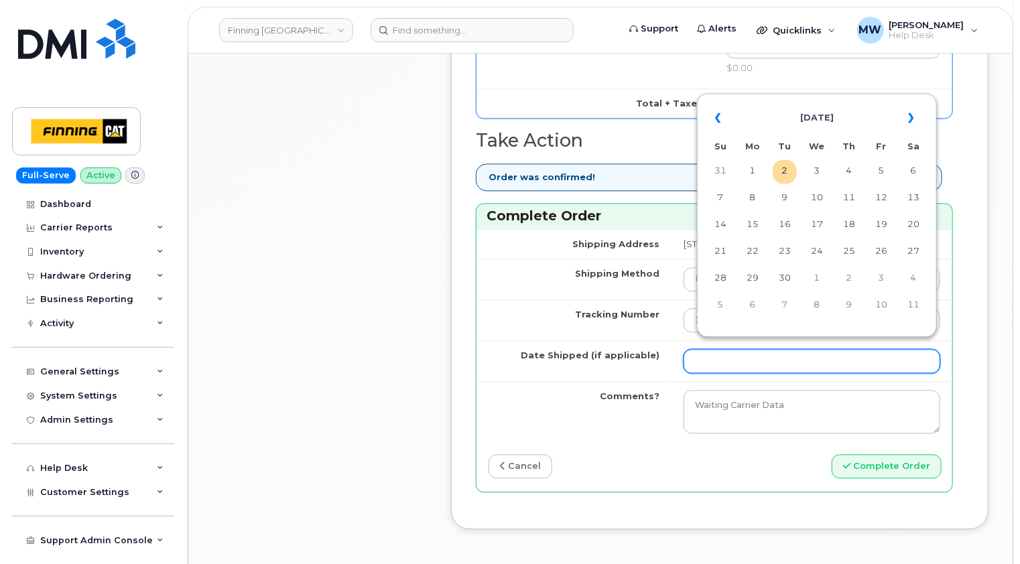
click at [684, 357] on input "Date Shipped (if applicable)" at bounding box center [812, 361] width 257 height 24
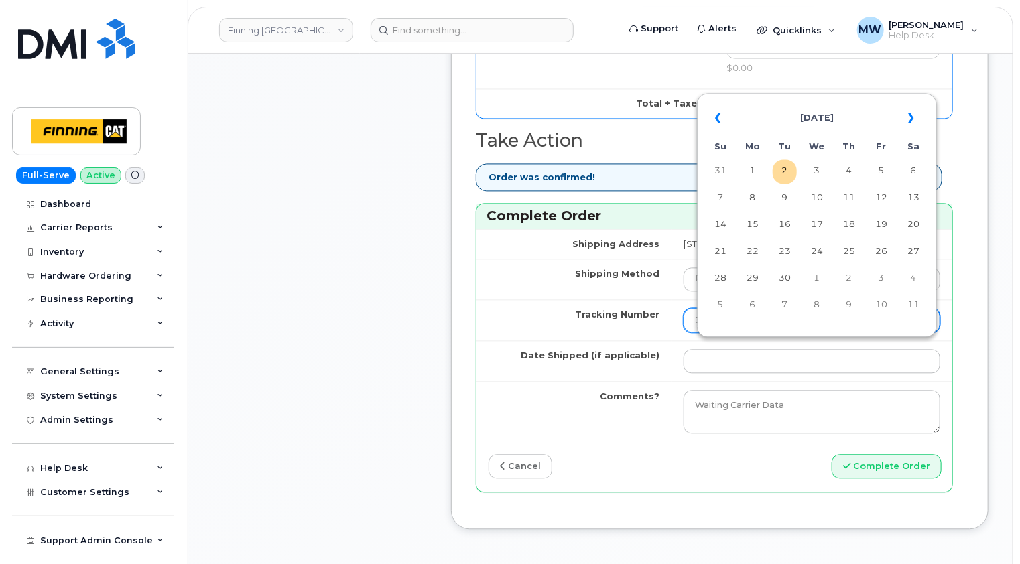
drag, startPoint x: 784, startPoint y: 171, endPoint x: 759, endPoint y: 308, distance: 139.6
click at [784, 171] on td "2" at bounding box center [785, 172] width 24 height 24
type input "[DATE]"
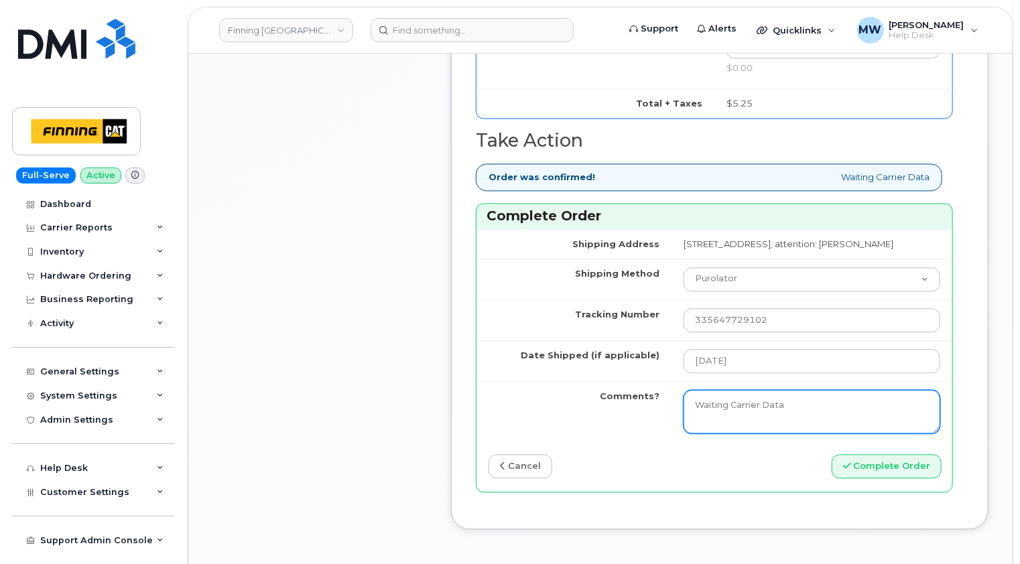
drag, startPoint x: 755, startPoint y: 393, endPoint x: 496, endPoint y: 416, distance: 259.7
click at [496, 416] on tr "Comments? Waiting Carrier Data" at bounding box center [715, 411] width 476 height 61
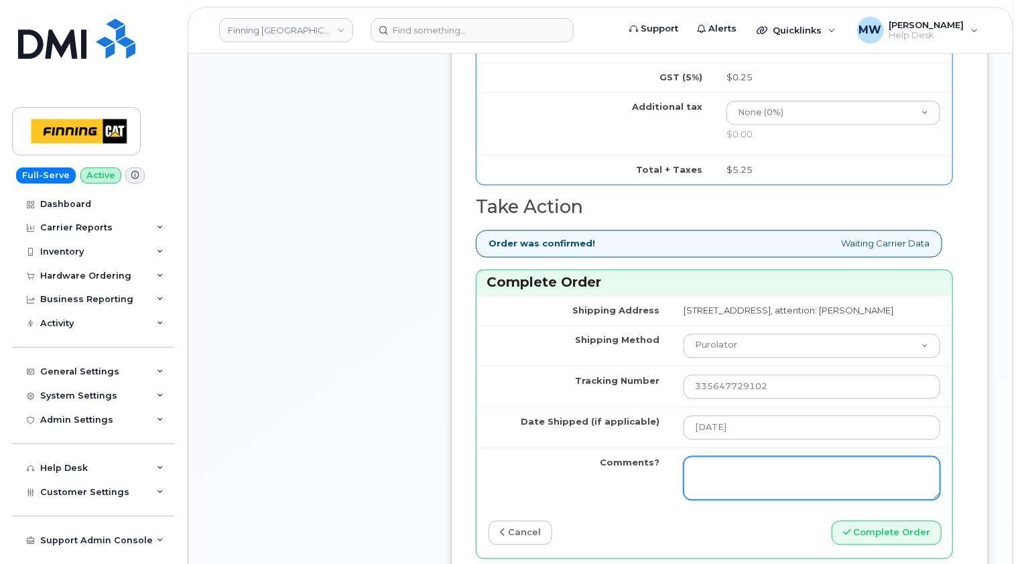
scroll to position [1408, 0]
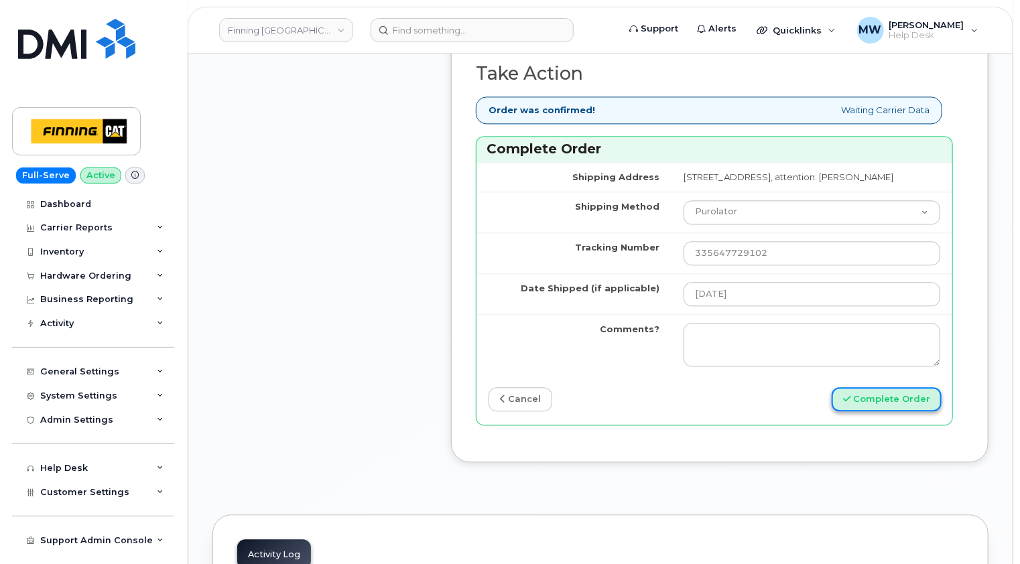
click at [910, 393] on button "Complete Order" at bounding box center [887, 399] width 110 height 25
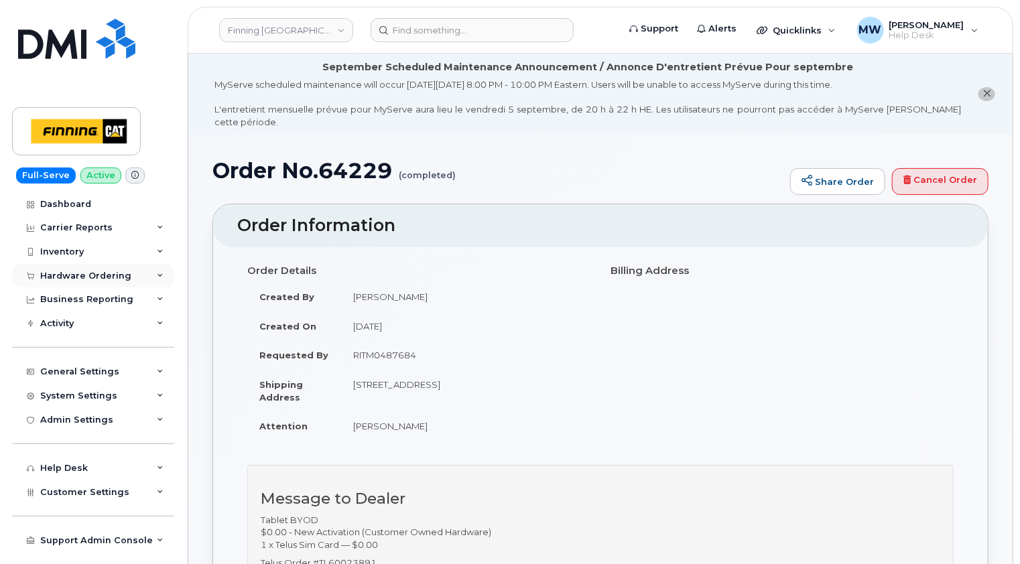
click at [98, 274] on div "Hardware Ordering" at bounding box center [85, 276] width 91 height 11
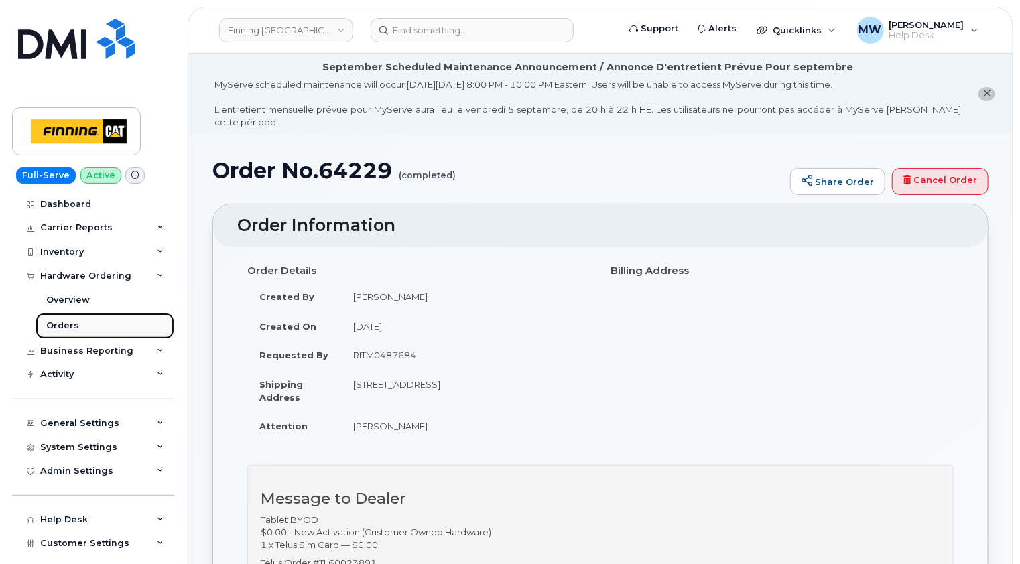
click at [62, 323] on div "Orders" at bounding box center [62, 326] width 33 height 12
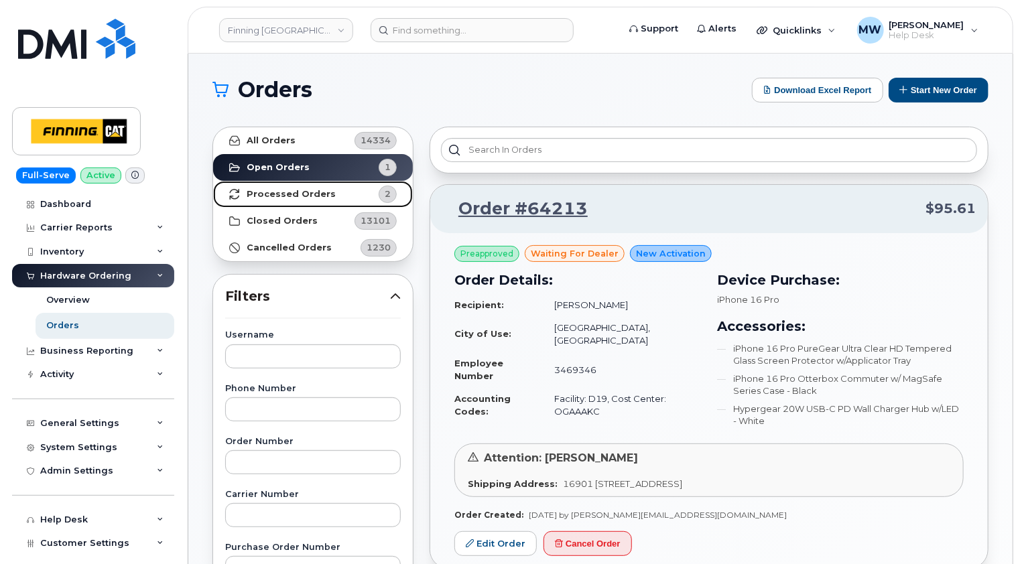
click at [302, 194] on strong "Processed Orders" at bounding box center [291, 194] width 89 height 11
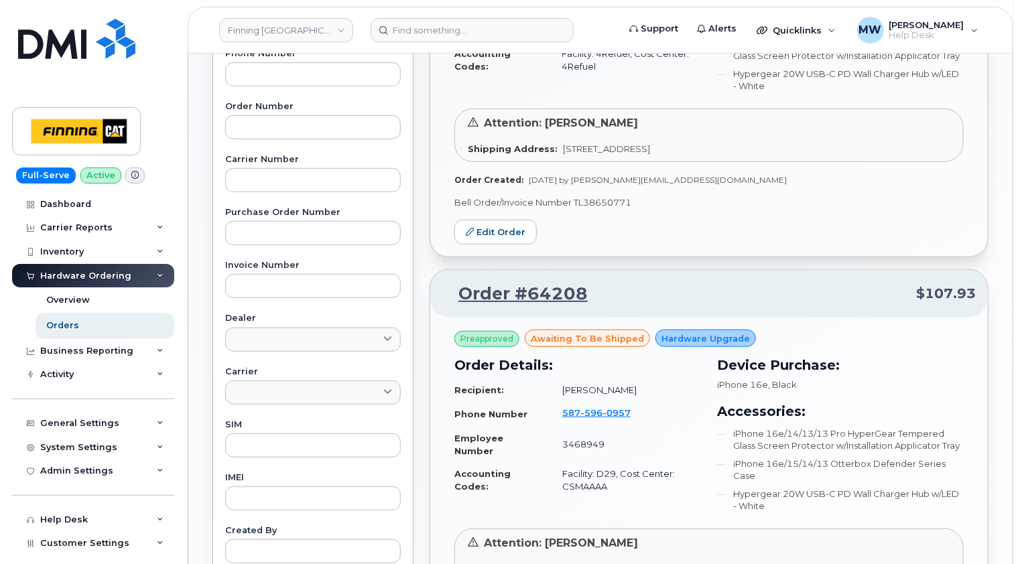
scroll to position [469, 0]
